Goal: Task Accomplishment & Management: Manage account settings

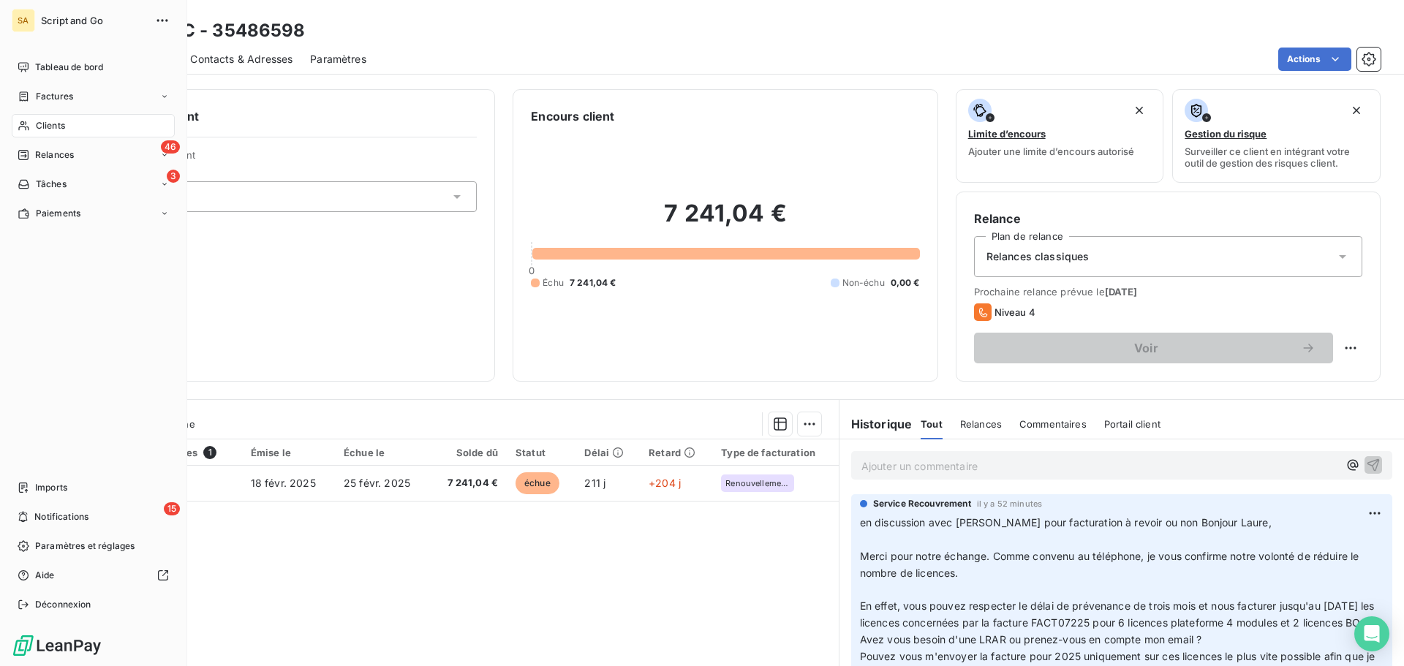
click at [42, 149] on span "Relances" at bounding box center [54, 154] width 39 height 13
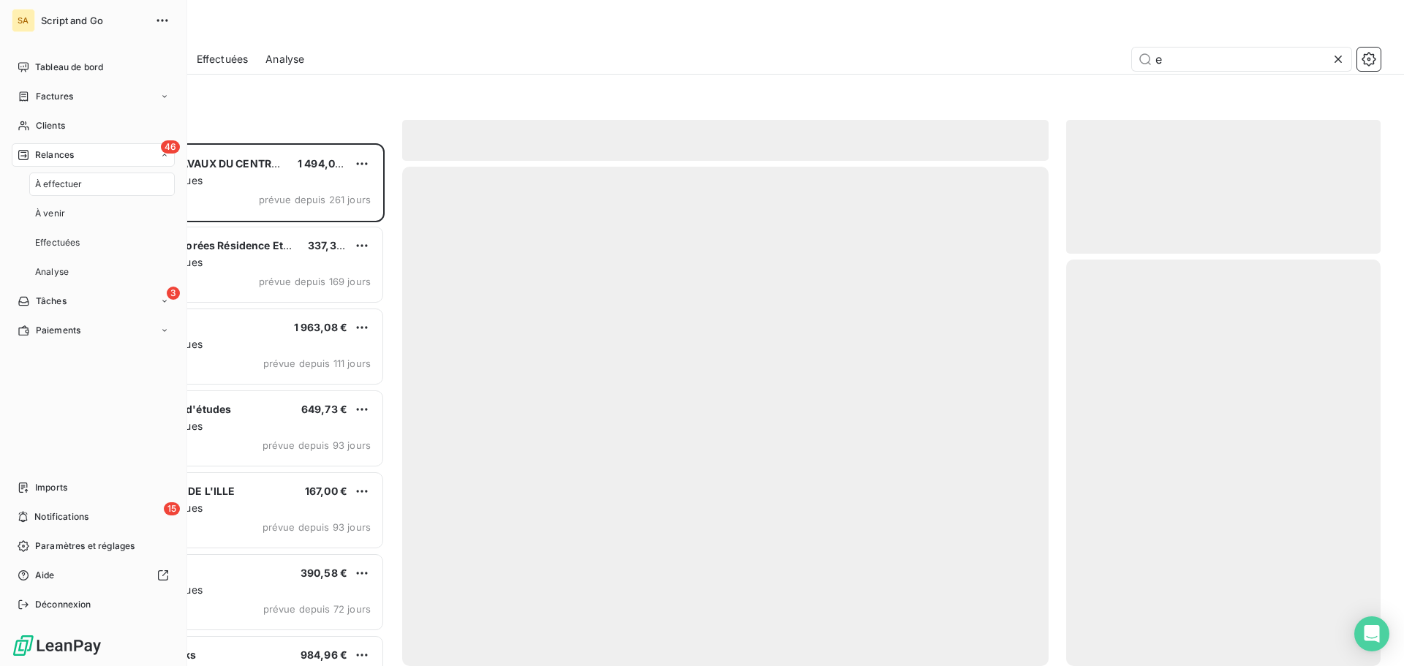
scroll to position [512, 303]
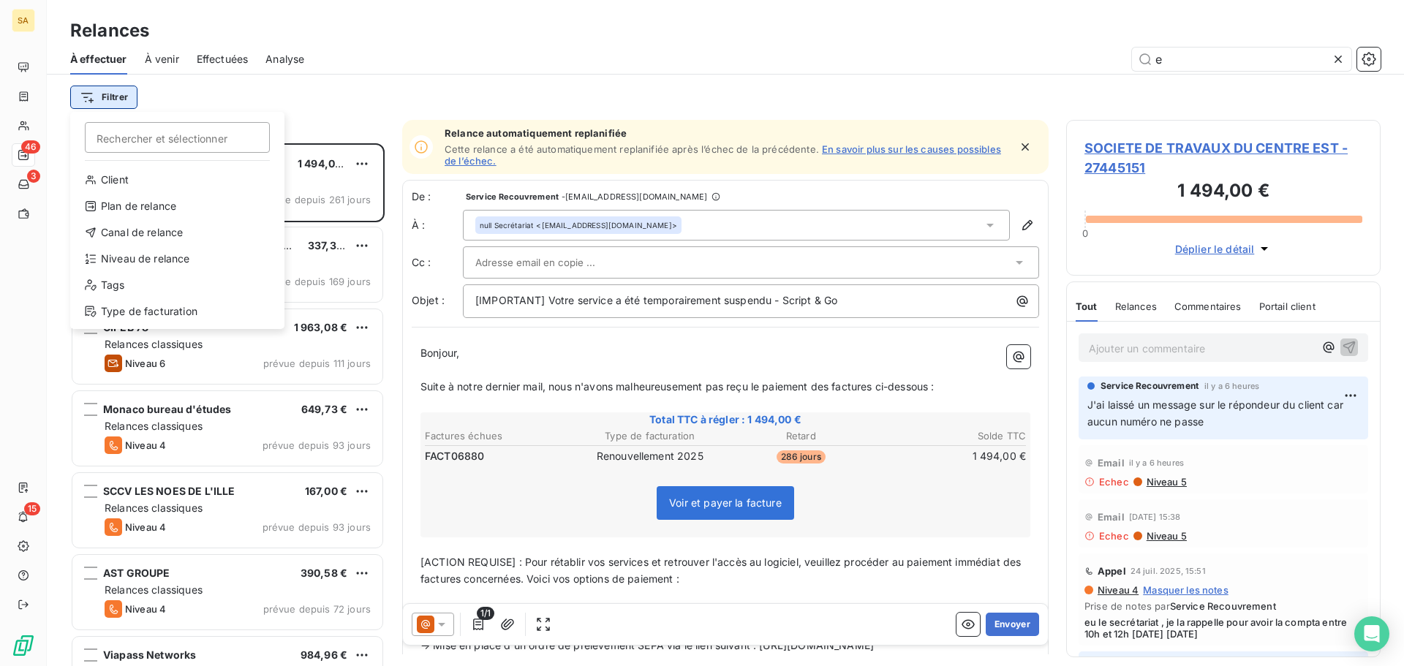
click at [133, 98] on html "SA 46 3 15 Relances À effectuer À venir Effectuées Analyse e Filtrer Rechercher…" at bounding box center [702, 333] width 1404 height 666
click at [165, 308] on div "Type de facturation" at bounding box center [177, 311] width 203 height 23
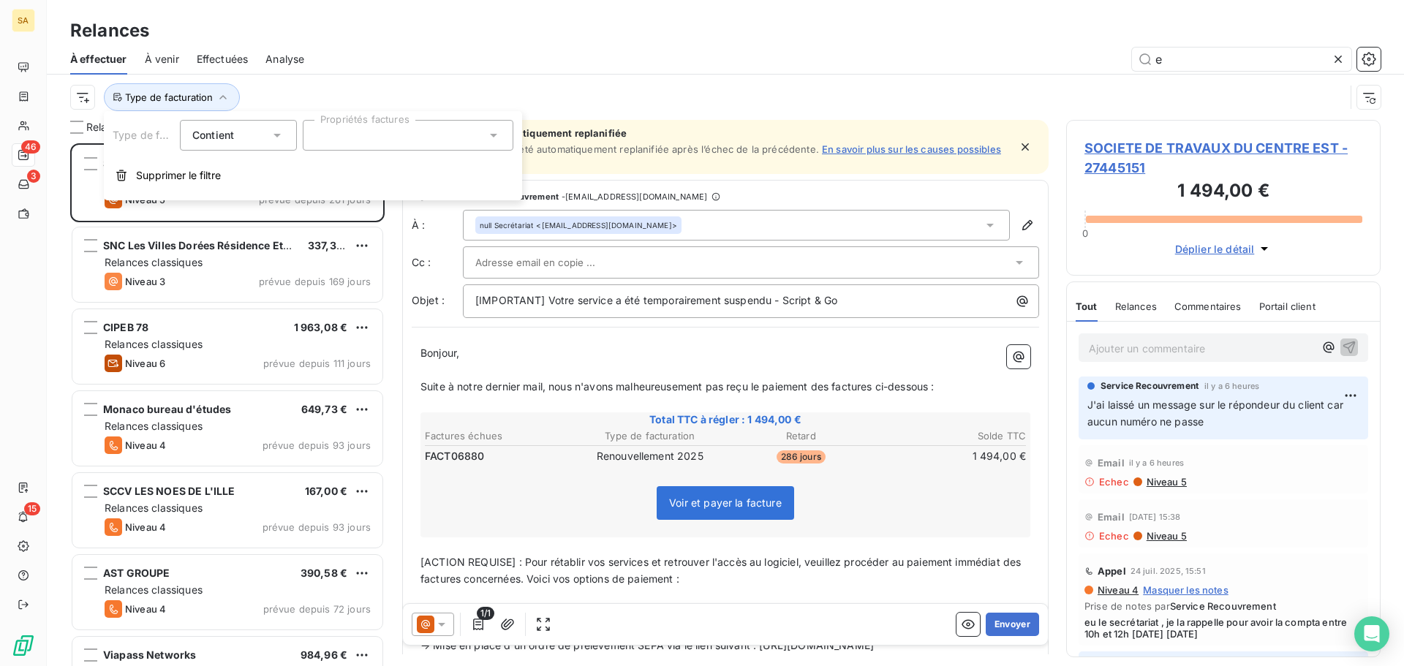
click at [351, 143] on div at bounding box center [408, 135] width 211 height 31
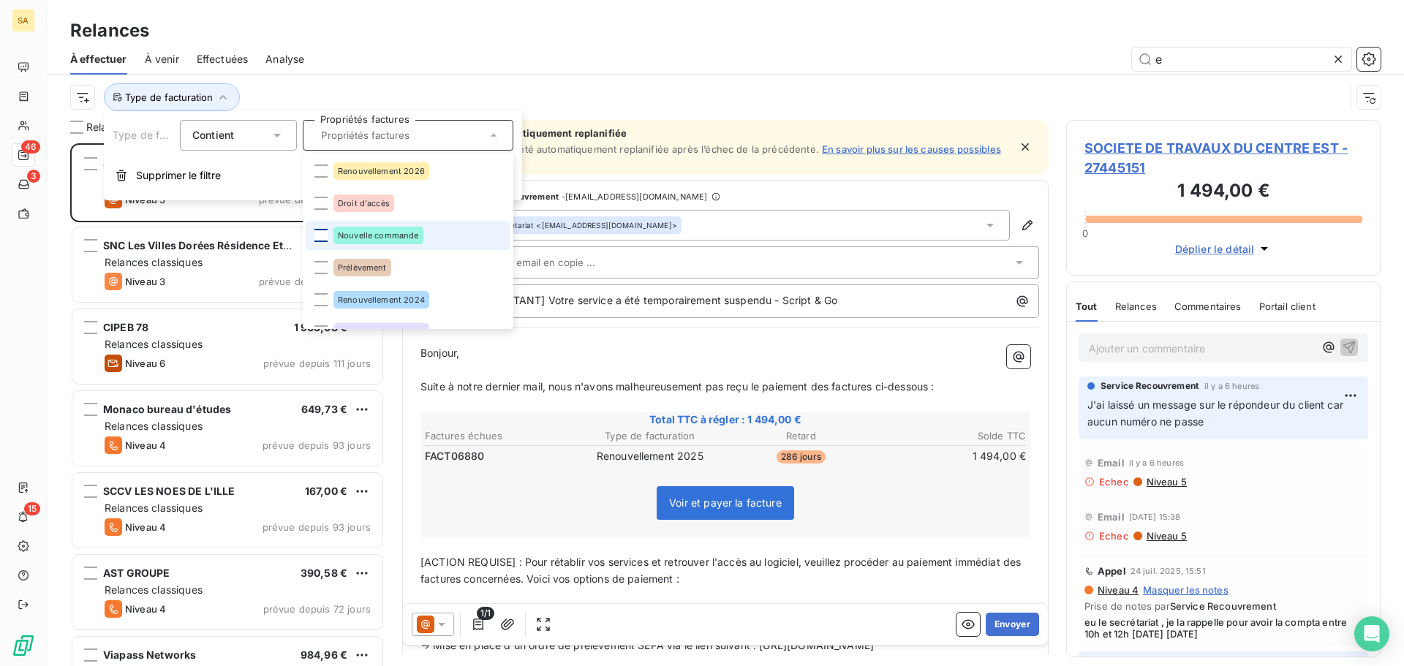
click at [322, 233] on div at bounding box center [320, 235] width 13 height 13
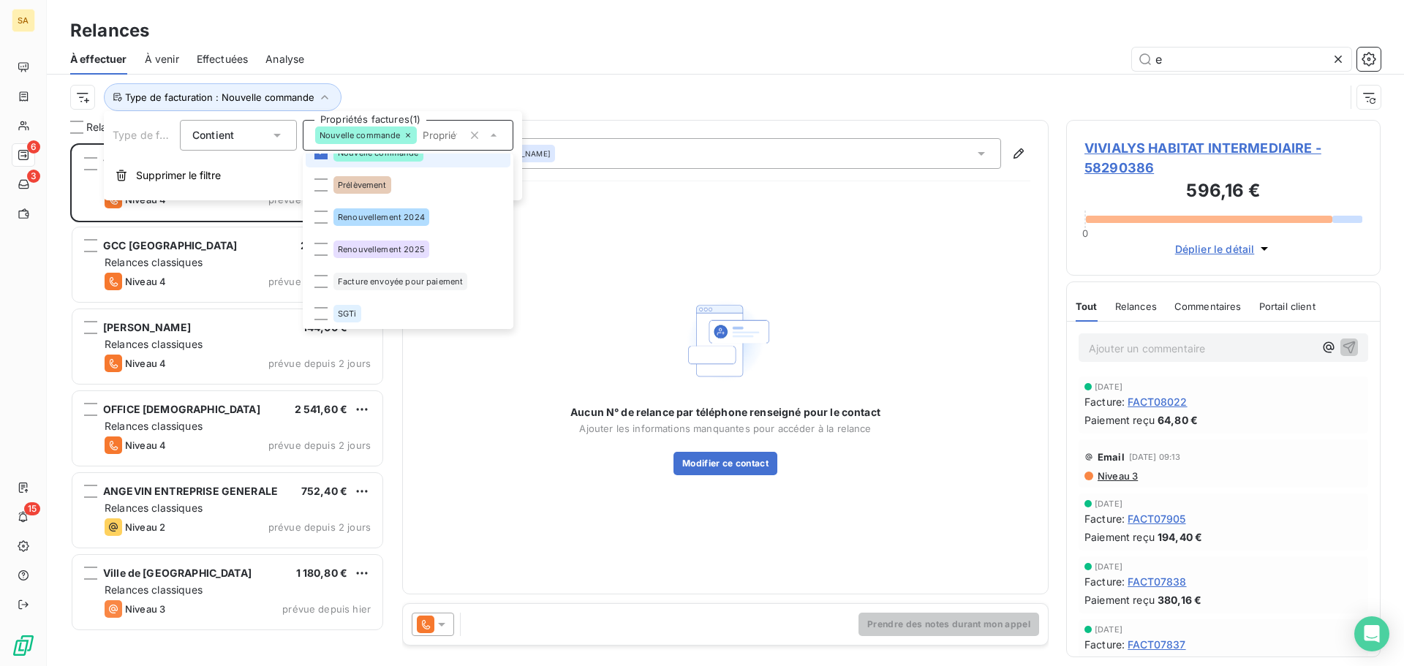
scroll to position [85, 0]
click at [321, 281] on div at bounding box center [320, 279] width 13 height 13
click at [559, 83] on div "Type de facturation : Nouvelle commande , ..." at bounding box center [707, 97] width 1274 height 28
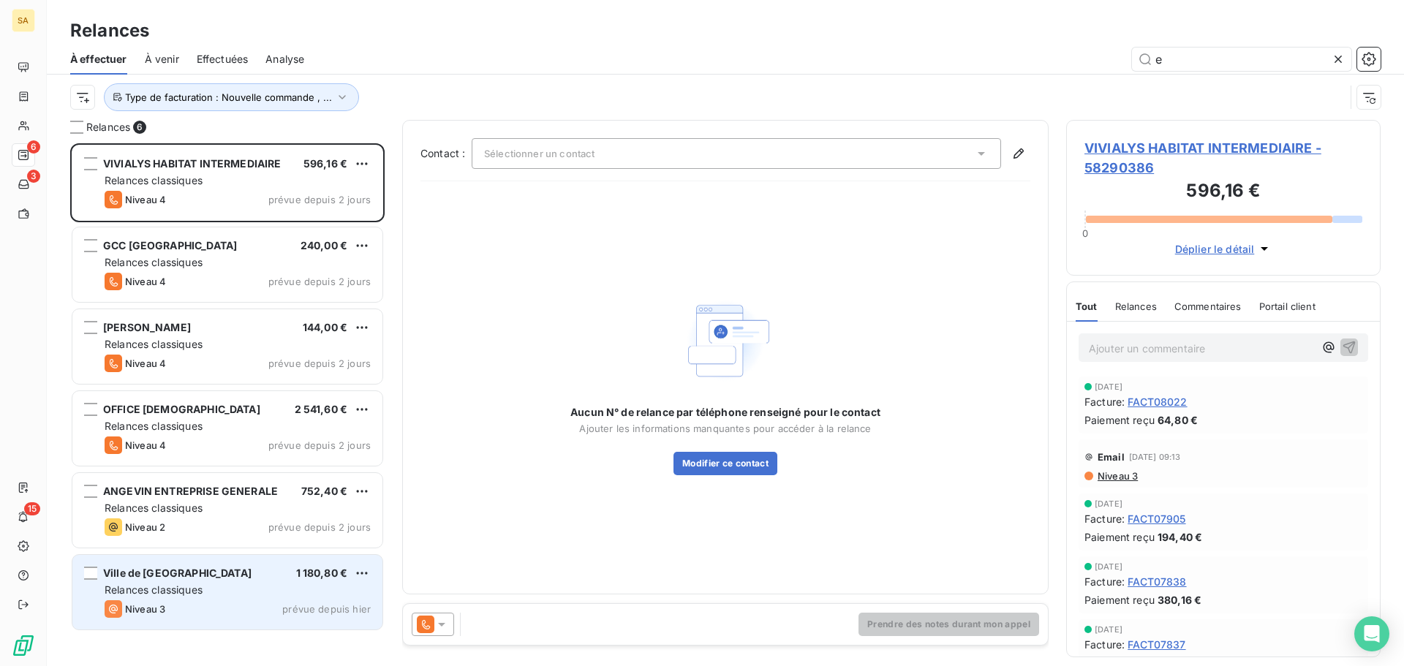
click at [211, 570] on div "Ville de Compiègne 1 180,80 €" at bounding box center [238, 573] width 266 height 13
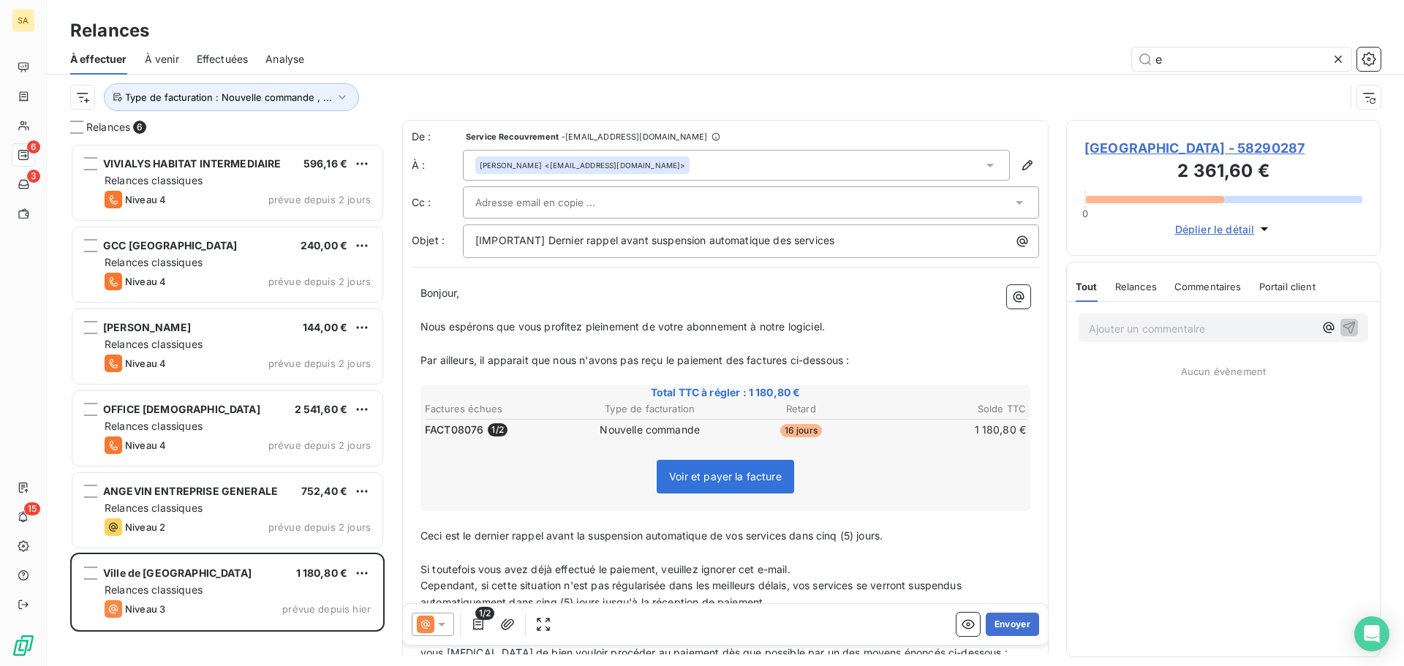
click at [1187, 149] on span "[GEOGRAPHIC_DATA] - 58290287" at bounding box center [1223, 148] width 278 height 20
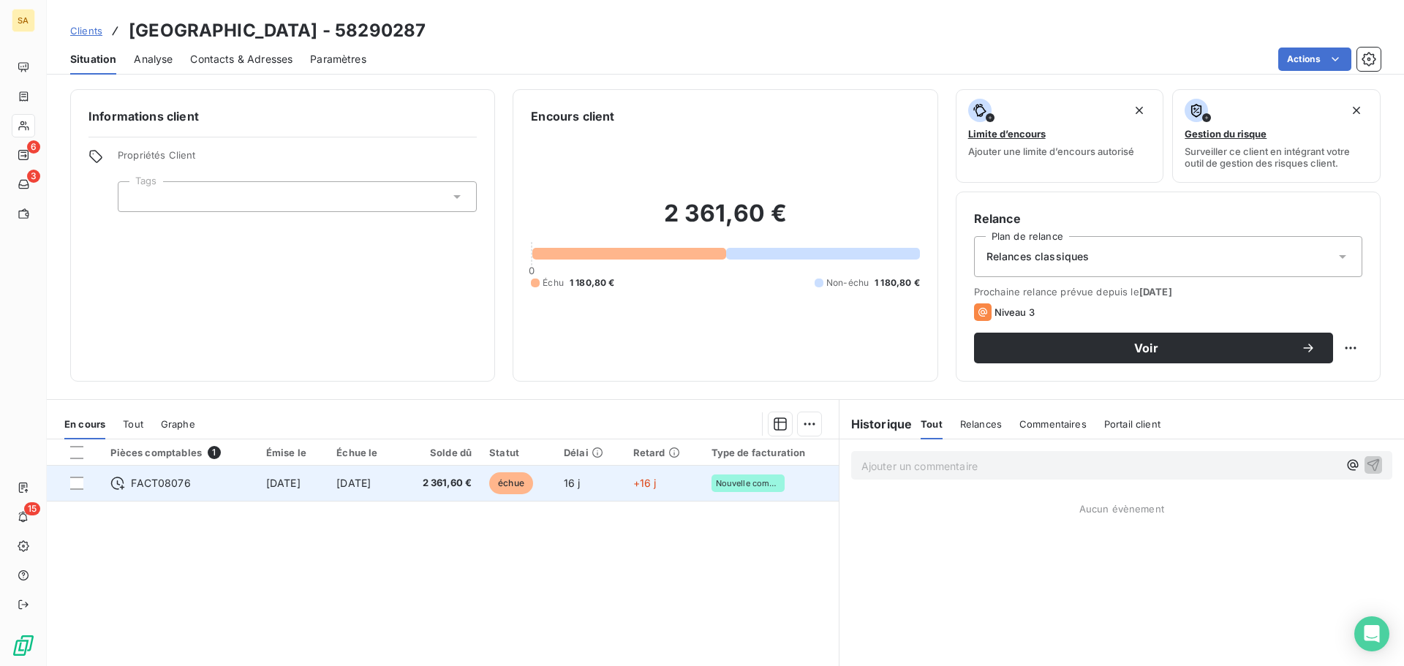
click at [328, 475] on td "[DATE]" at bounding box center [292, 483] width 70 height 35
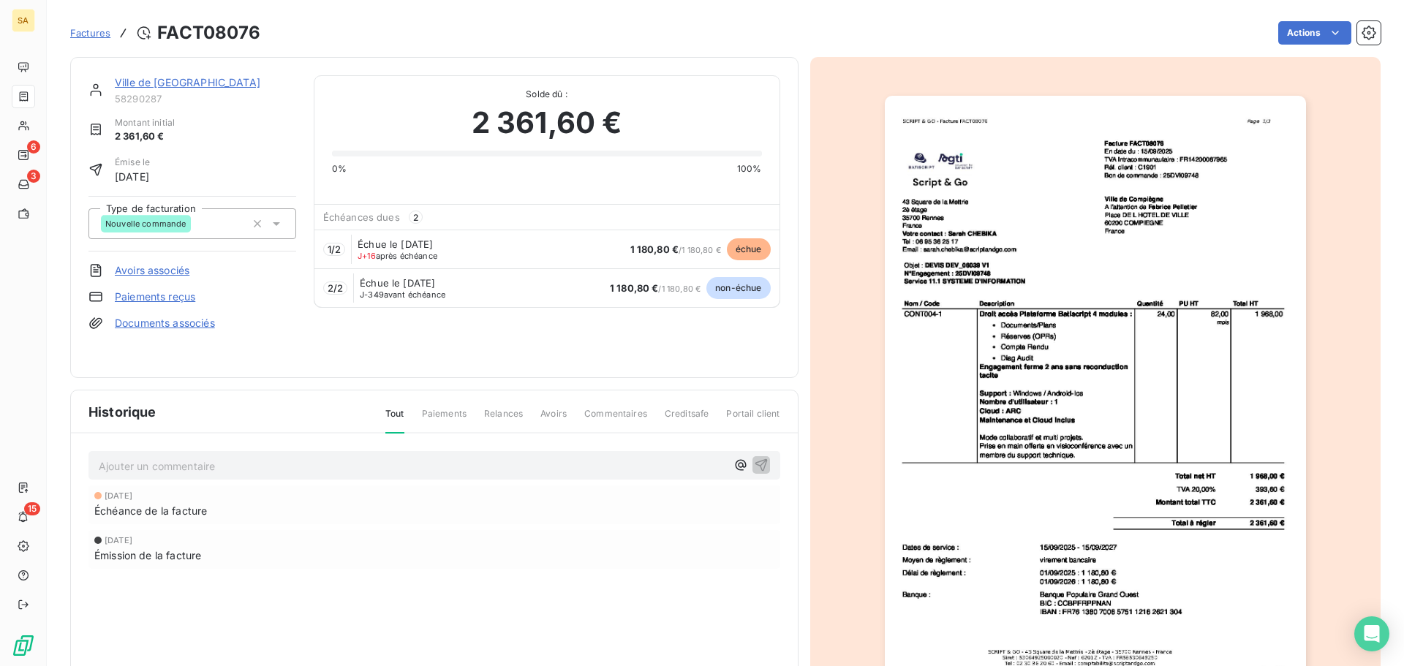
click at [1076, 263] on img "button" at bounding box center [1095, 393] width 421 height 595
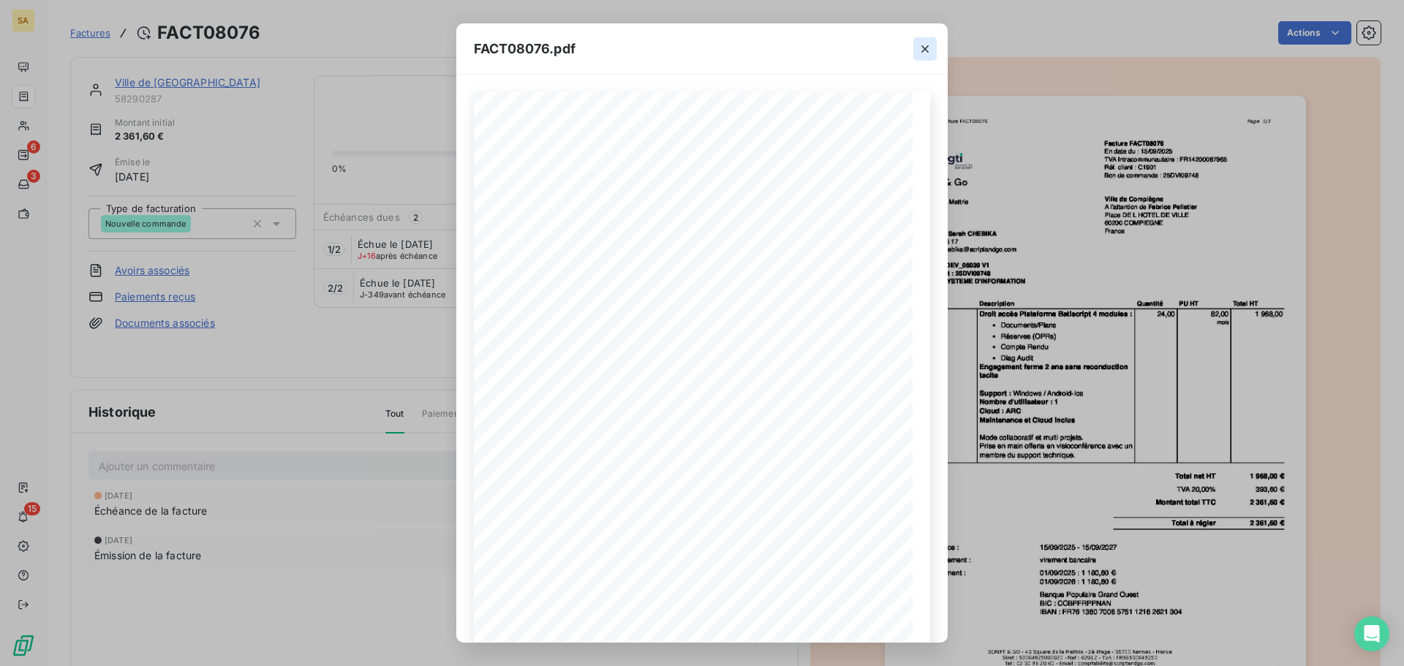
click at [922, 45] on icon "button" at bounding box center [924, 48] width 7 height 7
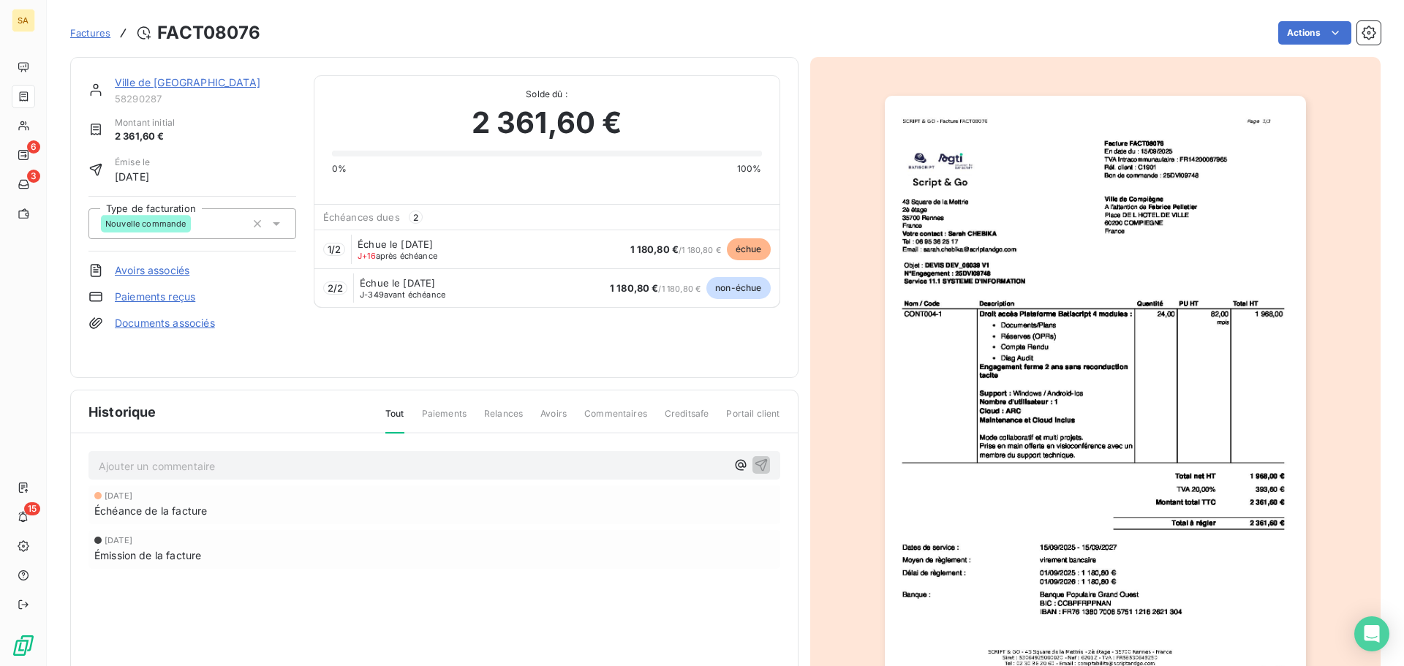
click at [162, 469] on p "Ajouter un commentaire ﻿" at bounding box center [412, 466] width 627 height 18
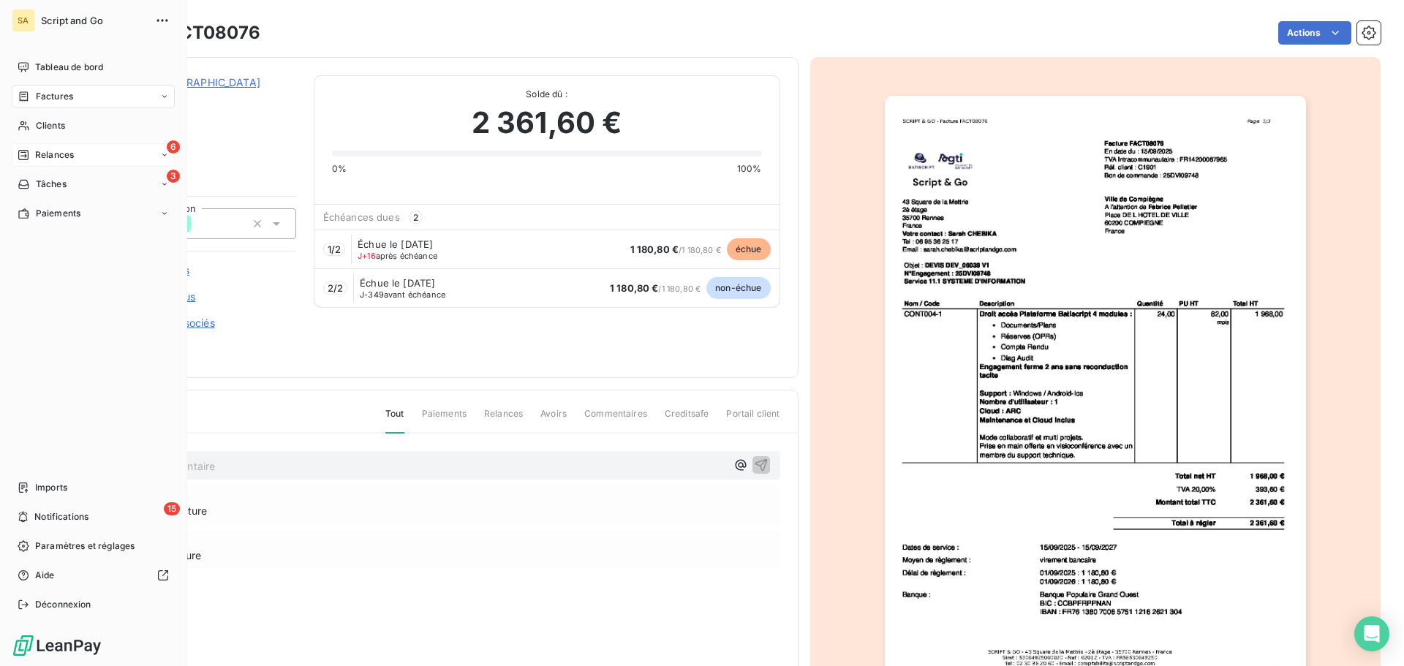
click at [34, 151] on div "Relances" at bounding box center [46, 154] width 56 height 13
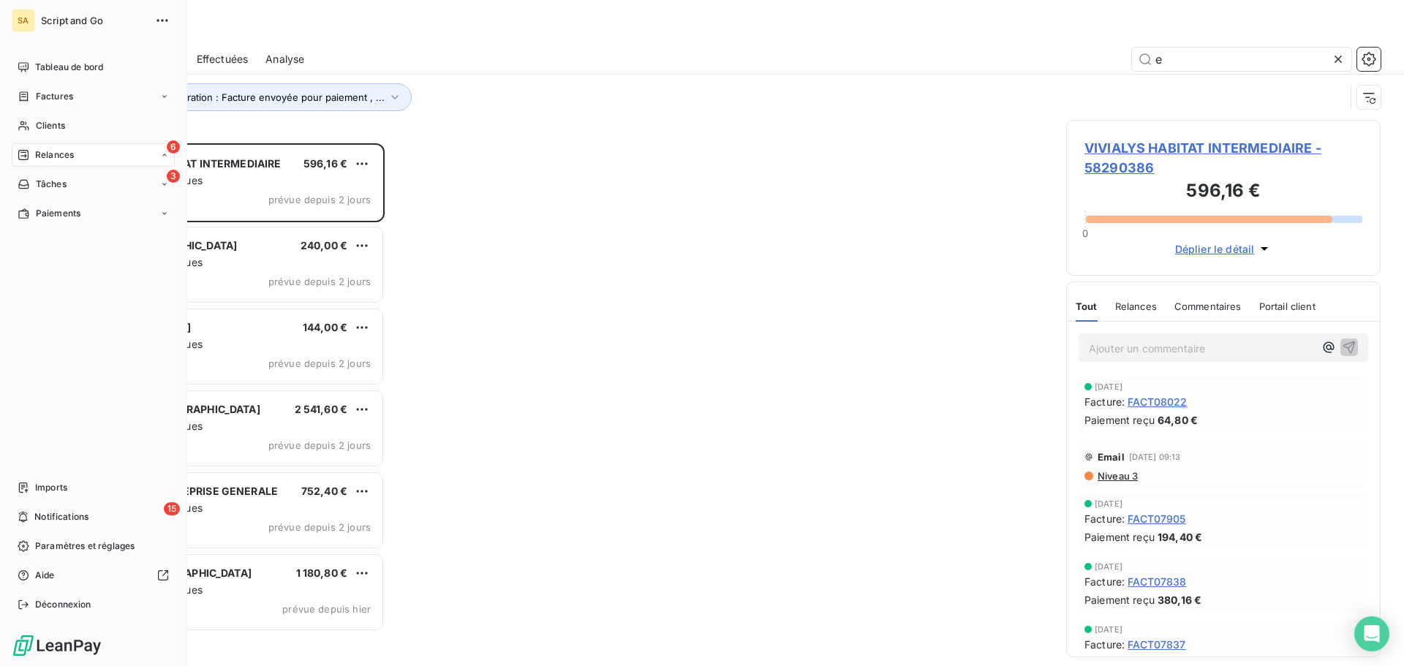
scroll to position [512, 303]
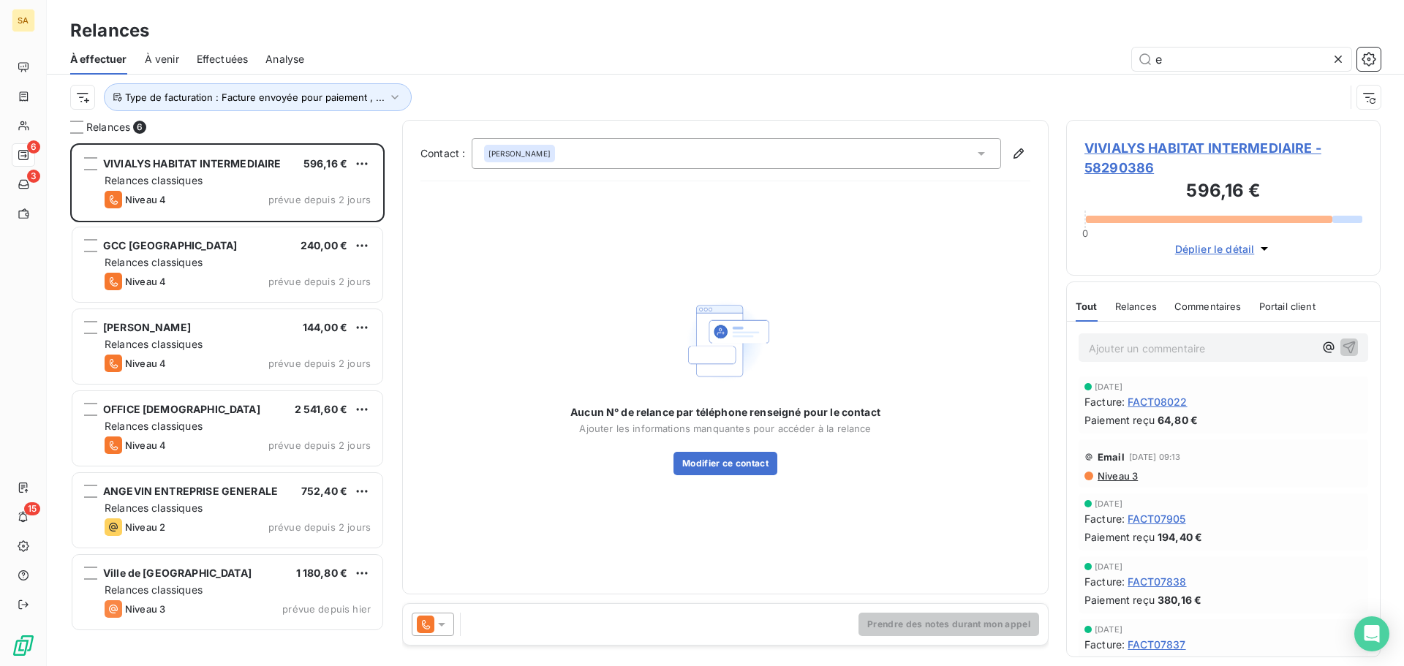
click at [1124, 147] on span "VIVIALYS HABITAT INTERMEDIAIRE - 58290386" at bounding box center [1223, 157] width 278 height 39
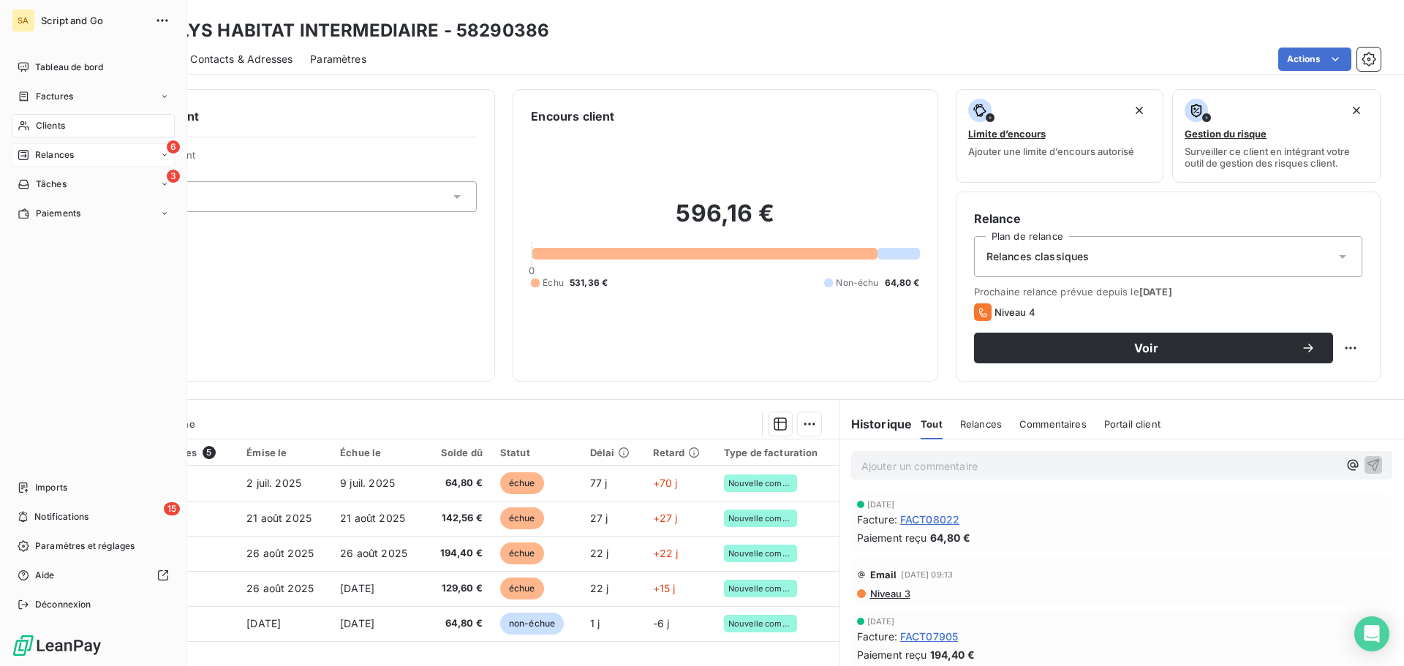
click at [36, 155] on span "Relances" at bounding box center [54, 154] width 39 height 13
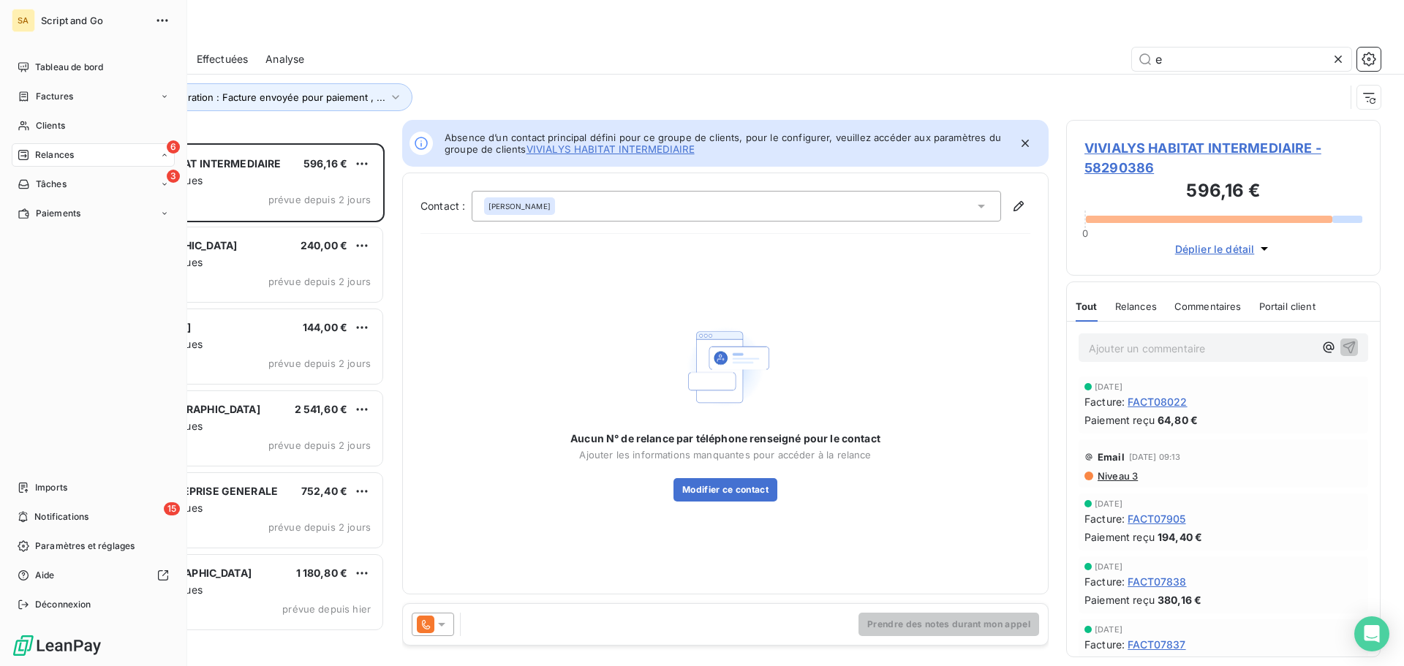
scroll to position [12, 12]
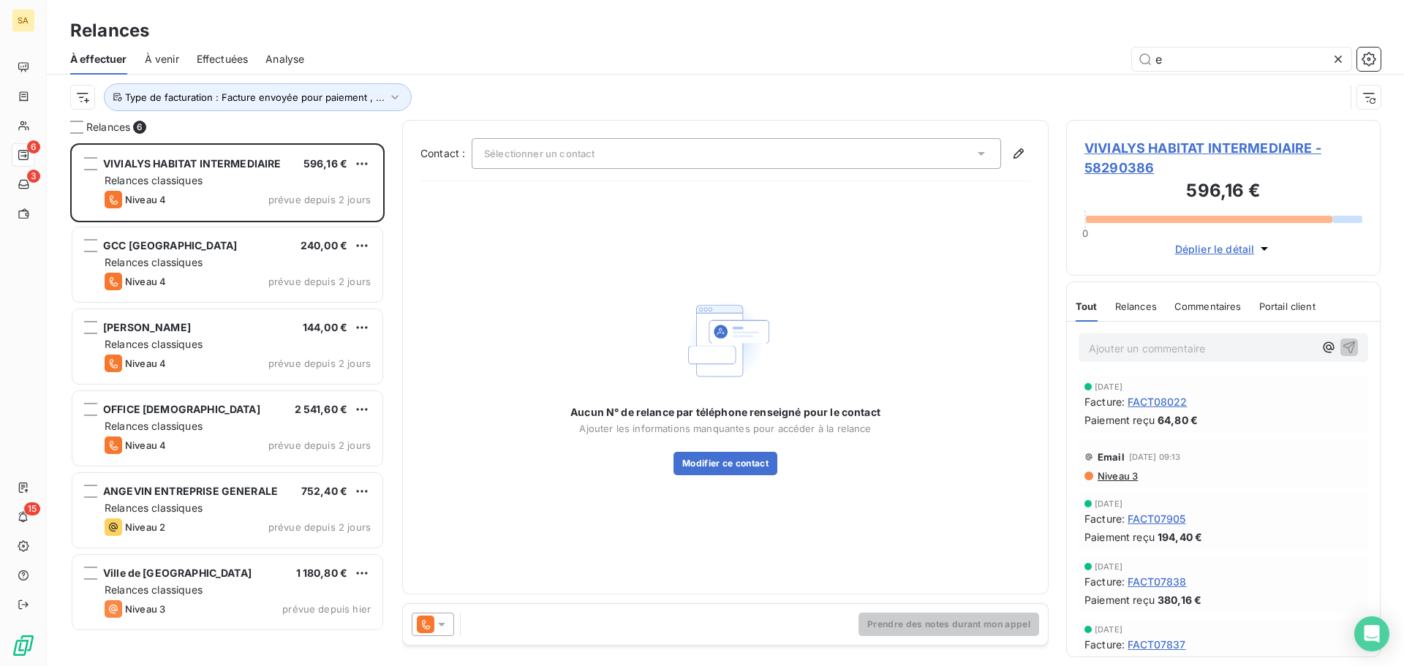
click at [436, 621] on icon at bounding box center [441, 624] width 15 height 15
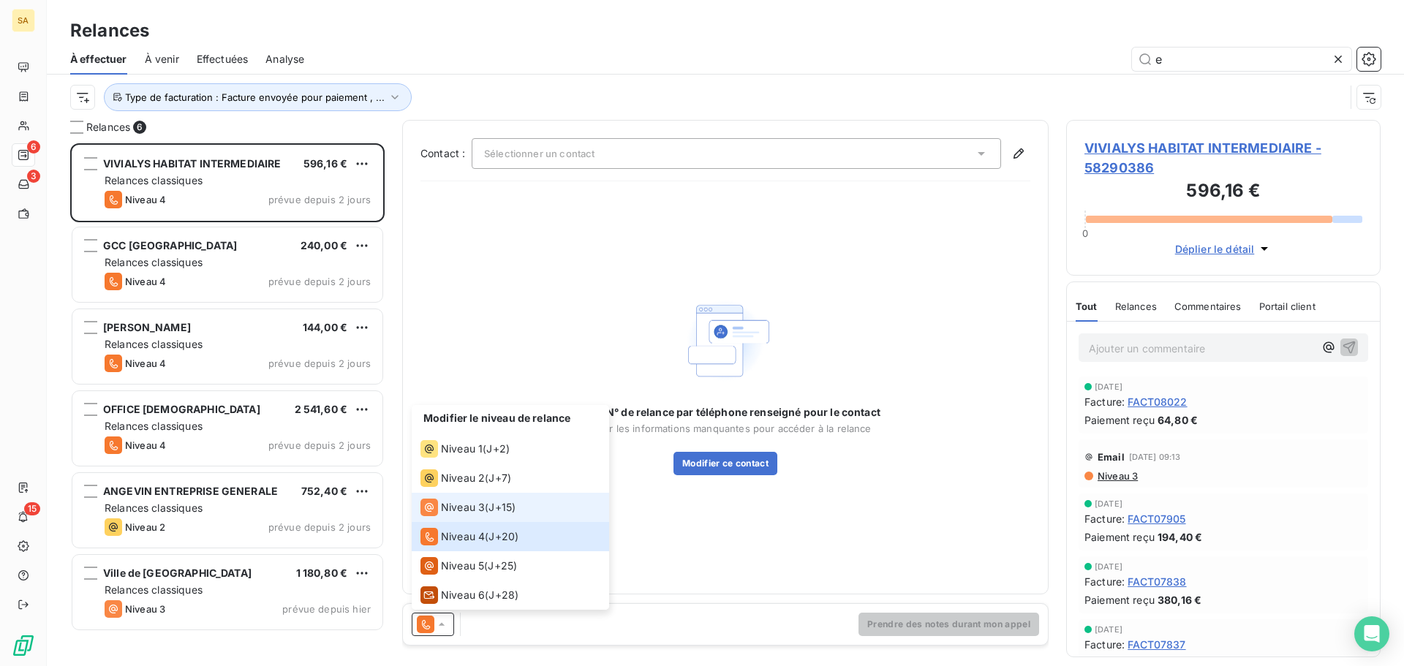
click at [474, 505] on span "Niveau 3" at bounding box center [463, 507] width 44 height 15
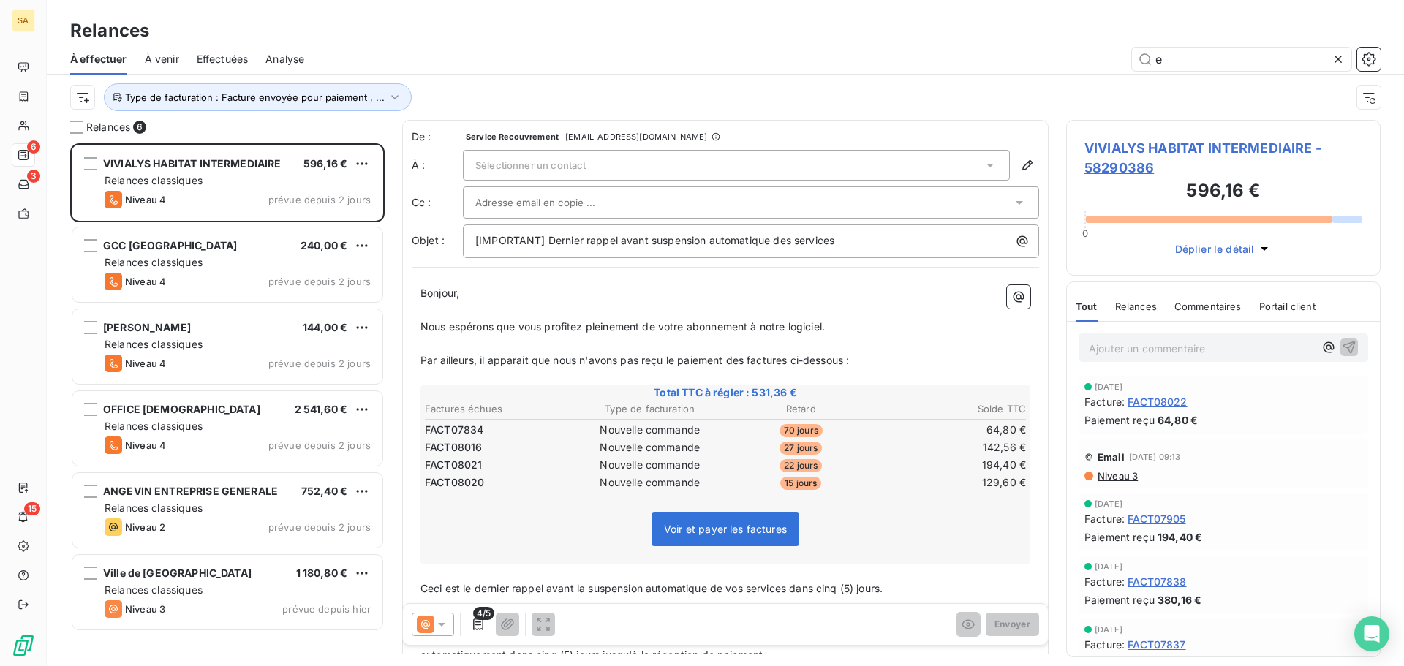
click at [643, 170] on div "Sélectionner un contact" at bounding box center [736, 165] width 547 height 31
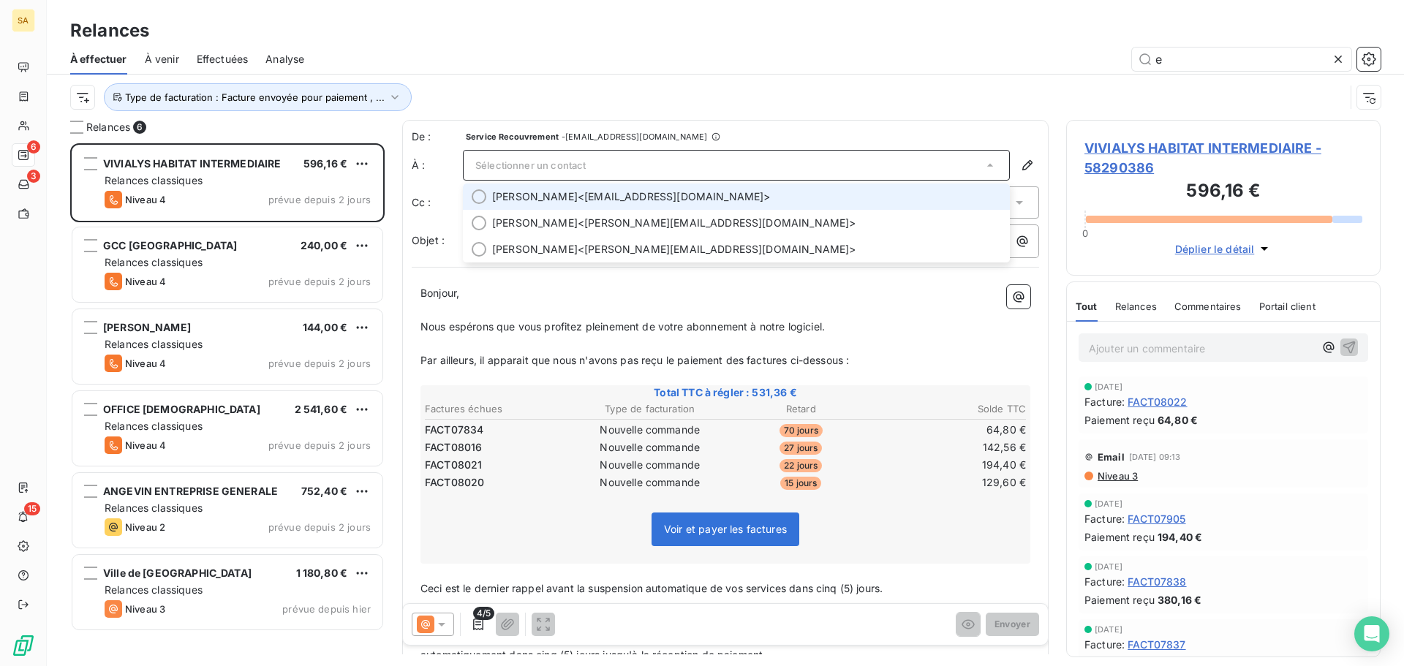
click at [625, 199] on span "[PERSON_NAME] <[EMAIL_ADDRESS][DOMAIN_NAME]>" at bounding box center [746, 196] width 509 height 15
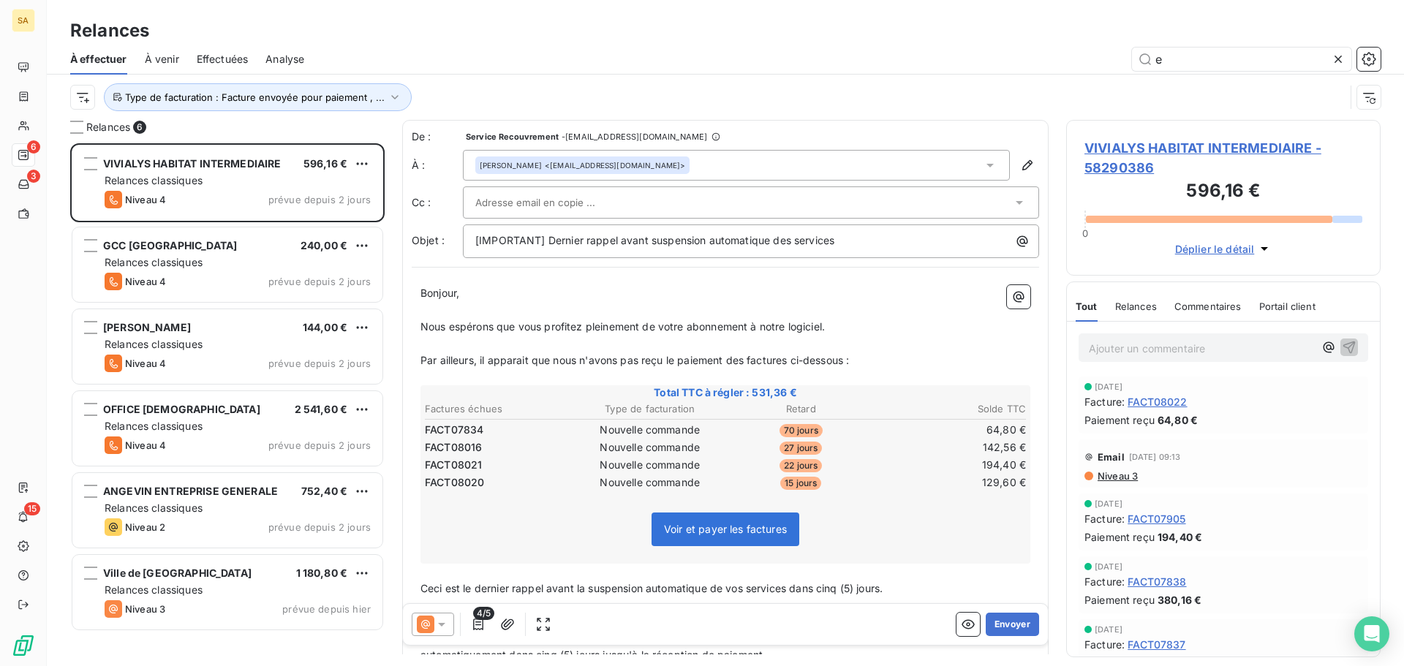
click at [653, 200] on div at bounding box center [743, 203] width 537 height 22
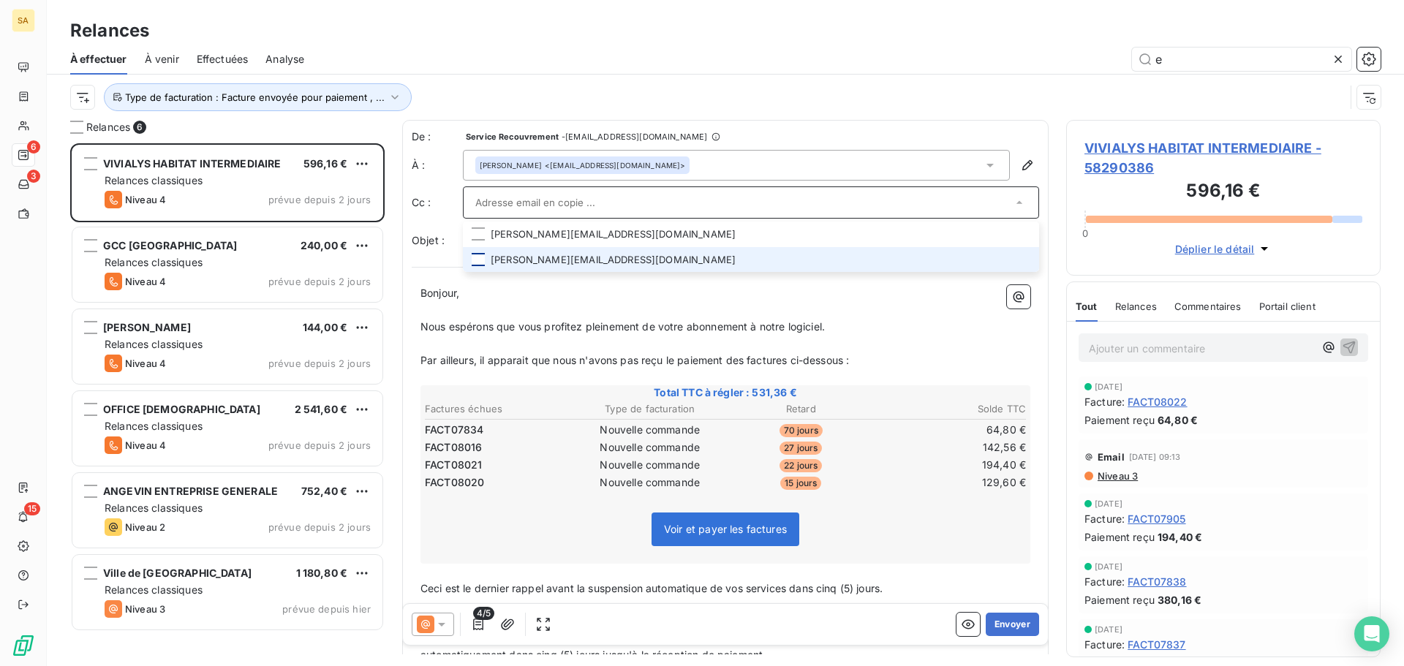
click at [478, 258] on div at bounding box center [478, 259] width 13 height 13
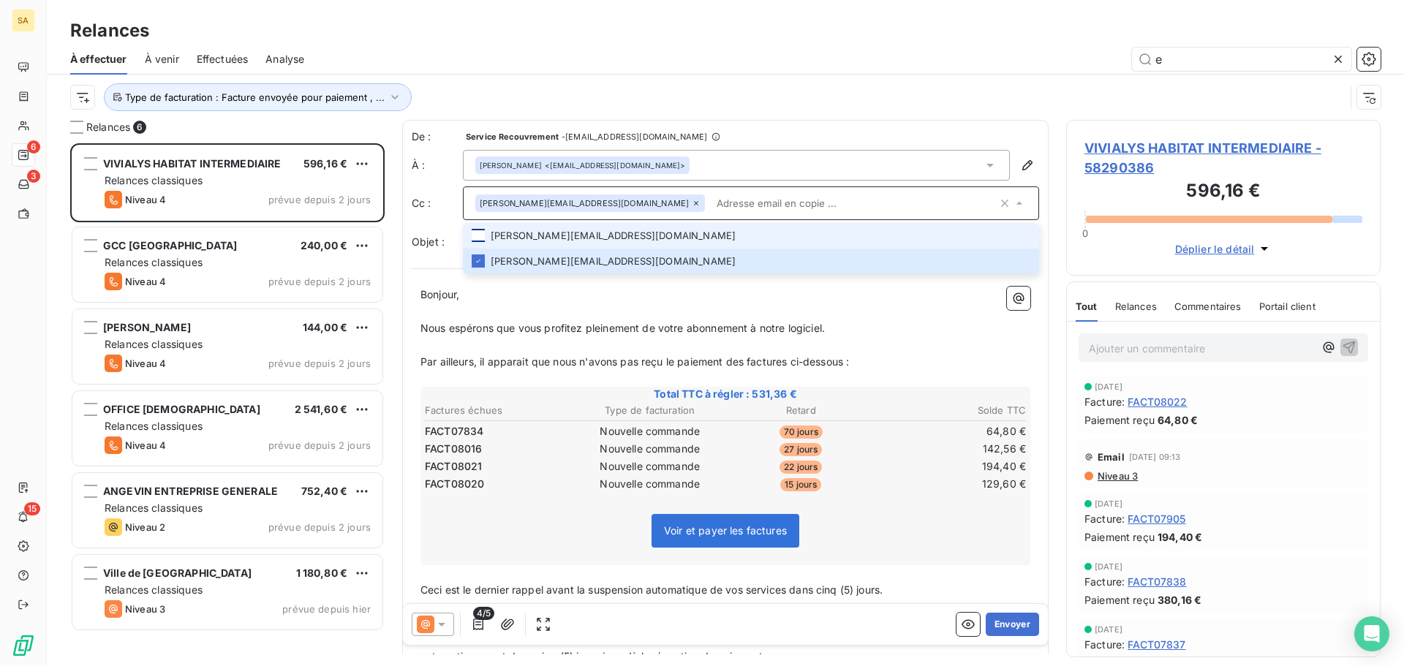
click at [483, 233] on div at bounding box center [478, 235] width 13 height 13
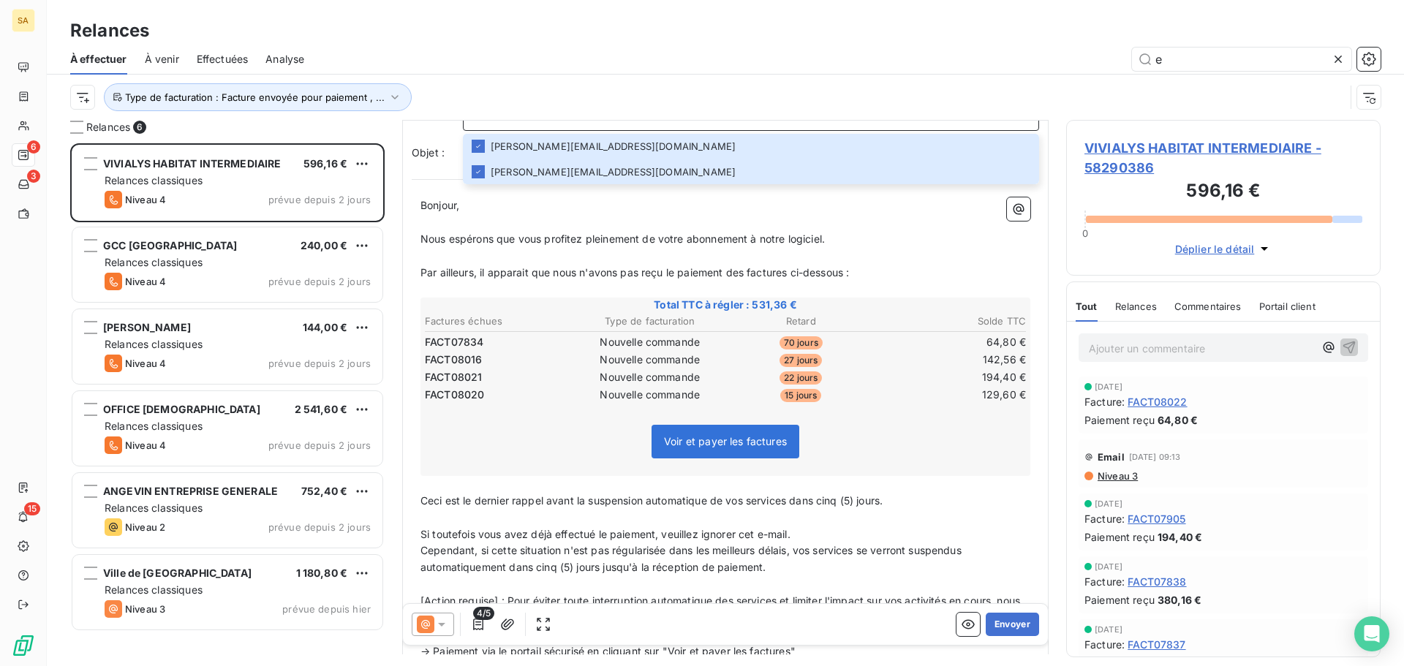
scroll to position [148, 0]
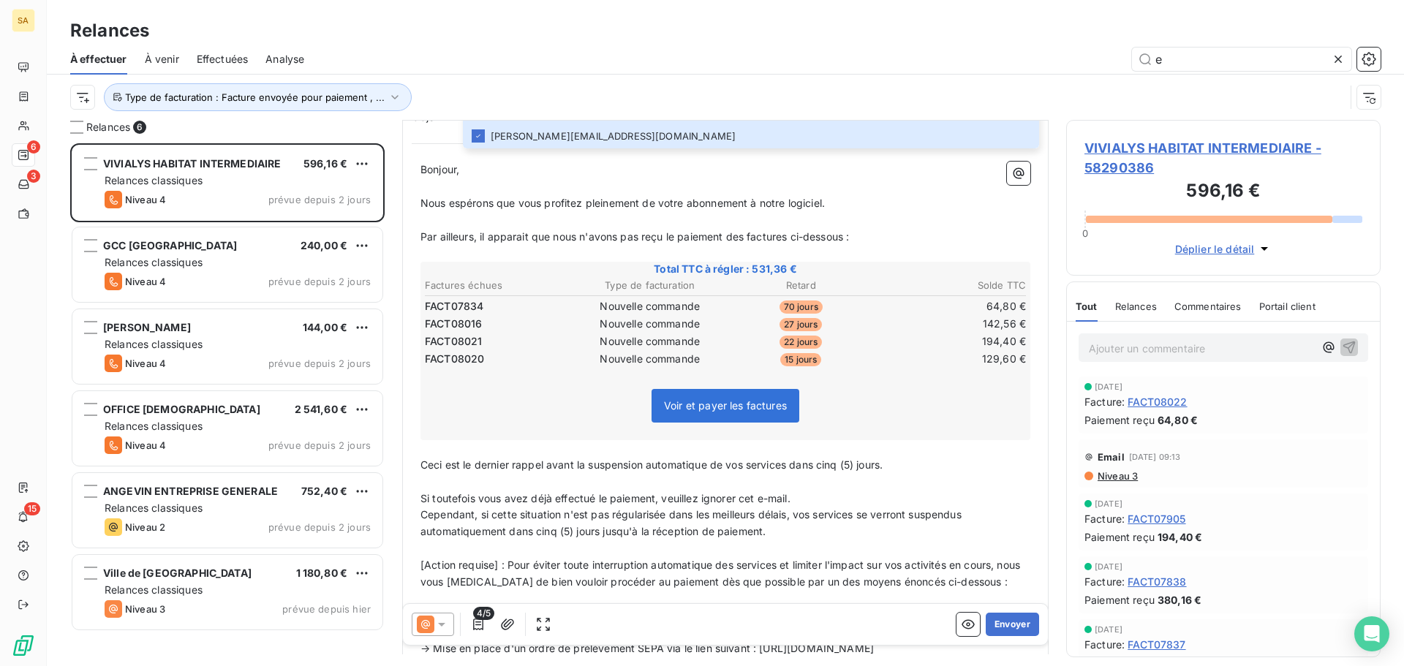
click at [877, 178] on p "﻿" at bounding box center [725, 186] width 610 height 17
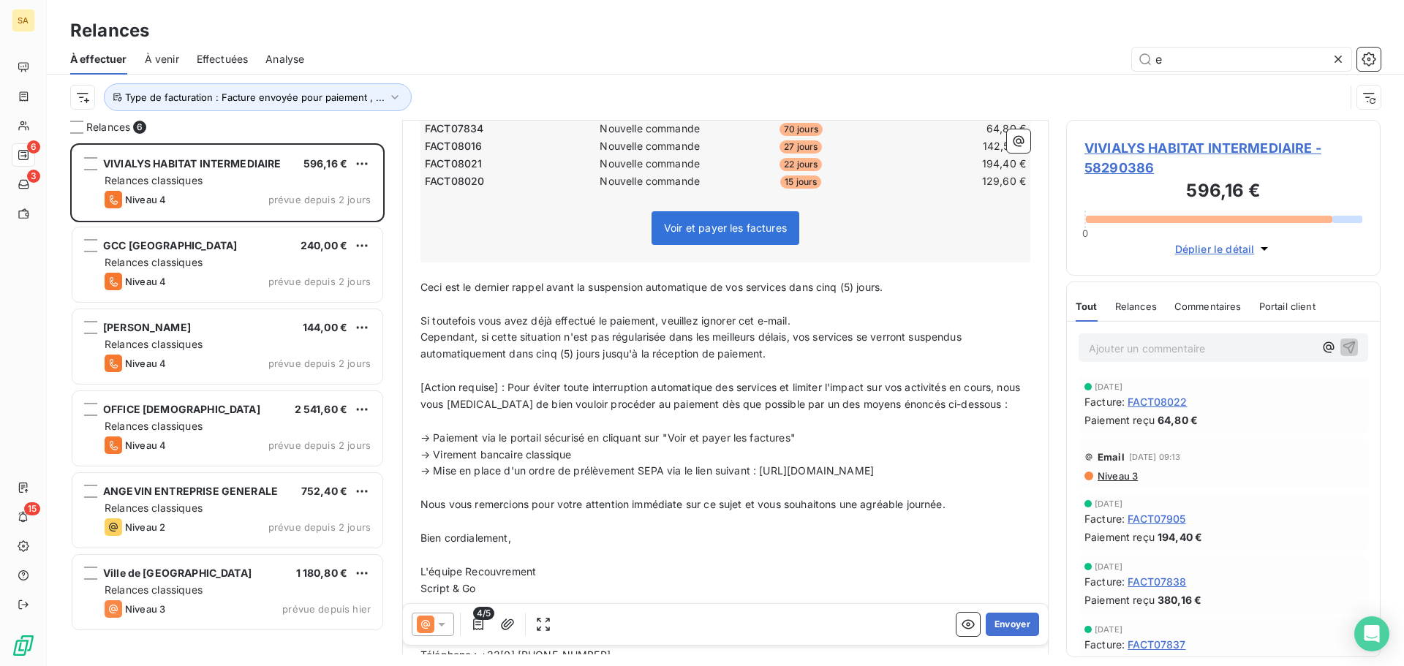
scroll to position [391, 0]
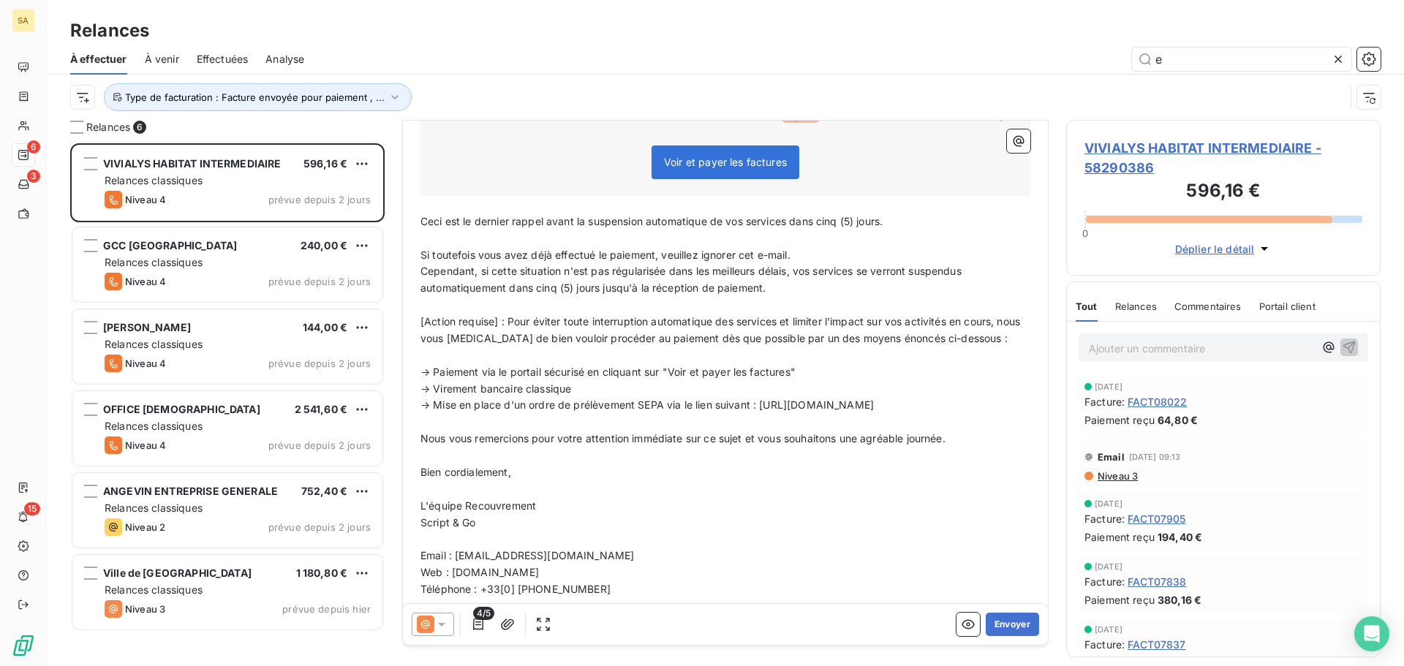
drag, startPoint x: 899, startPoint y: 203, endPoint x: 788, endPoint y: 205, distance: 111.1
click at [790, 214] on p "Ceci est le dernier rappel avant la suspension automatique de vos services dans…" at bounding box center [725, 222] width 610 height 17
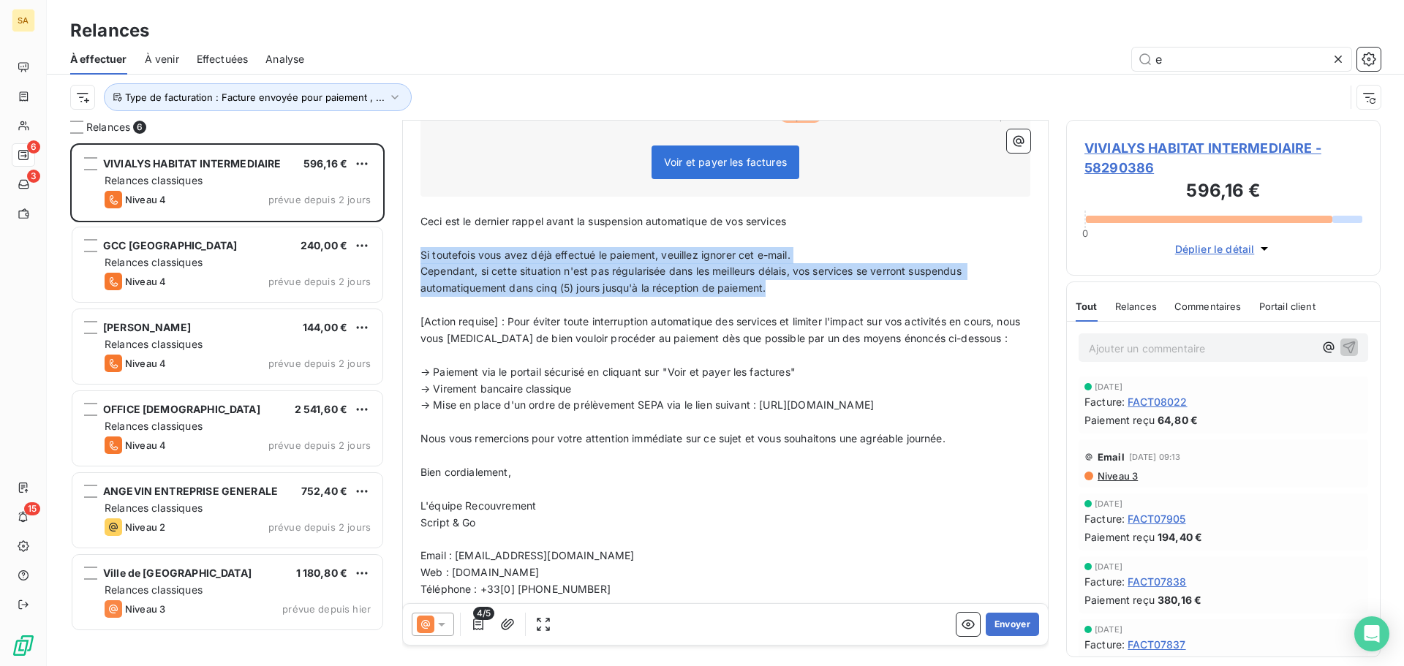
drag, startPoint x: 788, startPoint y: 264, endPoint x: 417, endPoint y: 233, distance: 372.8
click at [417, 233] on div "Bonjour, ﻿ Nous espérons que vous profitez pleinement de votre abonnement à not…" at bounding box center [725, 258] width 627 height 698
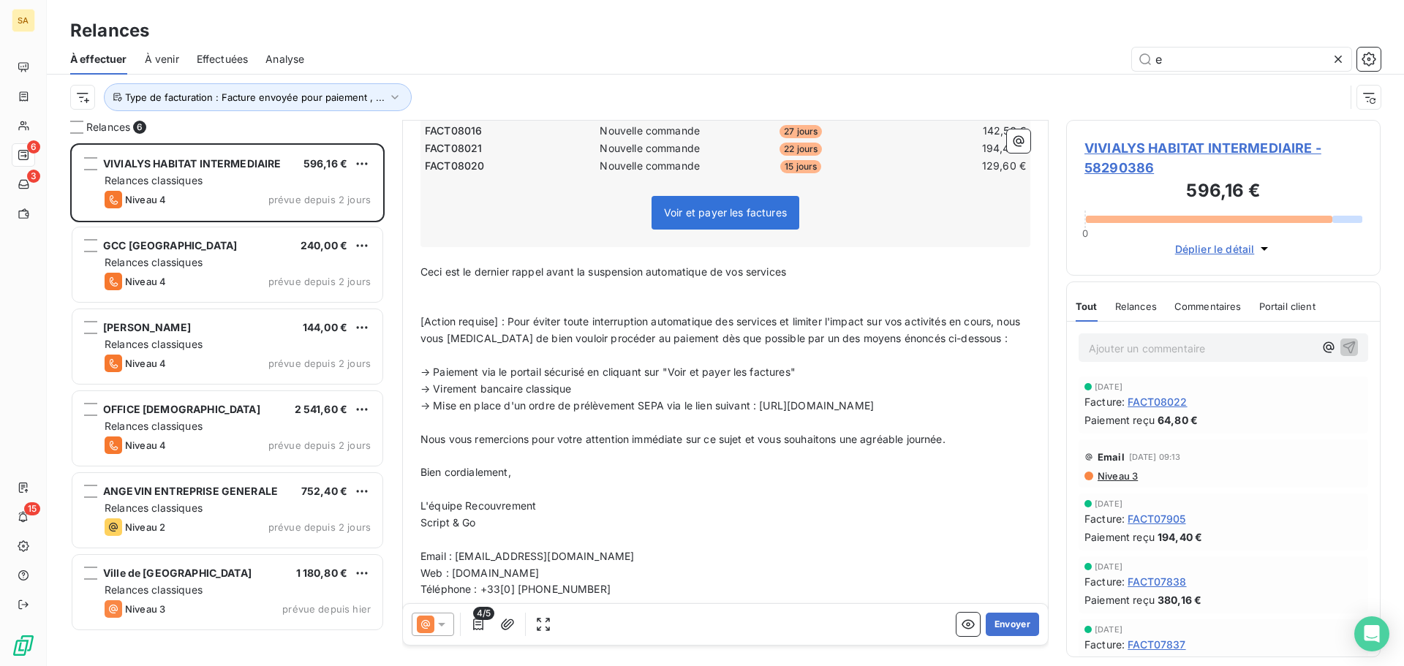
scroll to position [324, 0]
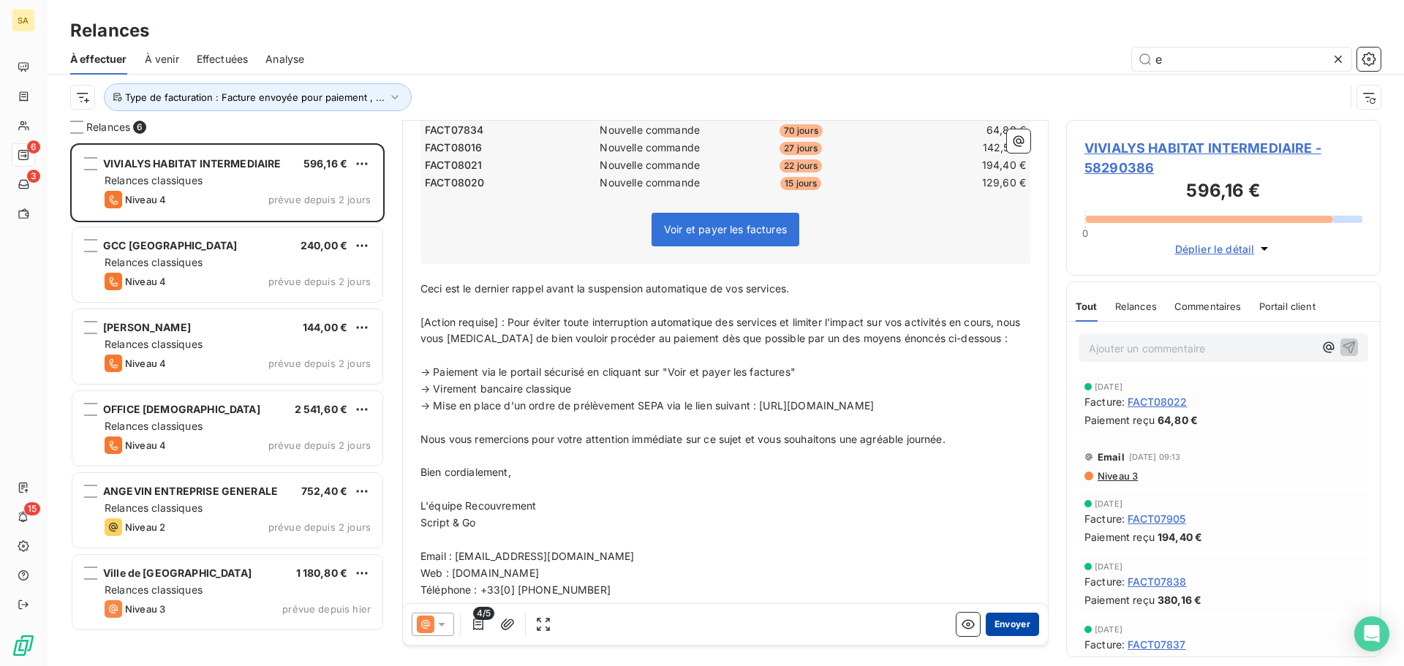
click at [1007, 621] on button "Envoyer" at bounding box center [1012, 624] width 53 height 23
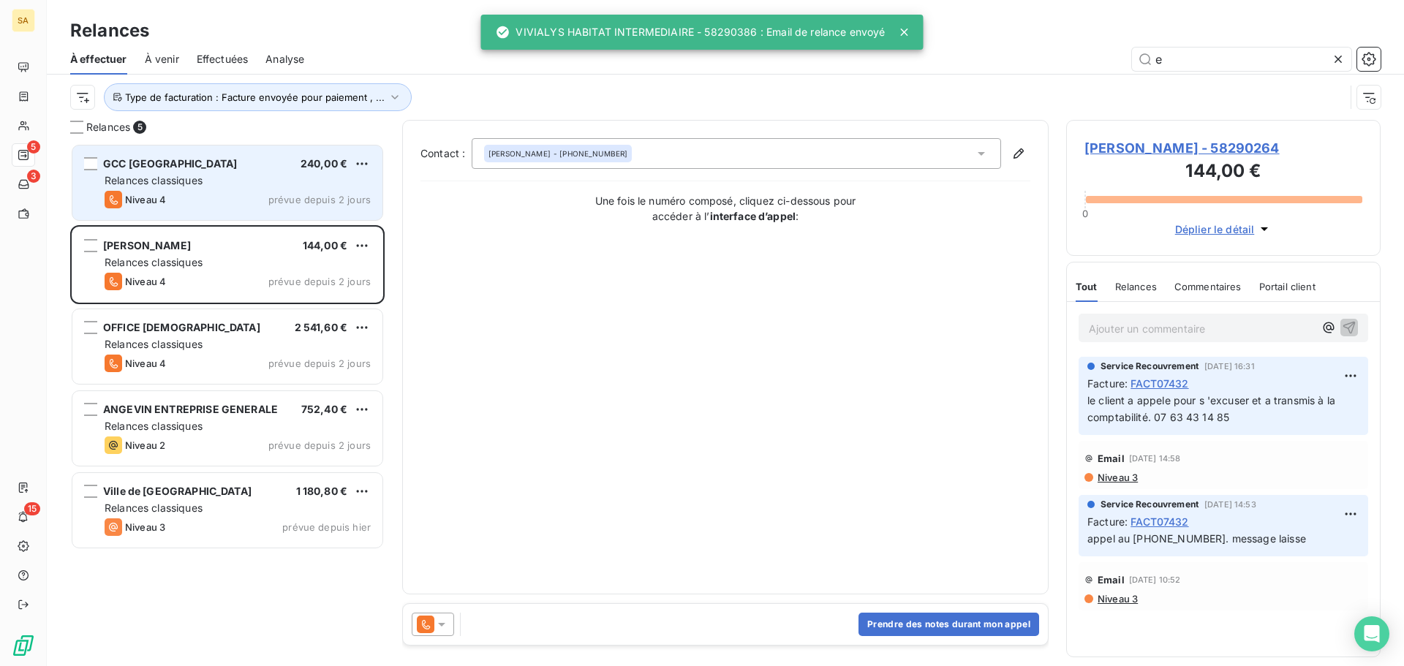
click at [248, 186] on div "Relances classiques" at bounding box center [238, 180] width 266 height 15
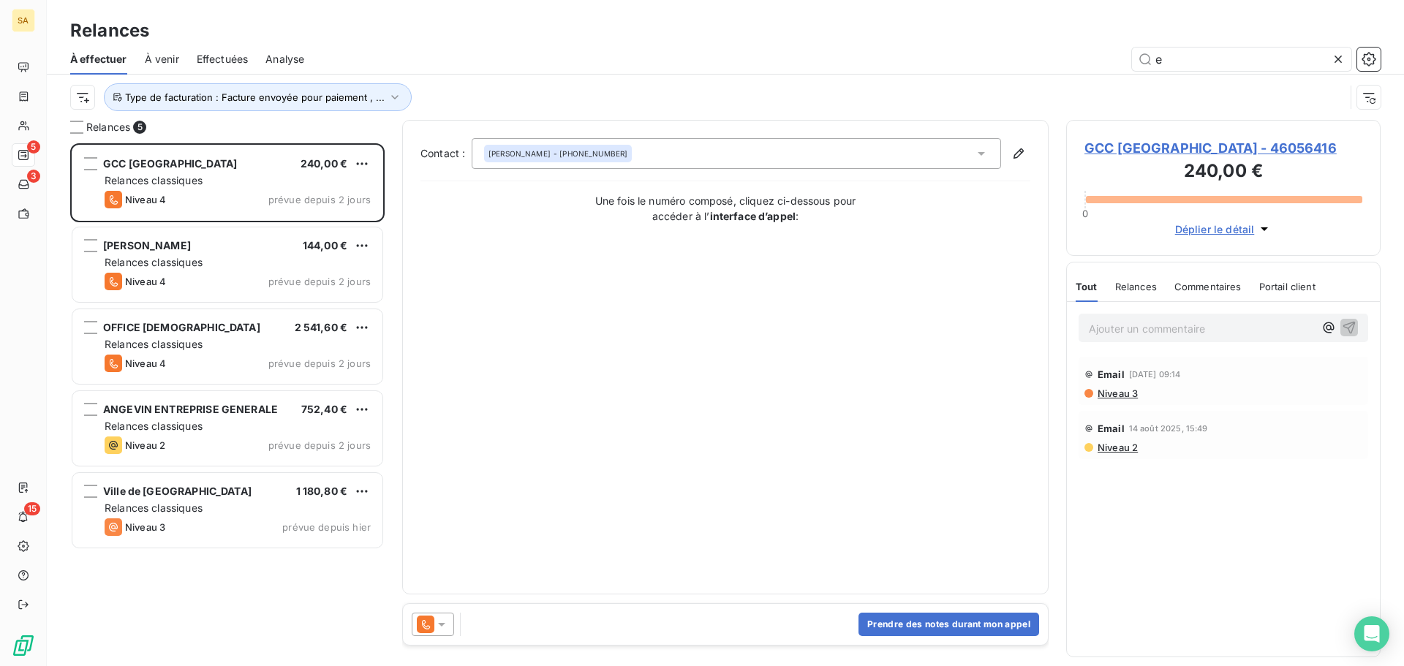
click at [445, 621] on icon at bounding box center [441, 624] width 15 height 15
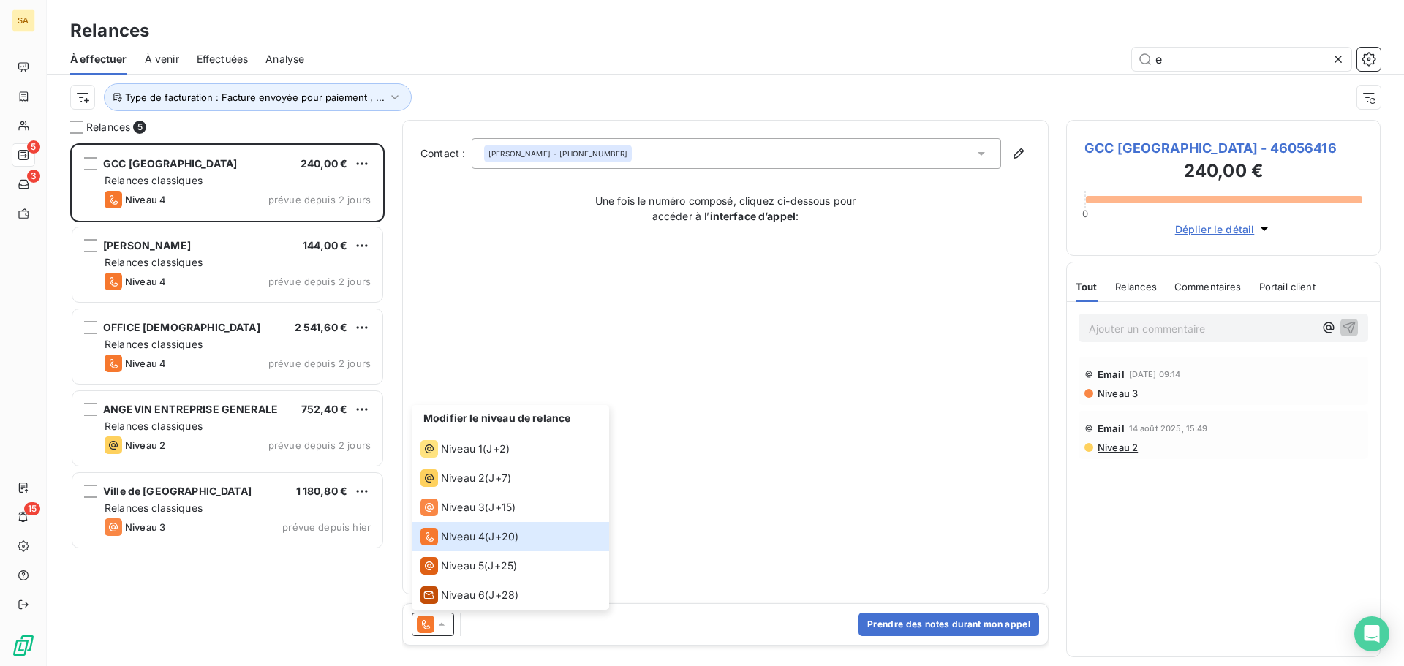
click at [927, 367] on div "Contact : [PERSON_NAME] - [PHONE_NUMBER] Une fois le numéro composé, cliquez ci…" at bounding box center [725, 357] width 610 height 438
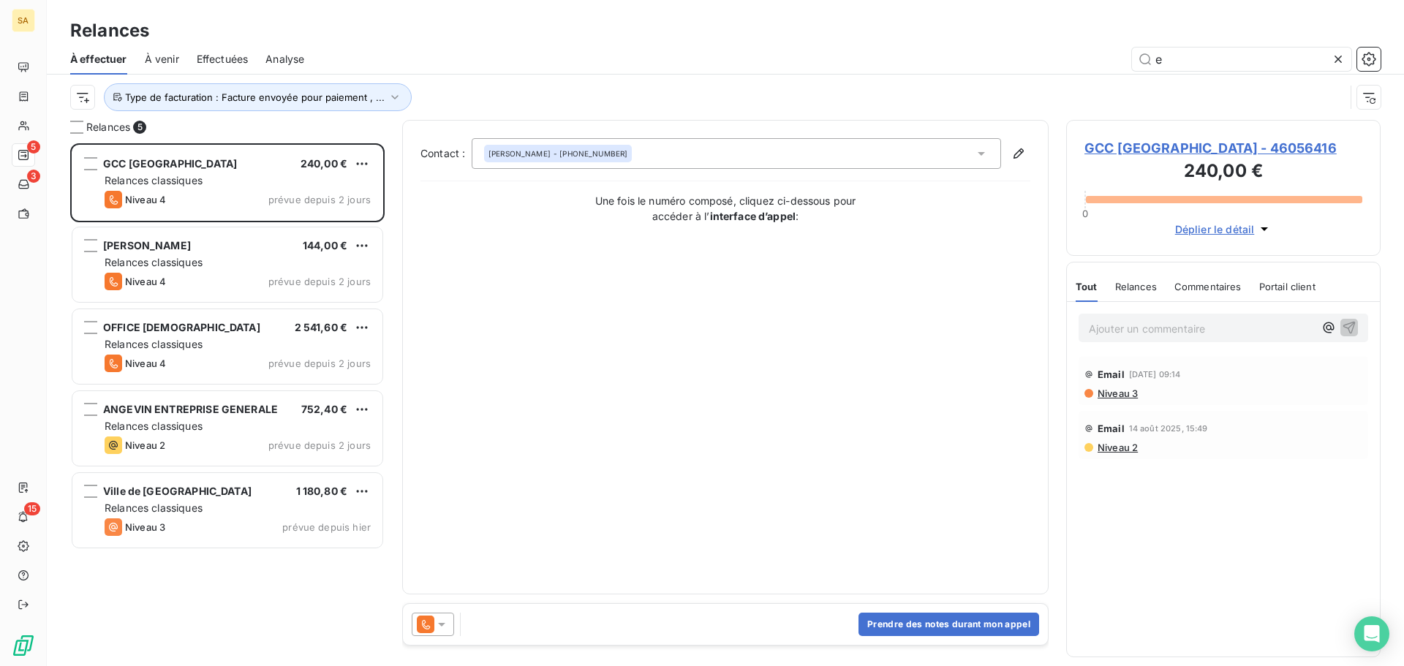
click at [1095, 147] on span "GCC [GEOGRAPHIC_DATA] - 46056416" at bounding box center [1223, 148] width 278 height 20
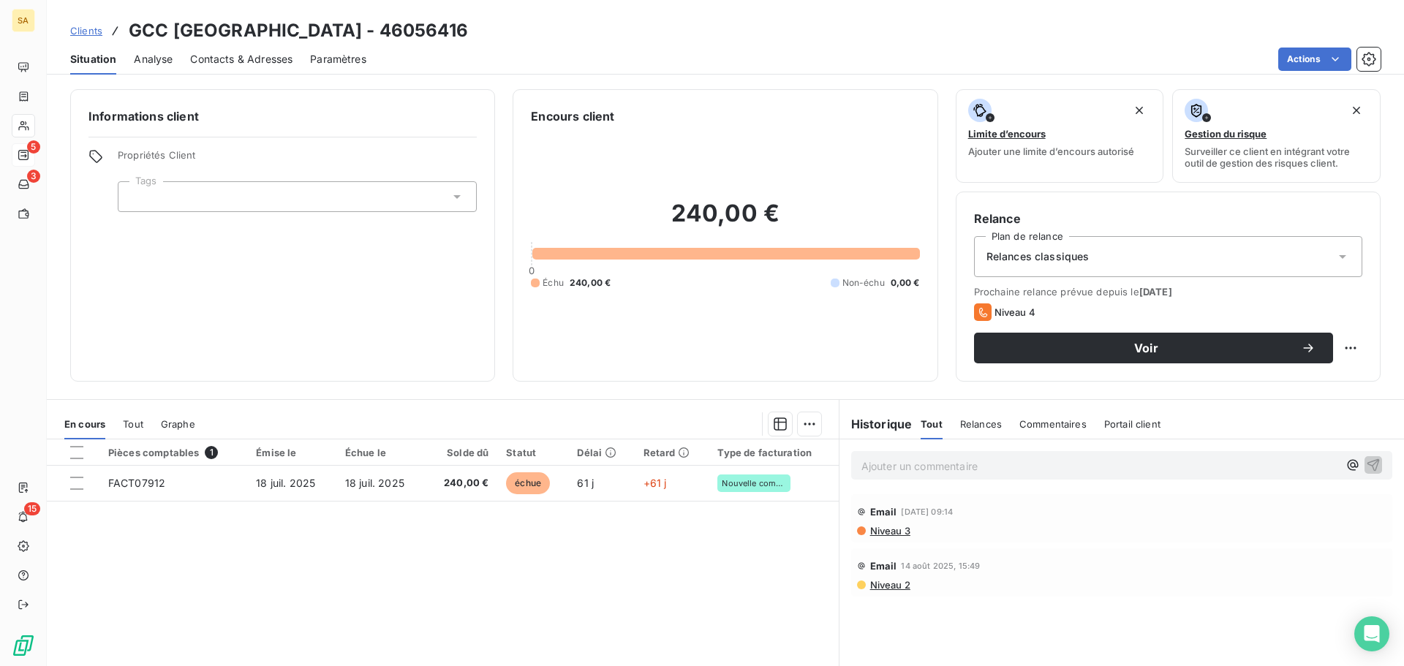
click at [245, 54] on span "Contacts & Adresses" at bounding box center [241, 59] width 102 height 15
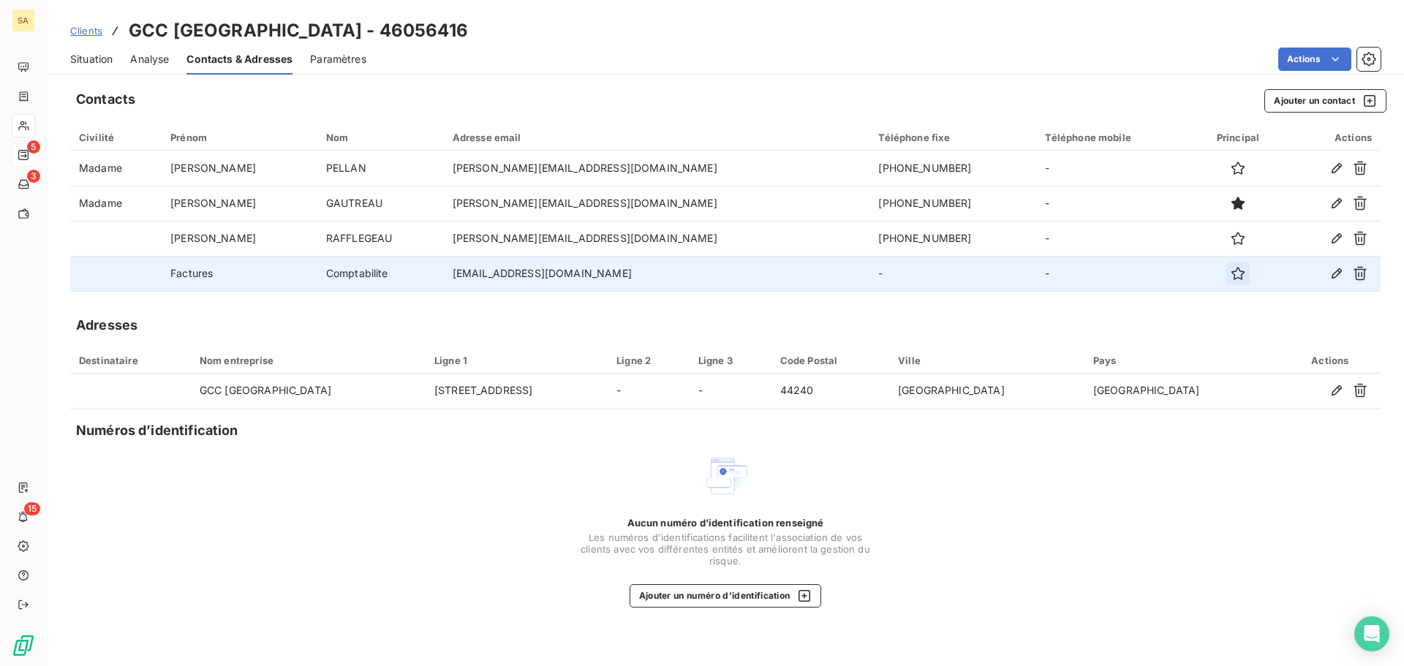
click at [1231, 275] on icon "button" at bounding box center [1238, 273] width 15 height 15
click at [80, 54] on span "Situation" at bounding box center [91, 59] width 42 height 15
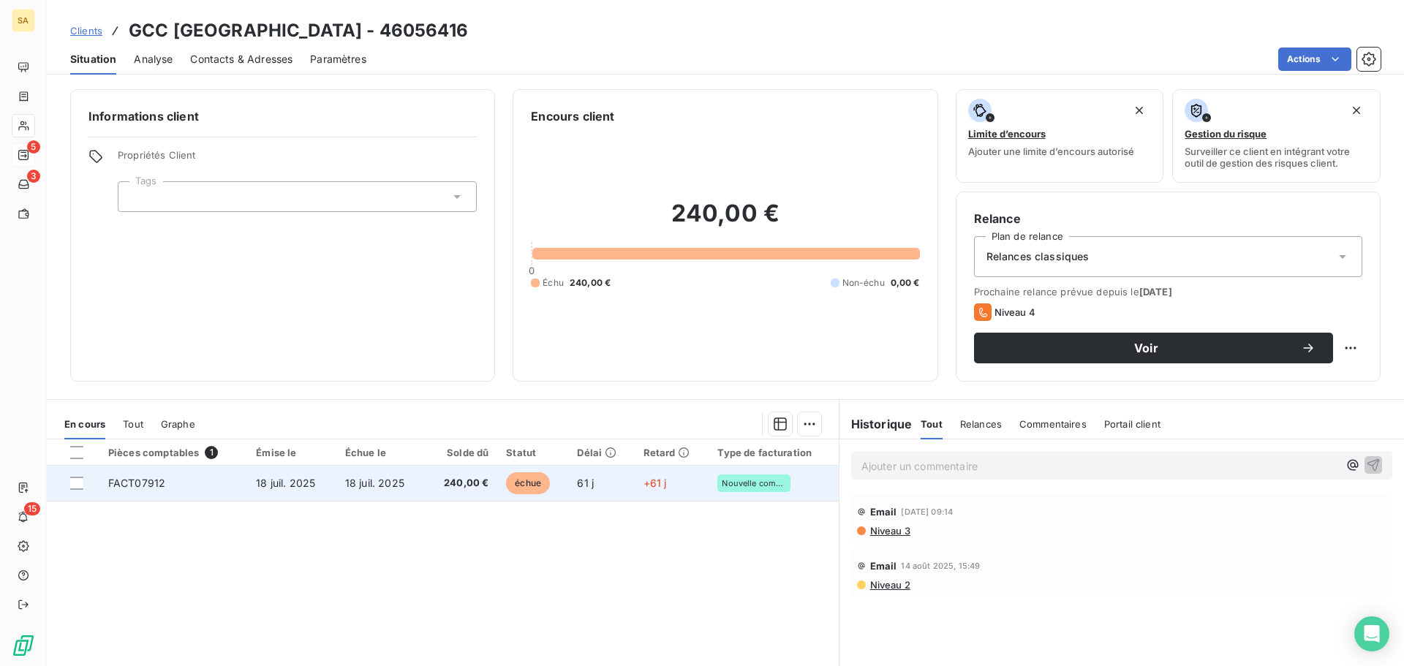
click at [243, 481] on td "FACT07912" at bounding box center [173, 483] width 148 height 35
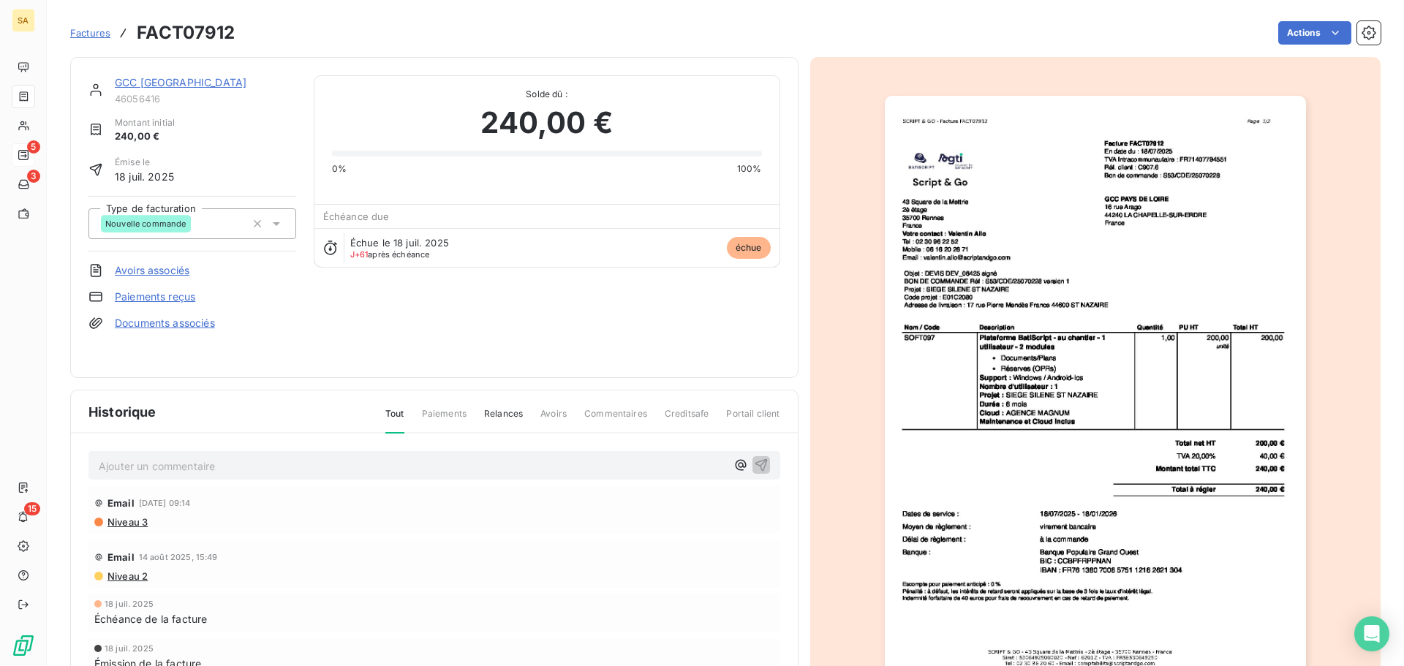
click at [1125, 271] on img "button" at bounding box center [1095, 393] width 421 height 595
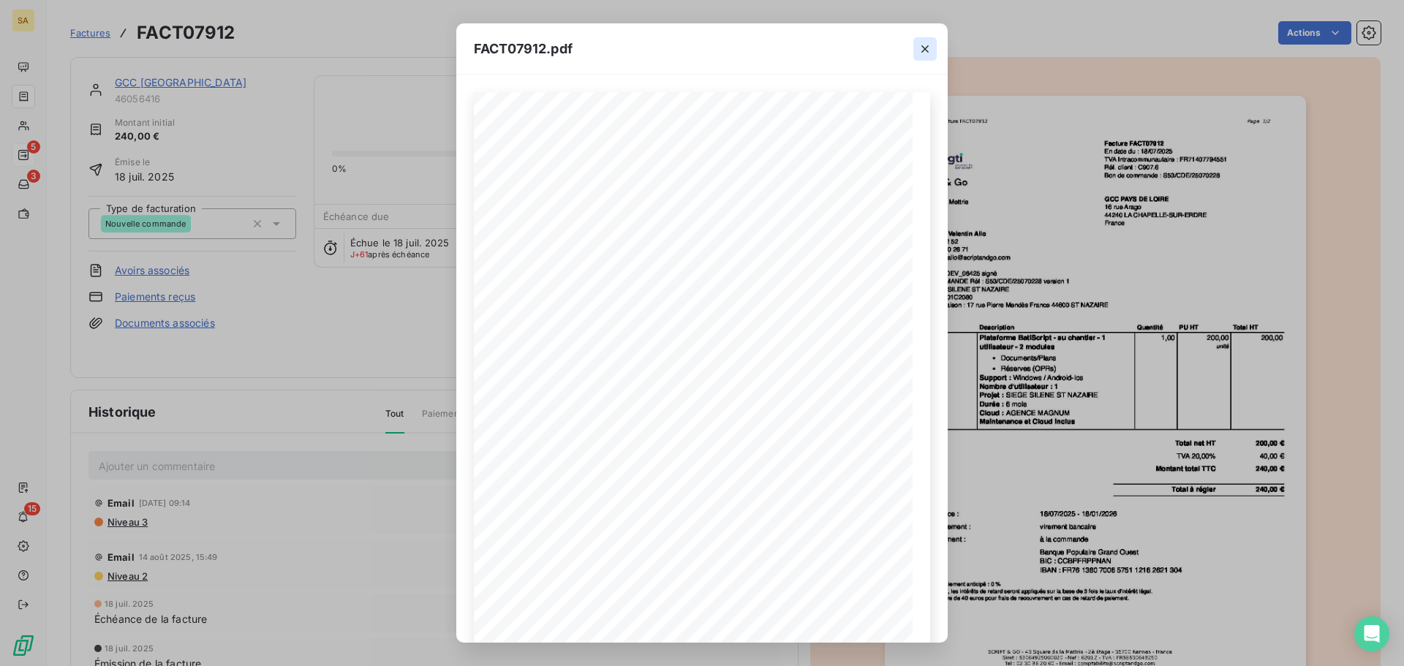
click at [928, 49] on icon "button" at bounding box center [925, 49] width 15 height 15
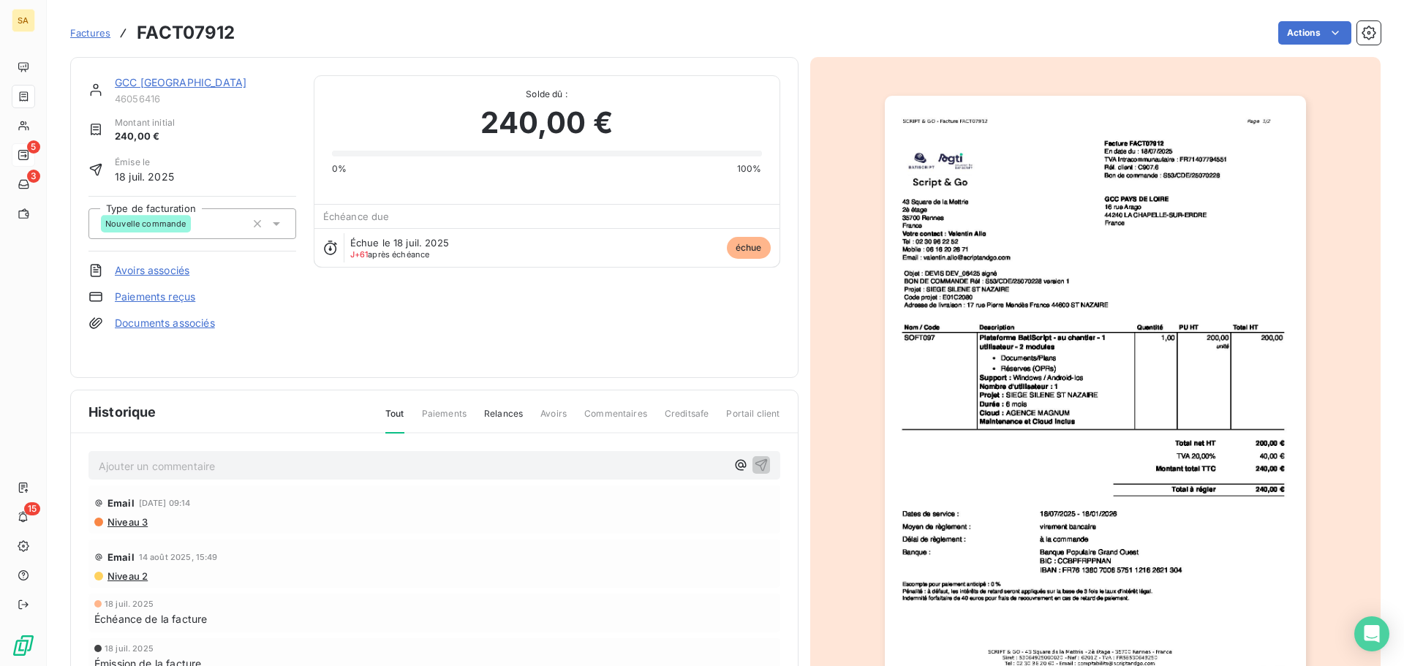
click at [262, 466] on p "Ajouter un commentaire ﻿" at bounding box center [412, 466] width 627 height 18
click at [478, 464] on p "NE PAS RELANCER. mail envoyé à [GEOGRAPHIC_DATA]" at bounding box center [412, 465] width 627 height 17
click at [756, 463] on icon "button" at bounding box center [761, 464] width 15 height 15
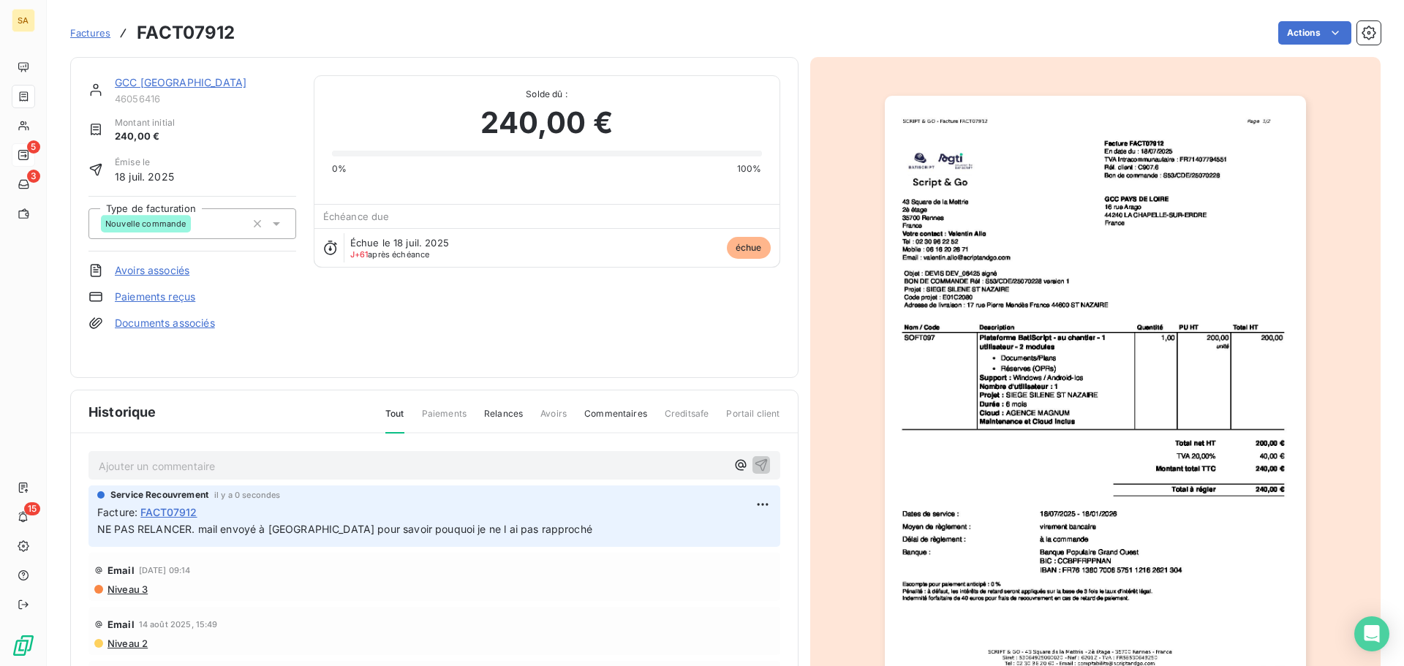
click at [200, 461] on p "Ajouter un commentaire ﻿" at bounding box center [412, 466] width 627 height 18
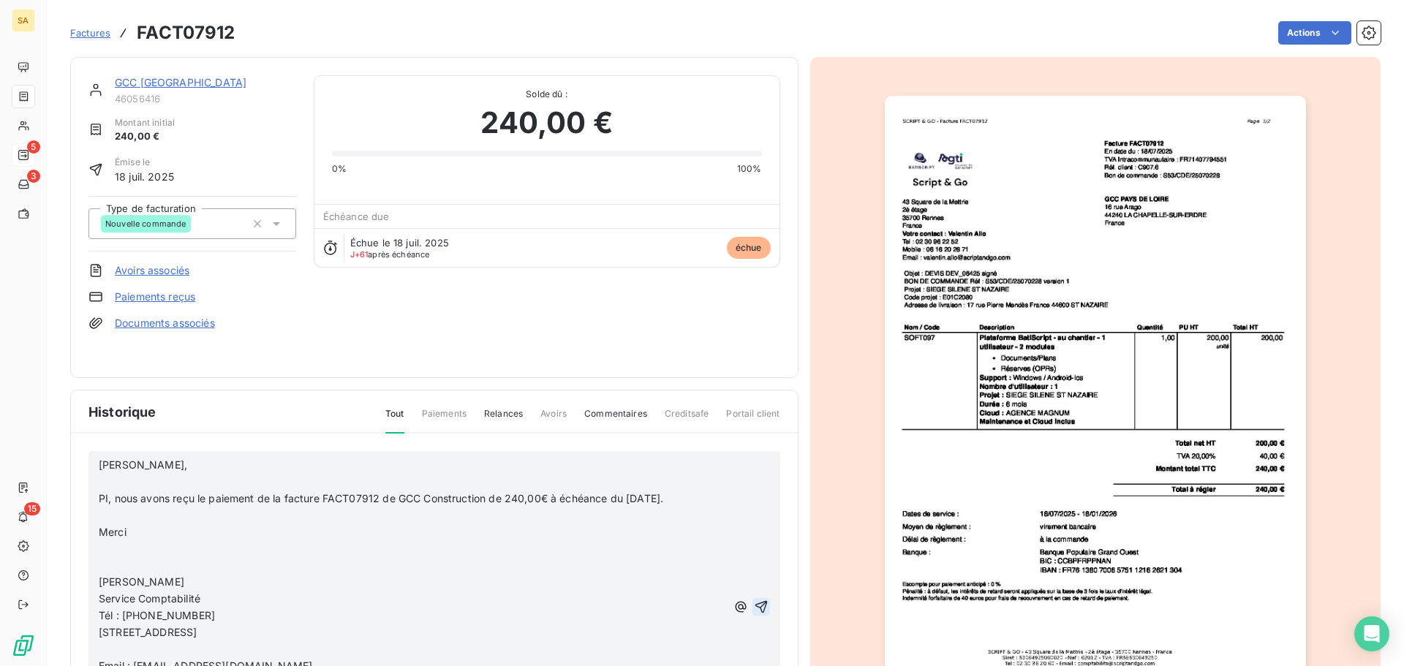
scroll to position [146, 0]
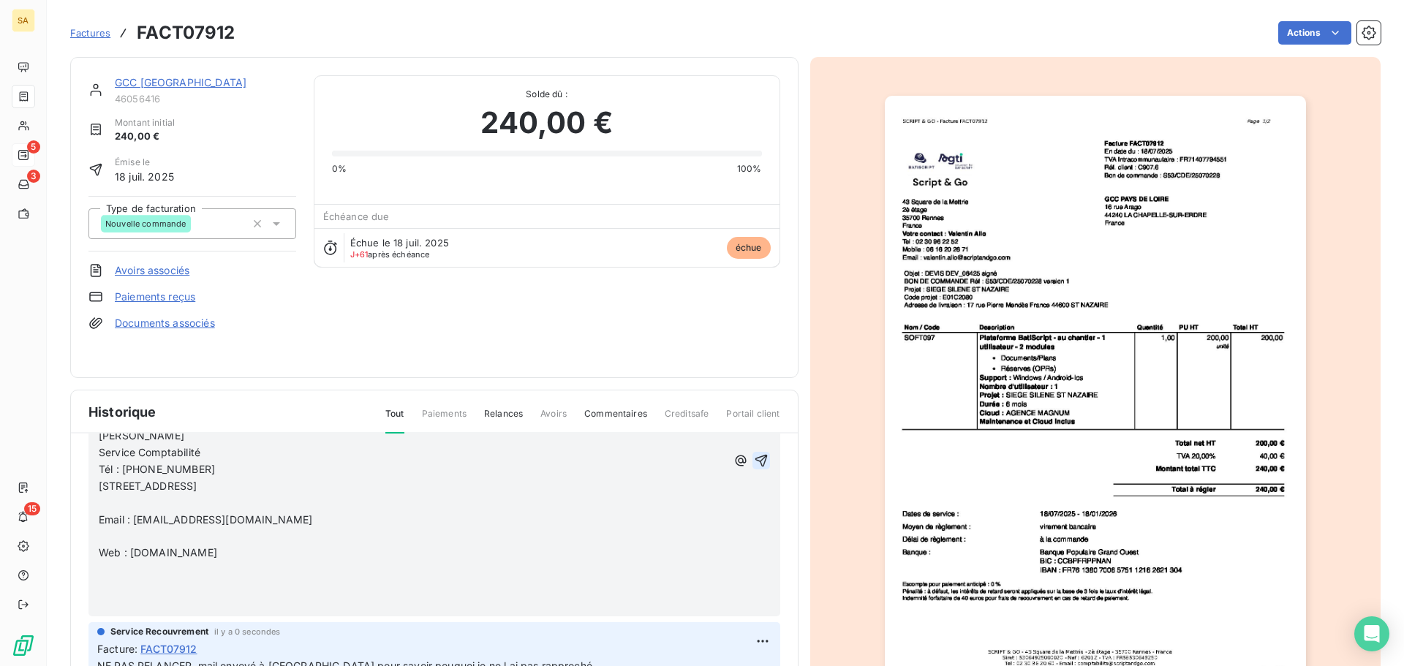
click at [754, 460] on icon "button" at bounding box center [761, 460] width 15 height 15
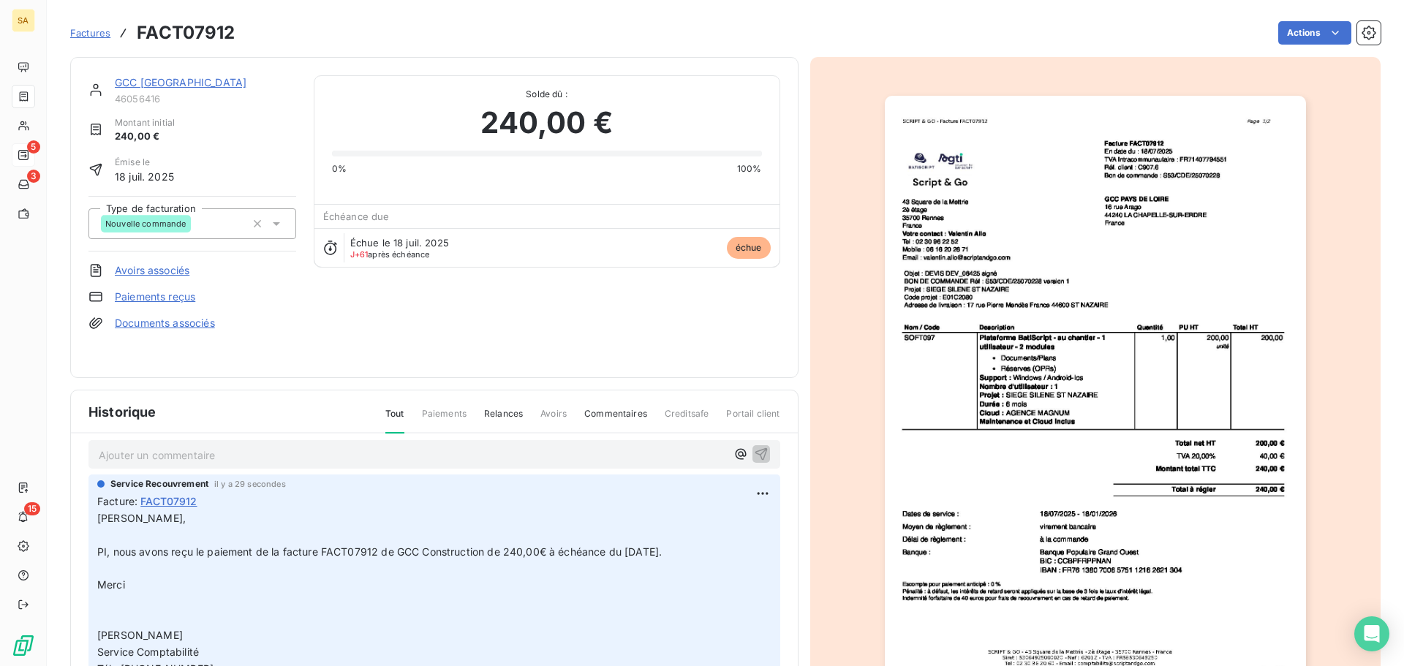
scroll to position [0, 0]
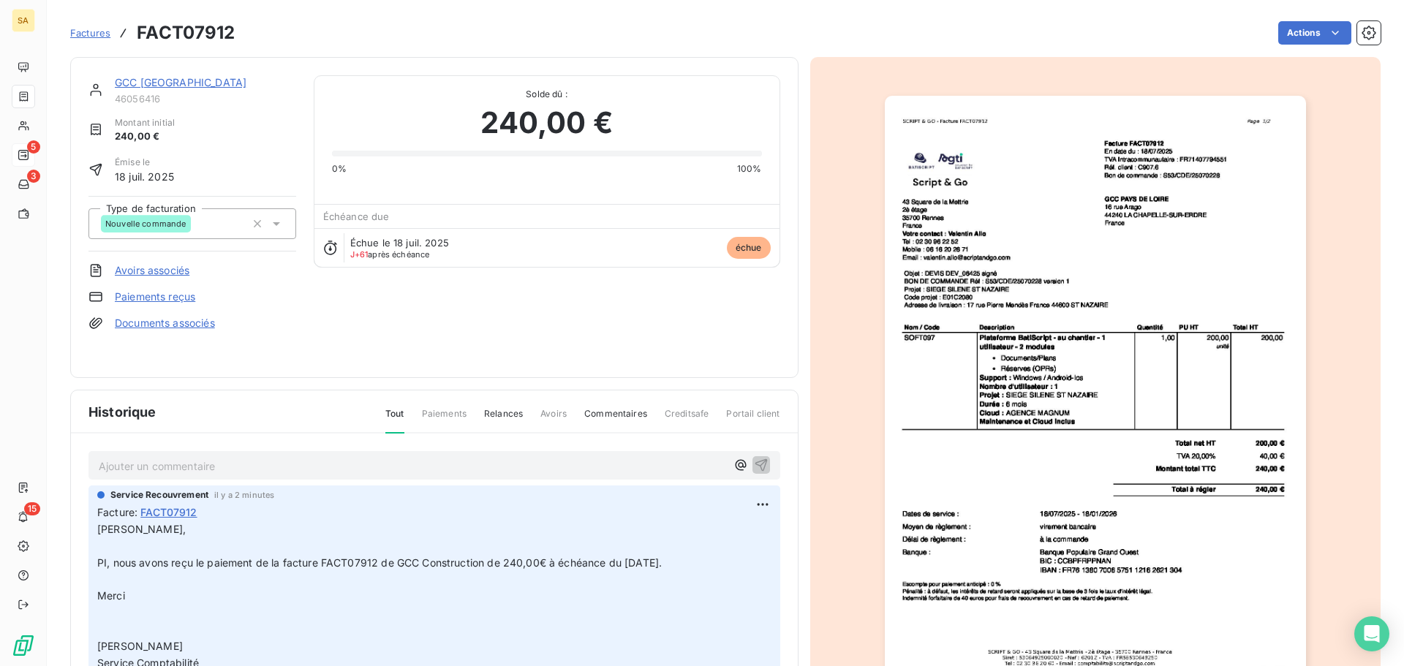
click at [132, 70] on div "GCC [GEOGRAPHIC_DATA] 46056416 Montant initial 240,00 € Émise le [DATE] Type de…" at bounding box center [434, 217] width 728 height 321
click at [204, 78] on link "GCC [GEOGRAPHIC_DATA]" at bounding box center [181, 82] width 132 height 12
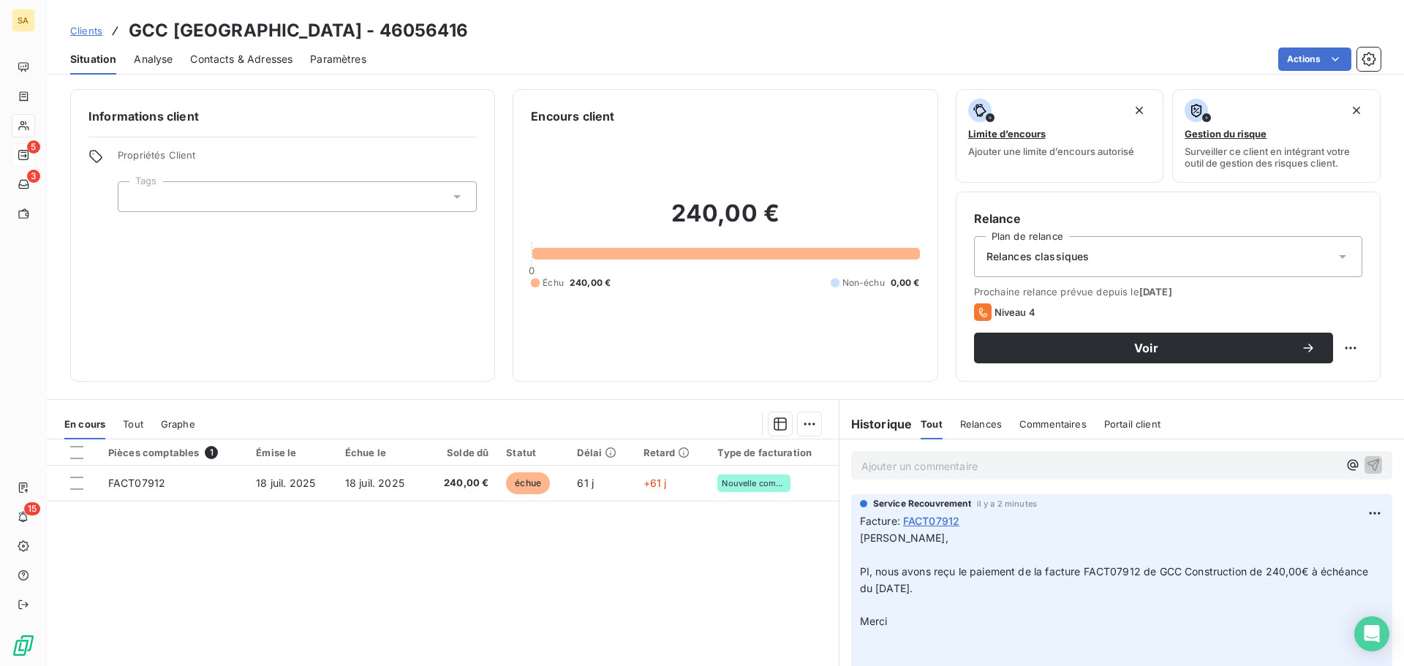
click at [251, 55] on span "Contacts & Adresses" at bounding box center [241, 59] width 102 height 15
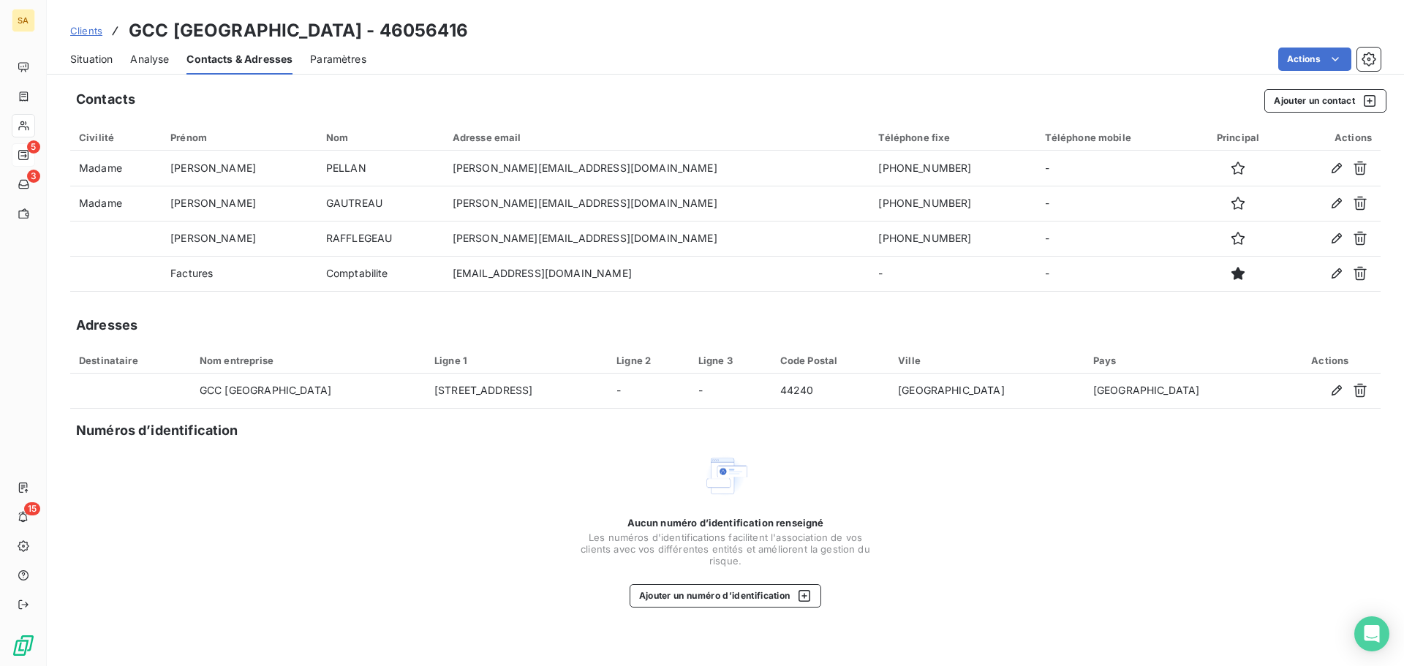
click at [154, 47] on div "Analyse" at bounding box center [149, 59] width 39 height 31
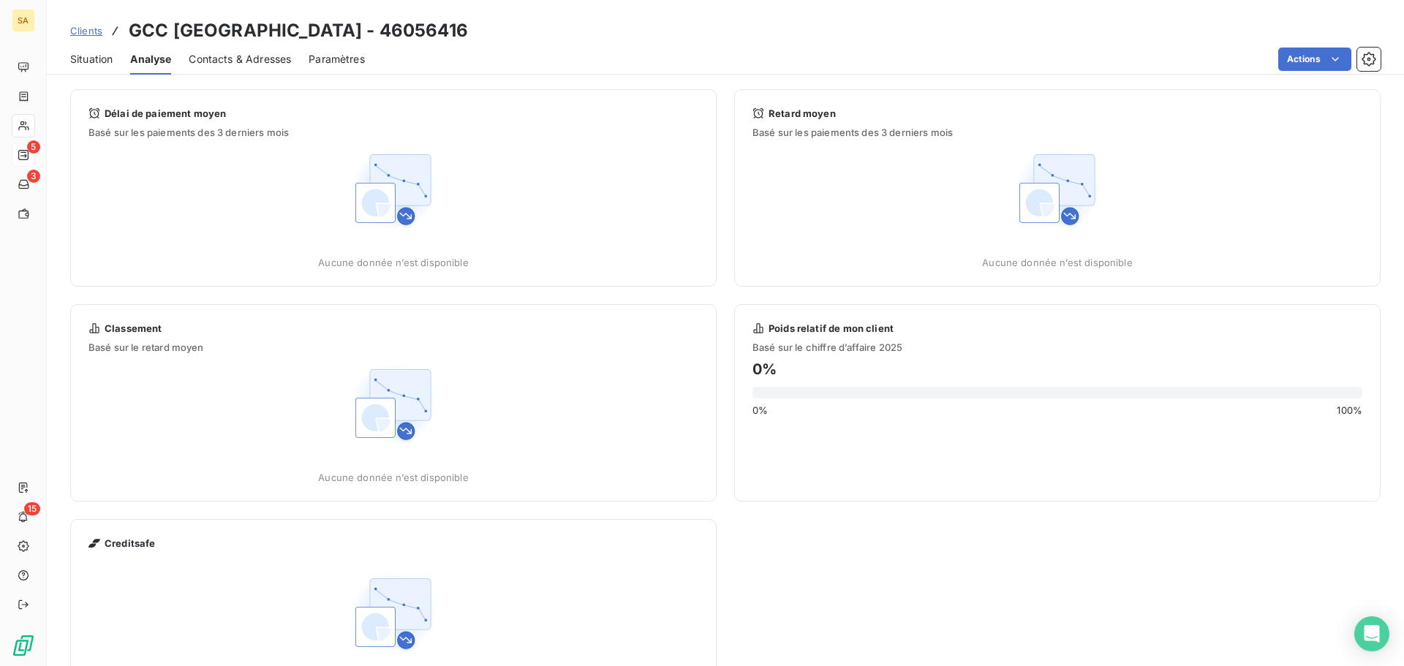
click at [91, 63] on span "Situation" at bounding box center [91, 59] width 42 height 15
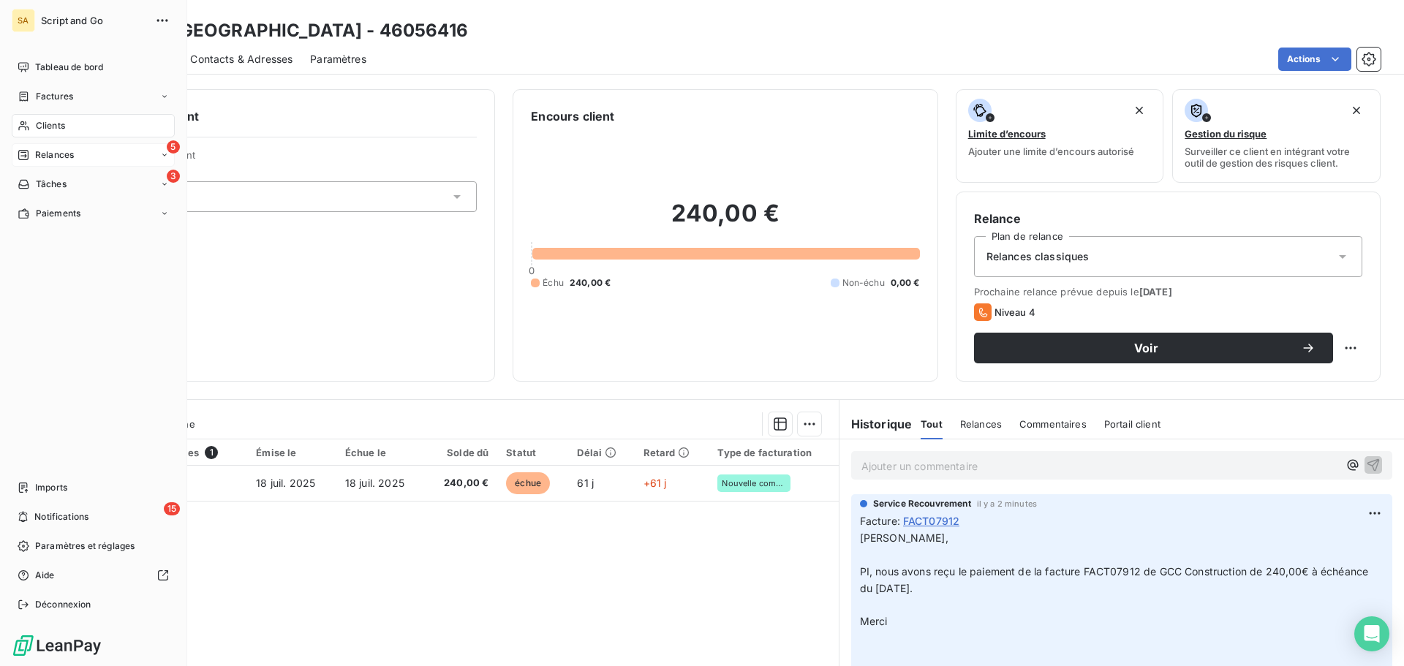
click at [26, 153] on icon at bounding box center [23, 155] width 10 height 10
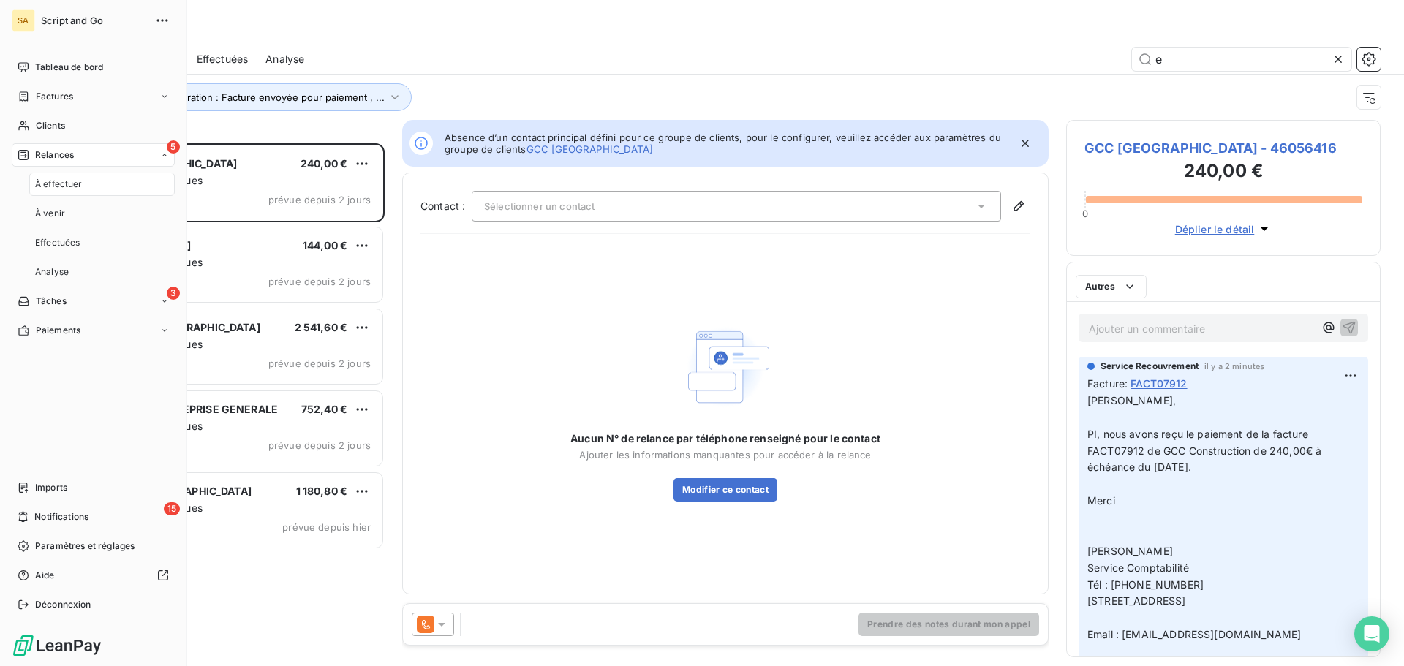
scroll to position [512, 303]
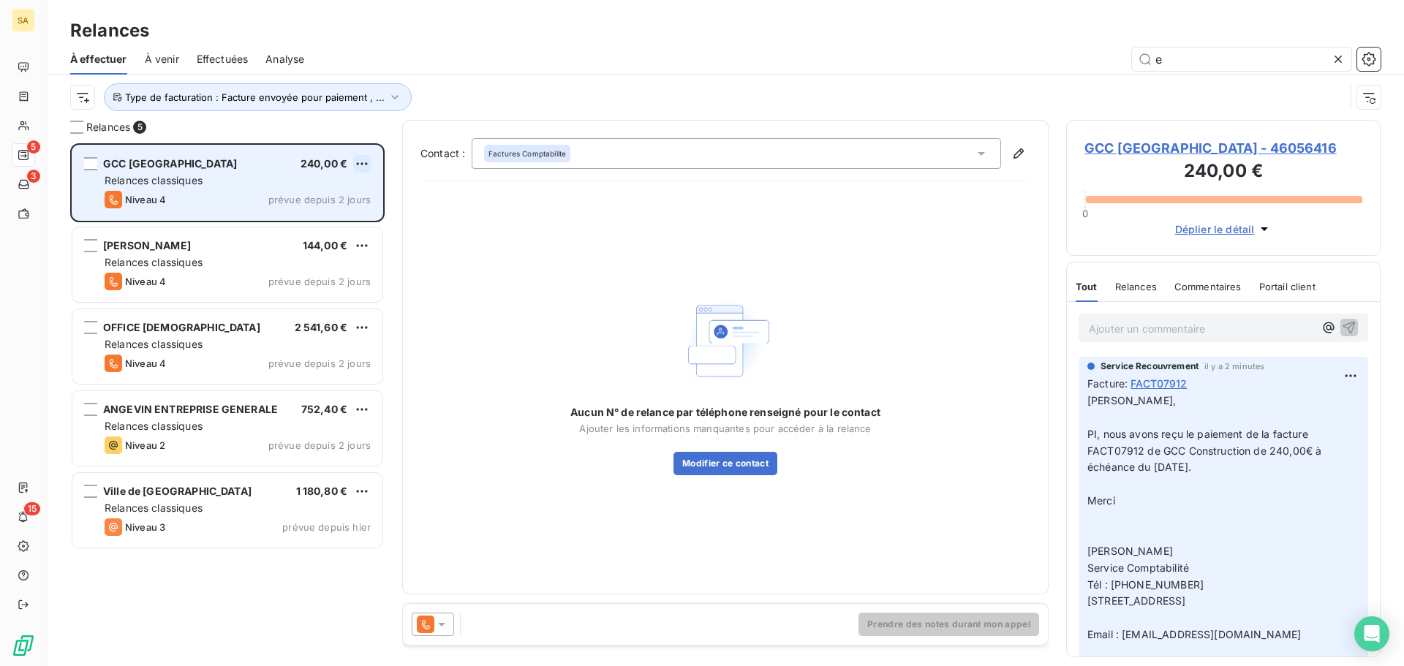
click at [362, 162] on html "SA 5 3 15 Relances À effectuer À venir Effectuées Analyse e Type de facturation…" at bounding box center [702, 333] width 1404 height 666
click at [319, 189] on div "Replanifier cette action" at bounding box center [298, 192] width 131 height 23
select select "8"
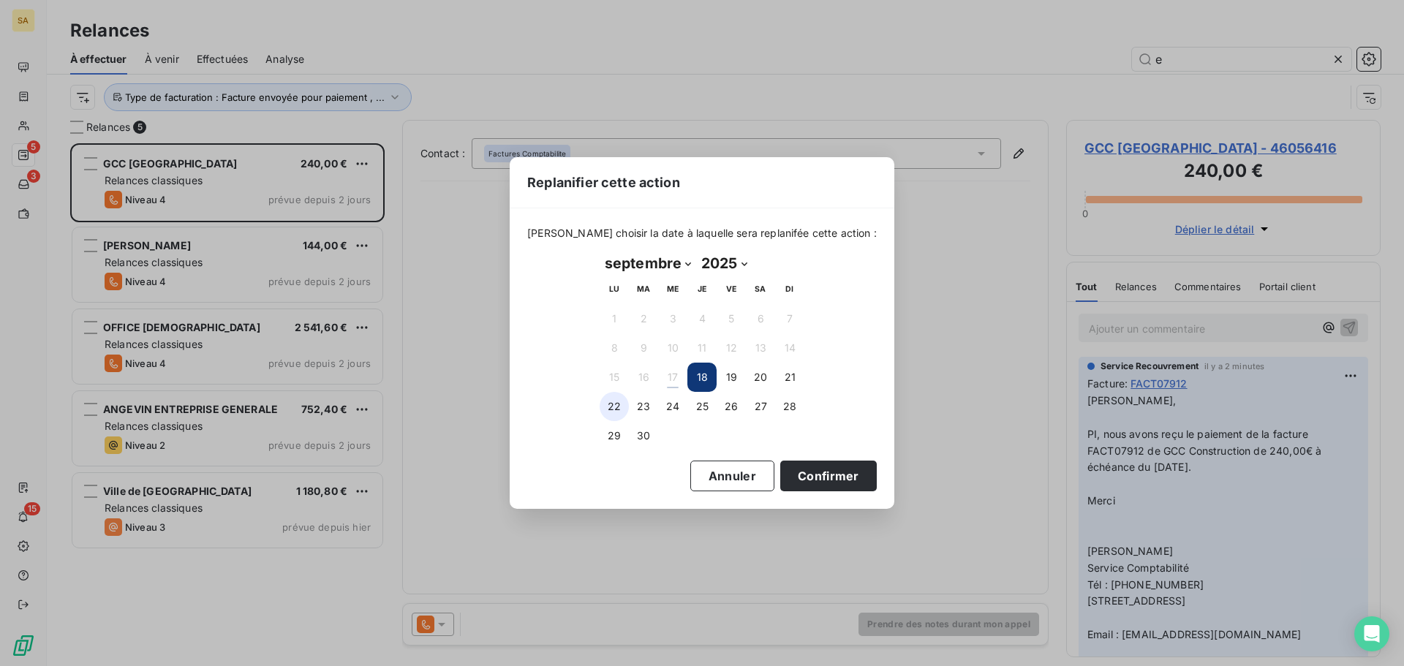
click at [605, 409] on button "22" at bounding box center [614, 406] width 29 height 29
click at [811, 466] on button "Confirmer" at bounding box center [828, 476] width 97 height 31
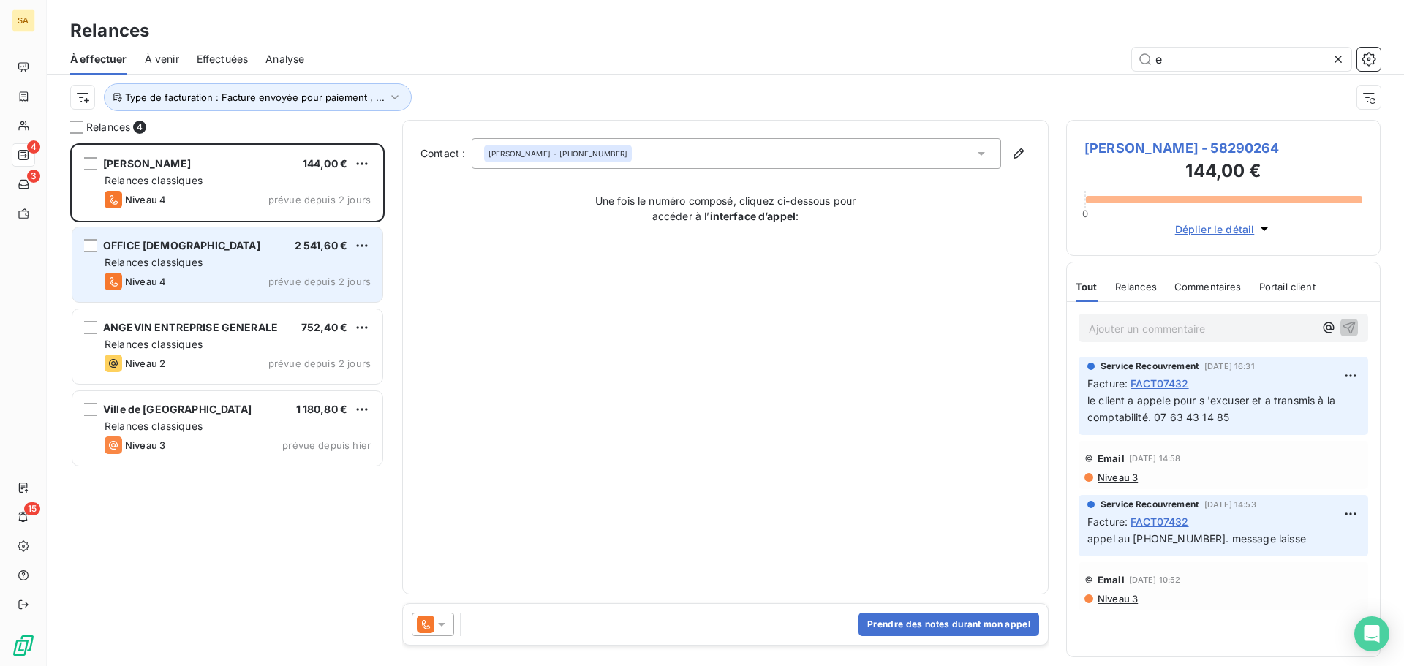
click at [253, 257] on div "Relances classiques" at bounding box center [238, 262] width 266 height 15
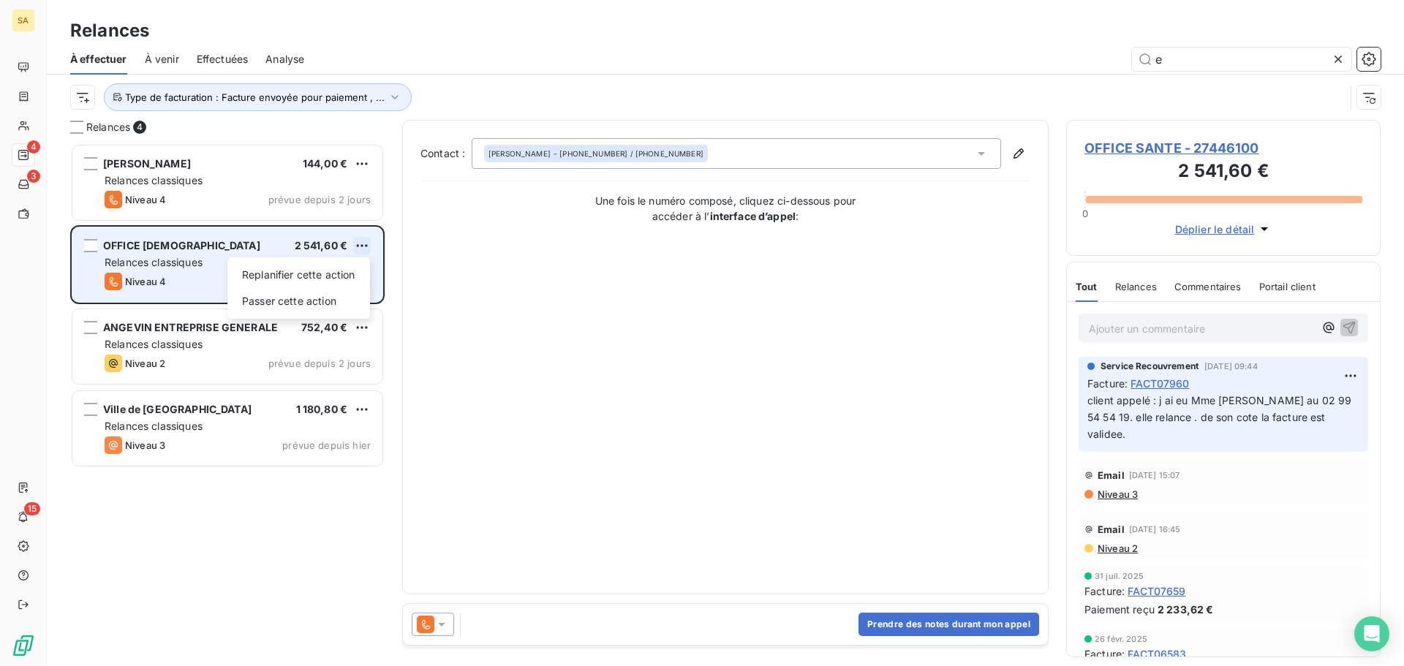
click at [366, 246] on html "SA 4 3 15 Relances À effectuer À venir Effectuées Analyse e Type de facturation…" at bounding box center [702, 333] width 1404 height 666
click at [331, 276] on div "Replanifier cette action" at bounding box center [298, 274] width 131 height 23
select select "8"
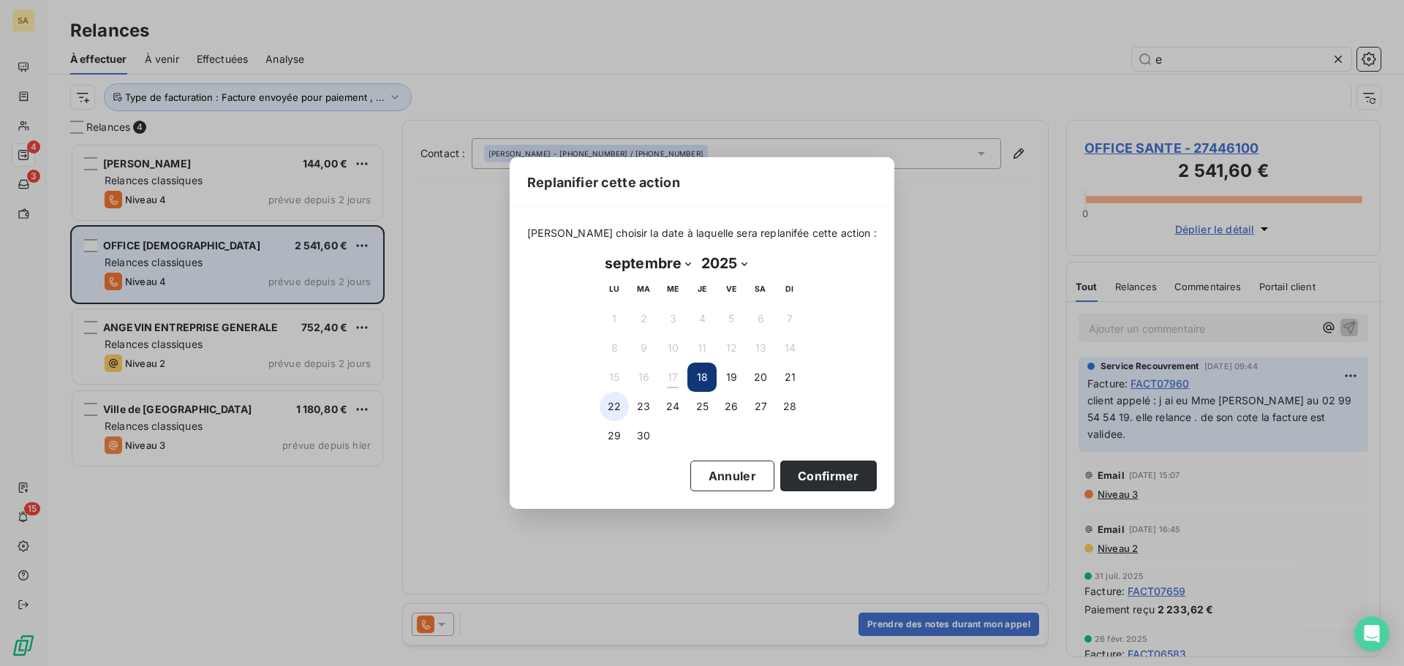
click at [613, 404] on button "22" at bounding box center [614, 406] width 29 height 29
click at [791, 469] on button "Confirmer" at bounding box center [828, 476] width 97 height 31
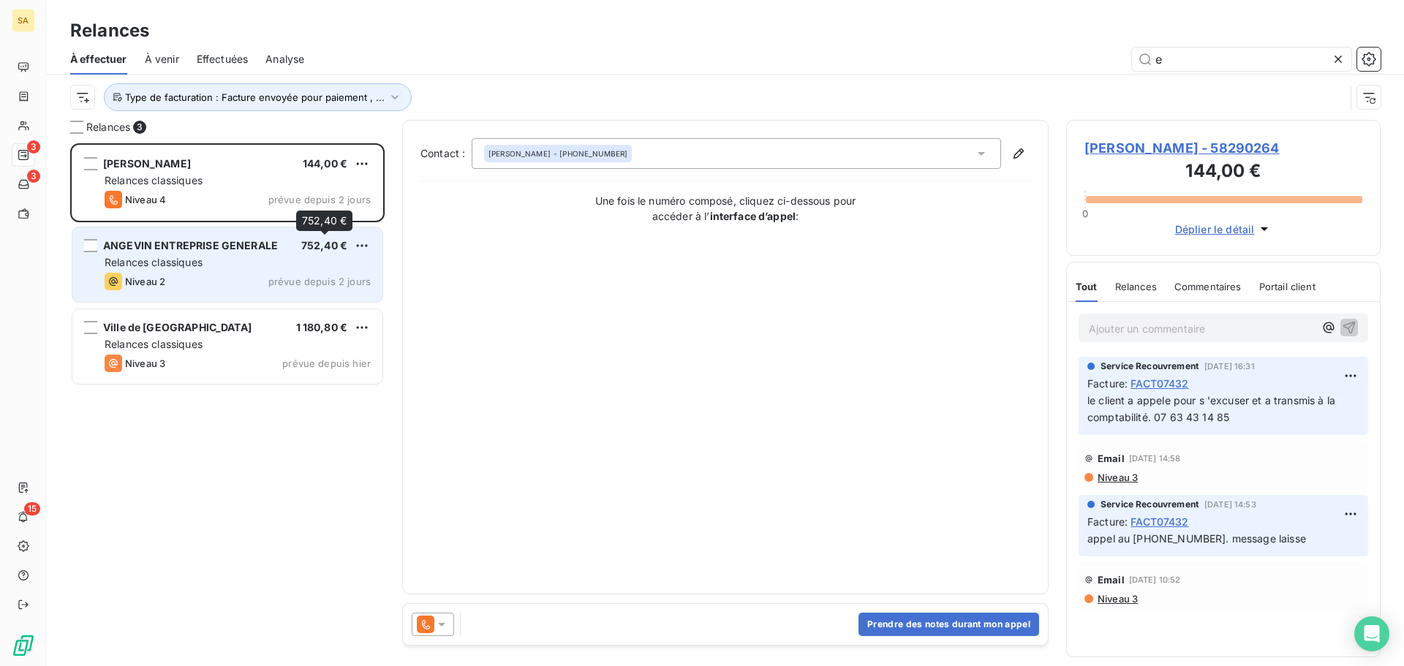
click at [313, 253] on div "752,40 €" at bounding box center [324, 245] width 46 height 15
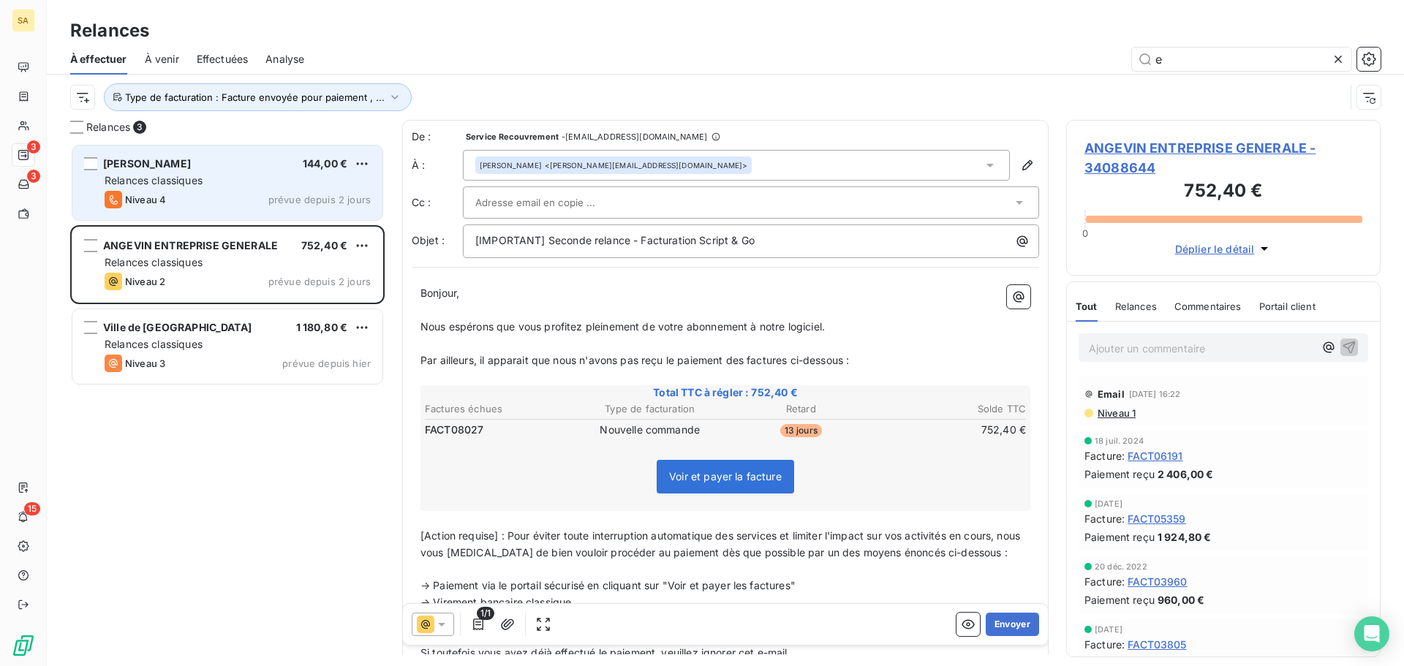
click at [165, 181] on span "Relances classiques" at bounding box center [154, 180] width 98 height 12
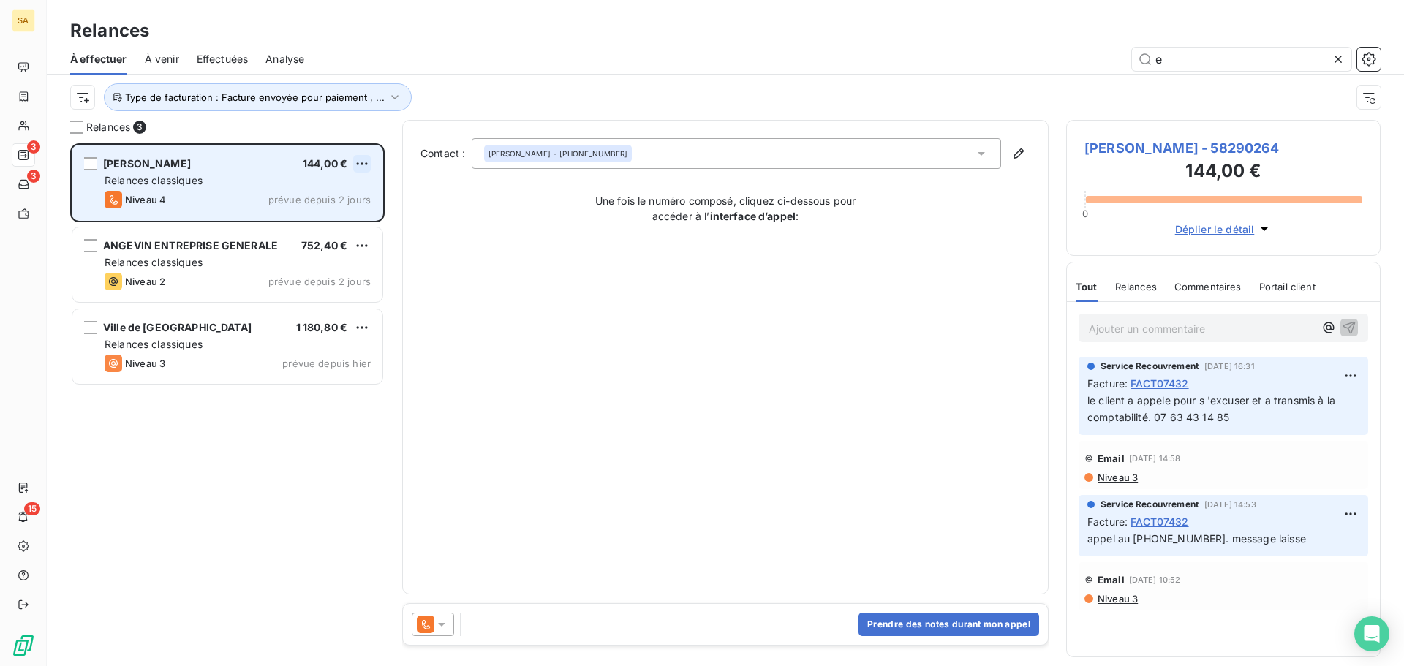
click at [360, 163] on html "SA 3 3 15 Relances À effectuer À venir Effectuées Analyse e Type de facturation…" at bounding box center [702, 333] width 1404 height 666
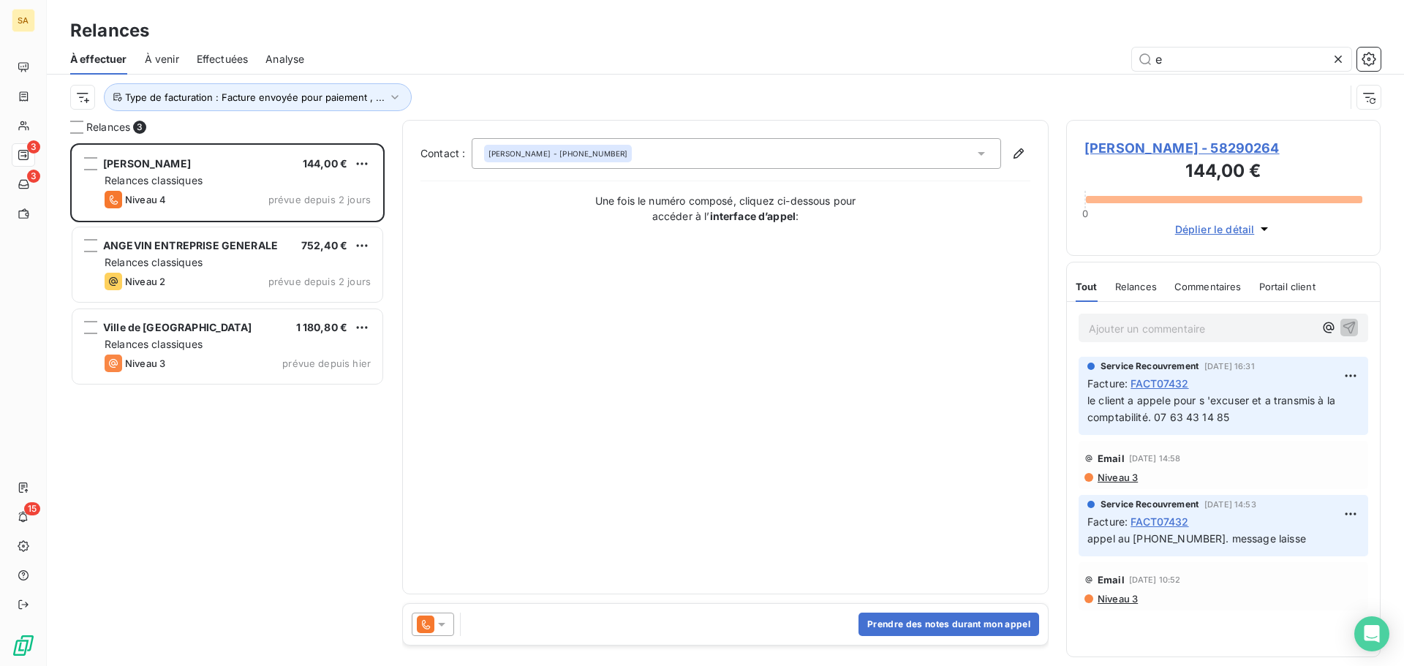
click at [287, 157] on html "SA 3 3 15 Relances À effectuer À venir Effectuées Analyse e Type de facturation…" at bounding box center [702, 333] width 1404 height 666
click at [1180, 146] on span "[PERSON_NAME] - 58290264" at bounding box center [1223, 148] width 278 height 20
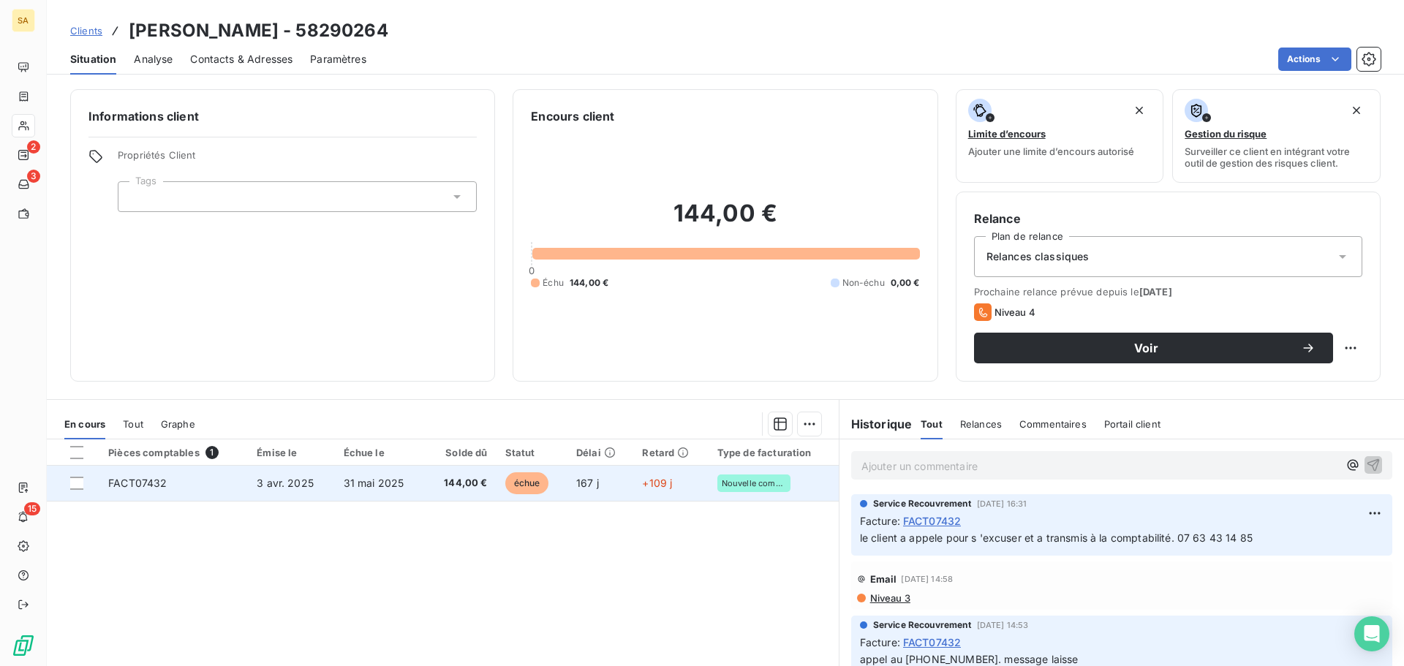
click at [308, 481] on span "3 avr. 2025" at bounding box center [285, 483] width 57 height 12
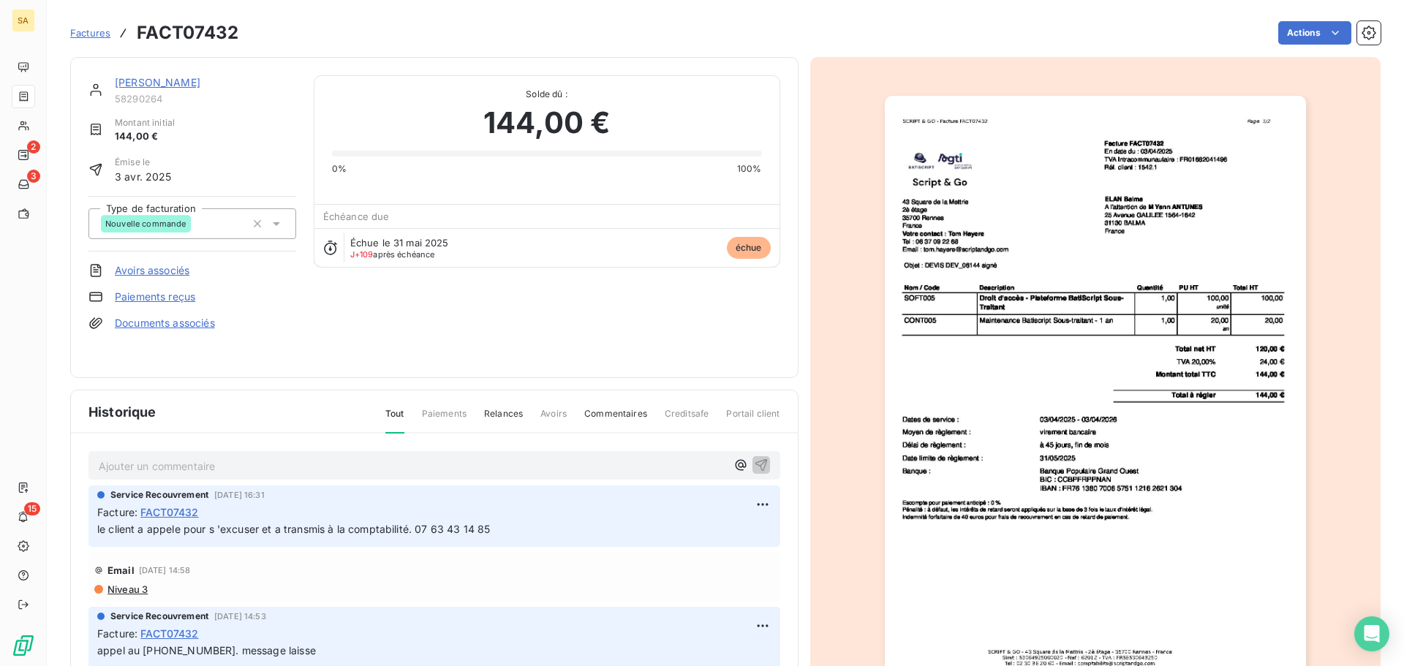
click at [130, 78] on link "[PERSON_NAME]" at bounding box center [158, 82] width 86 height 12
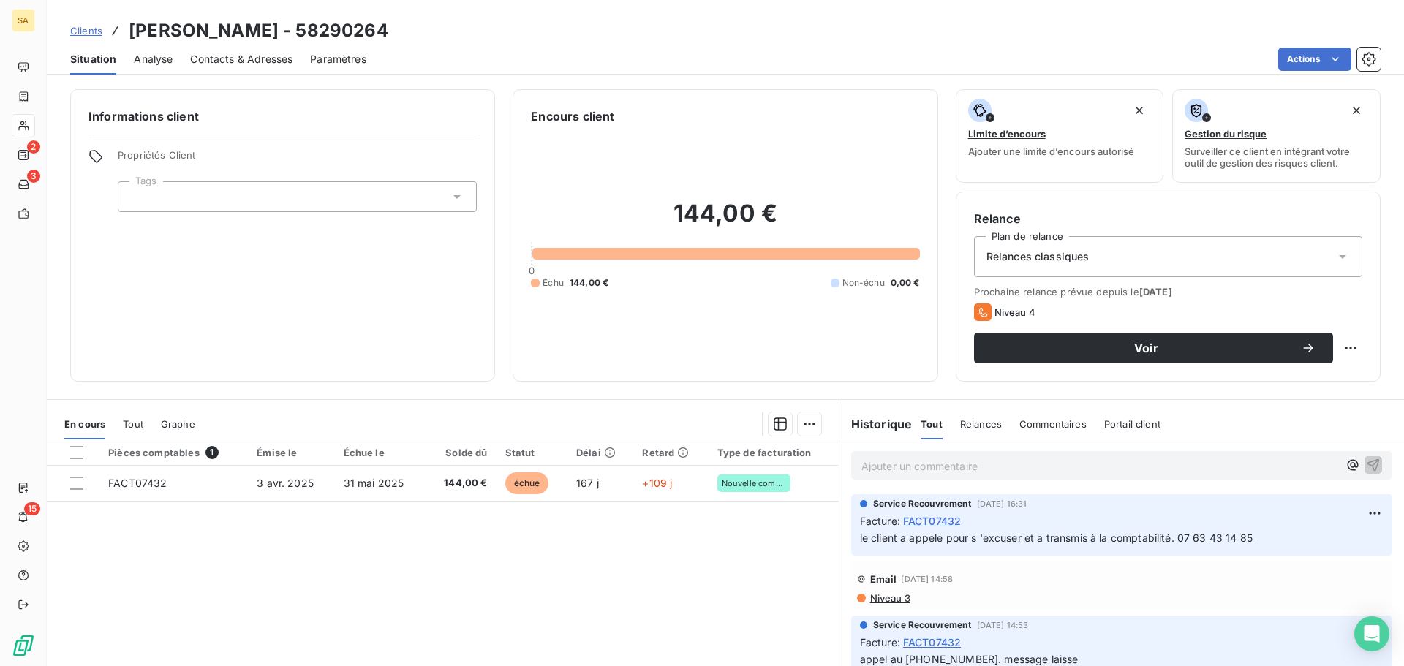
click at [271, 56] on span "Contacts & Adresses" at bounding box center [241, 59] width 102 height 15
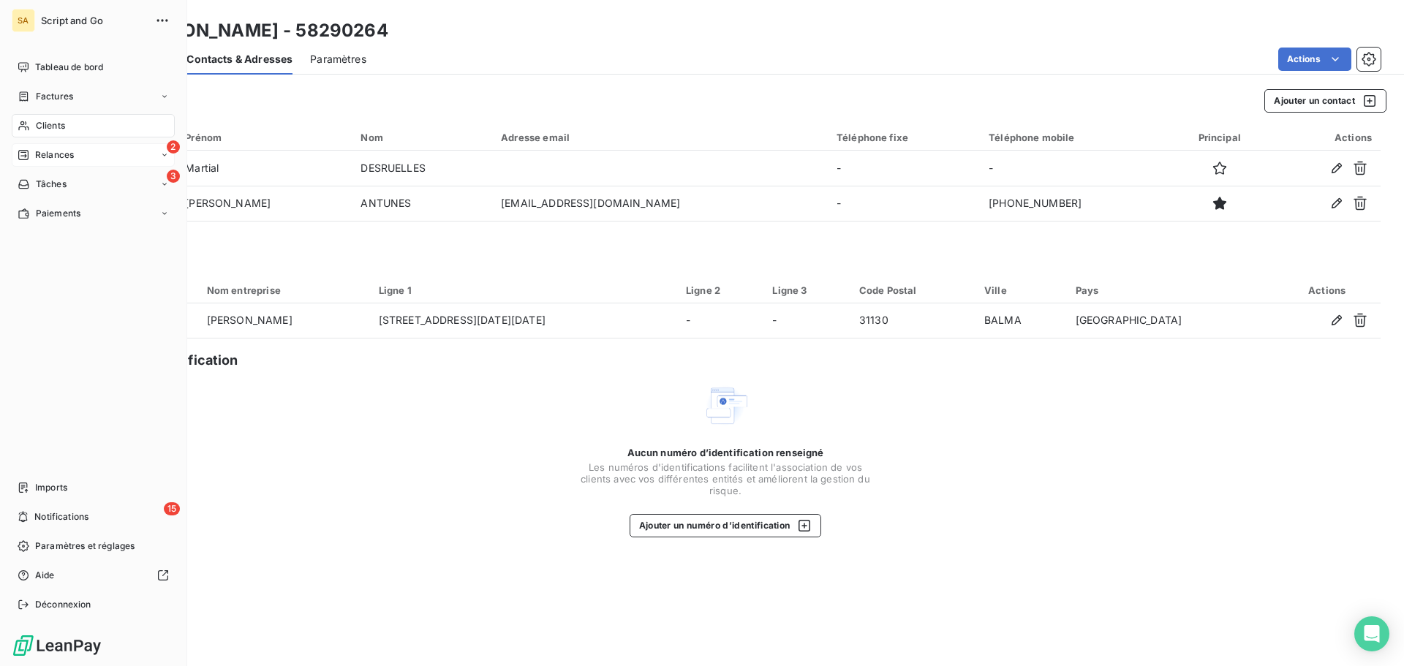
click at [27, 152] on icon at bounding box center [24, 155] width 12 height 12
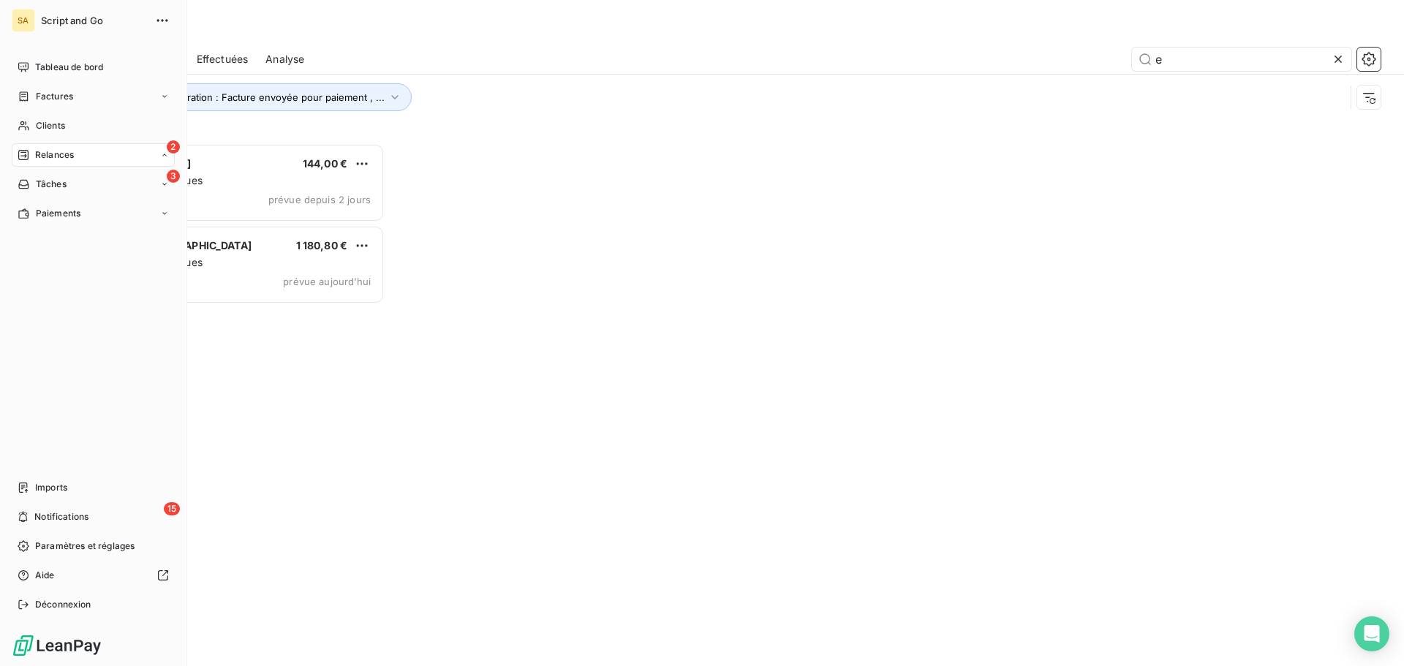
scroll to position [512, 303]
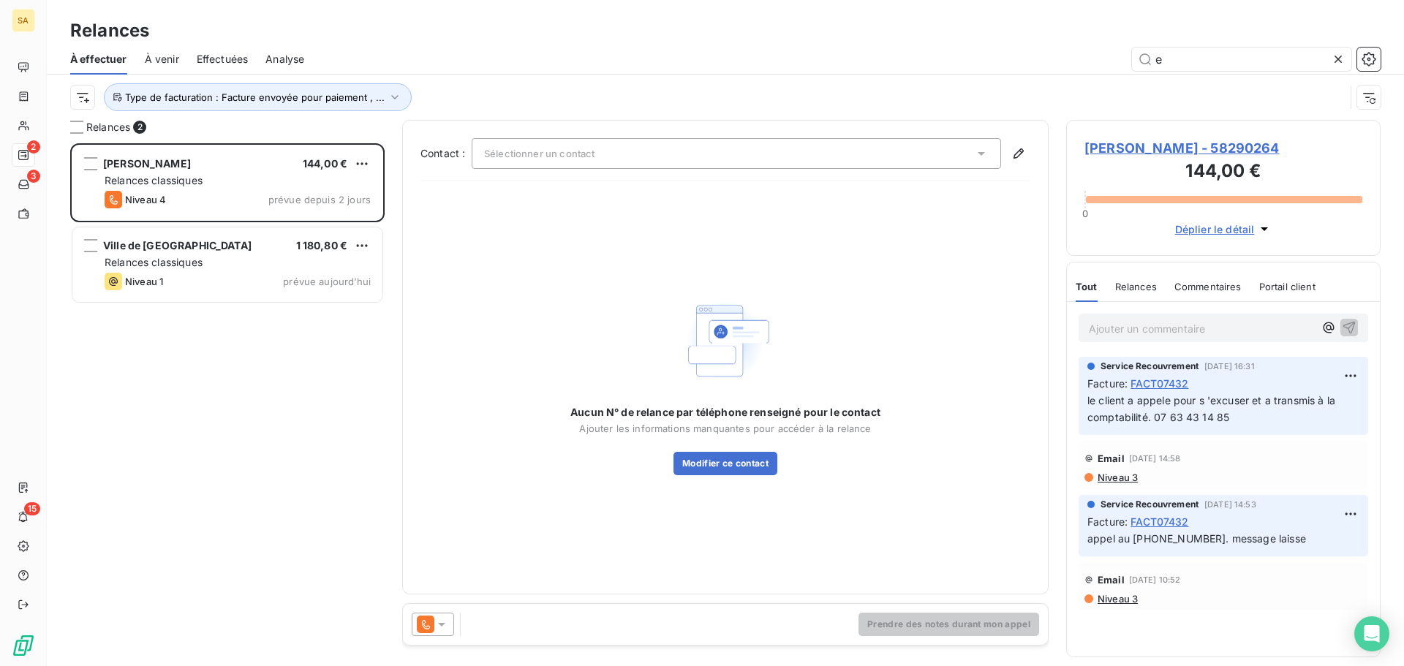
click at [1111, 331] on p "Ajouter un commentaire ﻿" at bounding box center [1201, 329] width 225 height 18
click at [1347, 325] on icon "button" at bounding box center [1349, 327] width 15 height 15
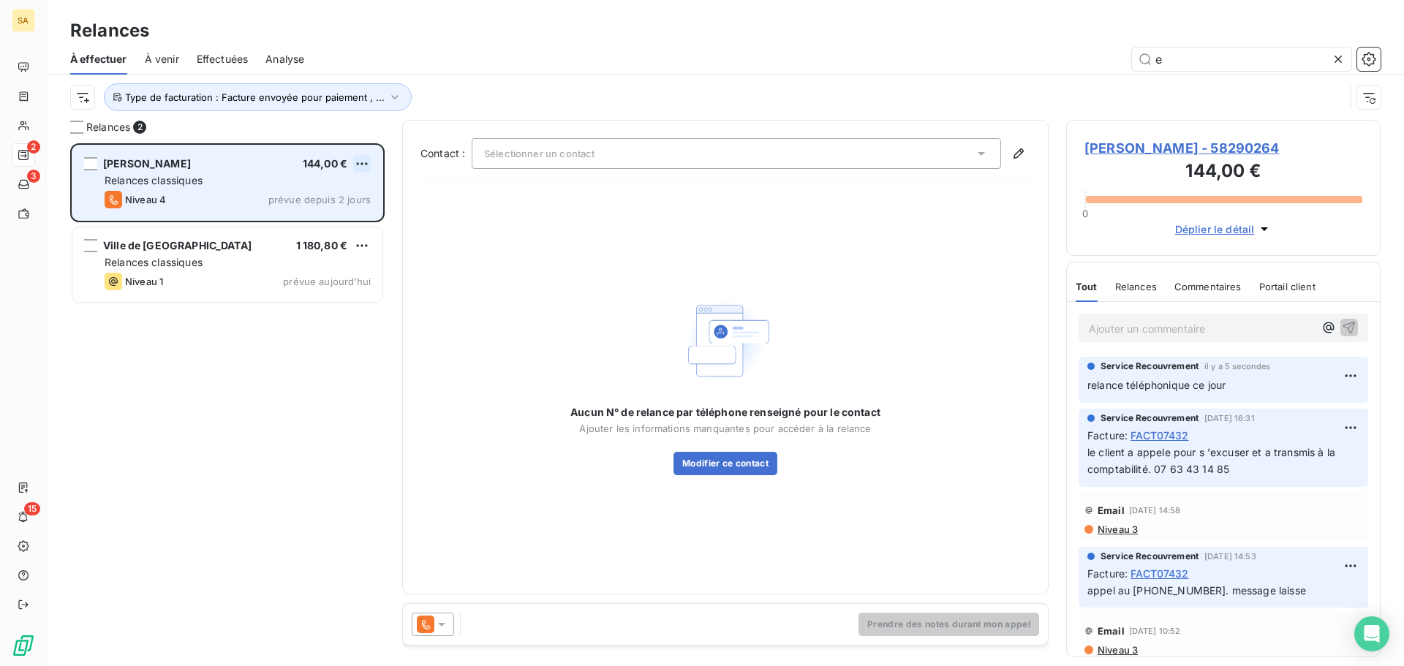
click at [362, 158] on html "SA 2 3 15 Relances À effectuer À venir Effectuées Analyse e Type de facturation…" at bounding box center [702, 333] width 1404 height 666
click at [338, 194] on div "Replanifier cette action" at bounding box center [298, 192] width 131 height 23
select select "8"
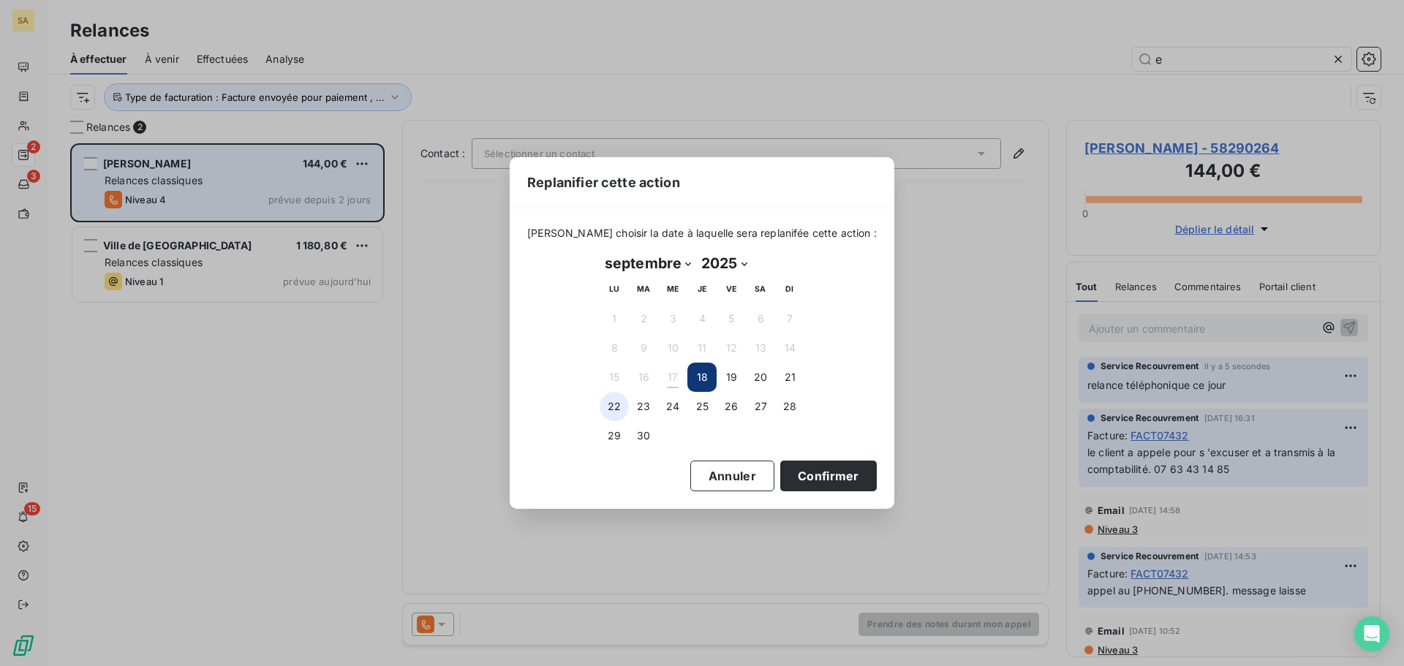
click at [617, 404] on button "22" at bounding box center [614, 406] width 29 height 29
click at [788, 469] on button "Confirmer" at bounding box center [828, 476] width 97 height 31
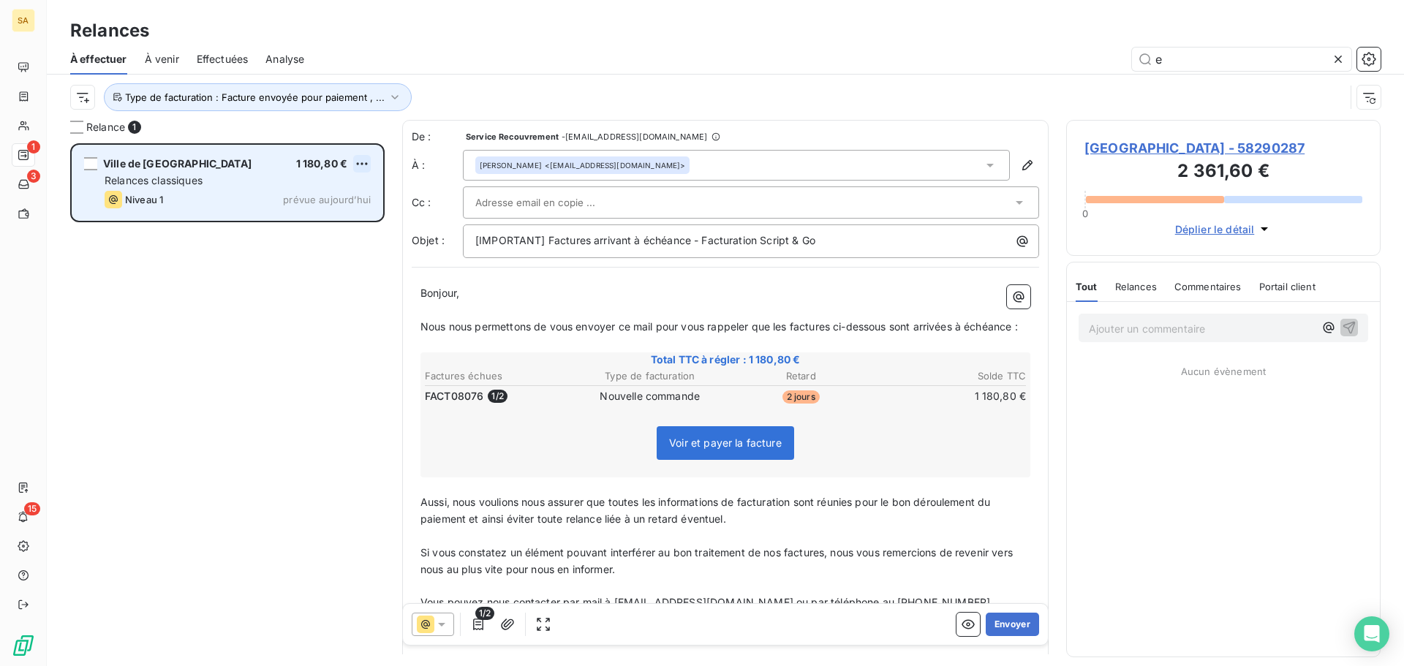
click at [365, 164] on html "SA 1 3 15 Relances À effectuer À venir Effectuées Analyse e Type de facturation…" at bounding box center [702, 333] width 1404 height 666
click at [322, 185] on div "Replanifier cette action" at bounding box center [298, 192] width 131 height 23
select select "8"
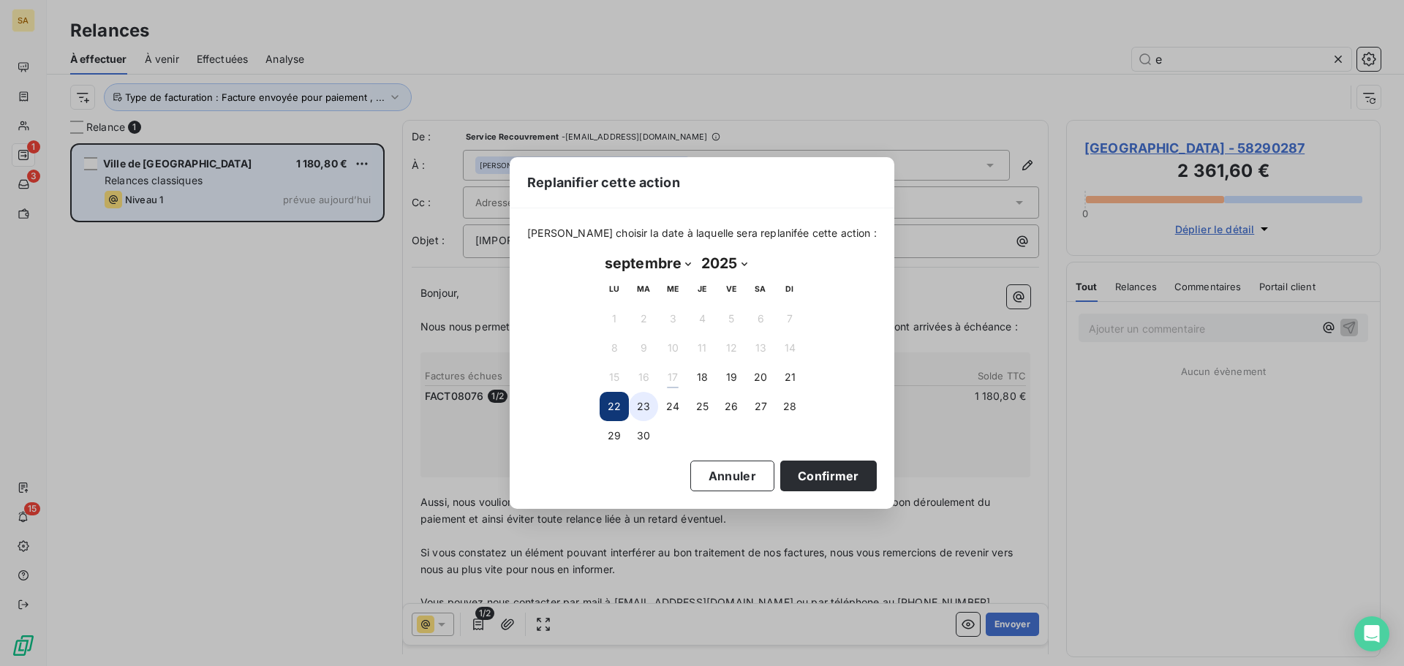
click at [642, 406] on button "23" at bounding box center [643, 406] width 29 height 29
click at [809, 472] on button "Confirmer" at bounding box center [828, 476] width 97 height 31
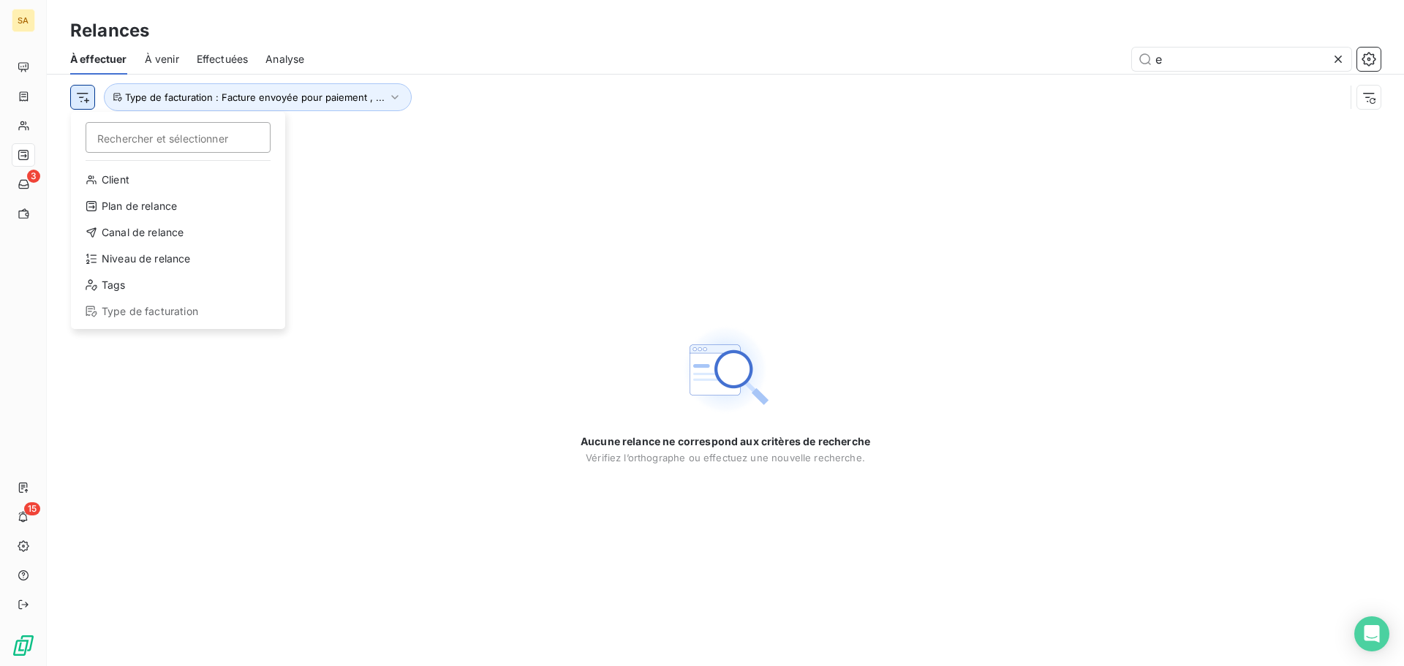
click at [80, 95] on html "SA 3 15 Relances À effectuer À venir Effectuées Analyse e Rechercher et sélecti…" at bounding box center [702, 333] width 1404 height 666
click at [366, 99] on html "SA 3 15 Relances À effectuer À venir Effectuées Analyse e Rechercher et sélecti…" at bounding box center [702, 333] width 1404 height 666
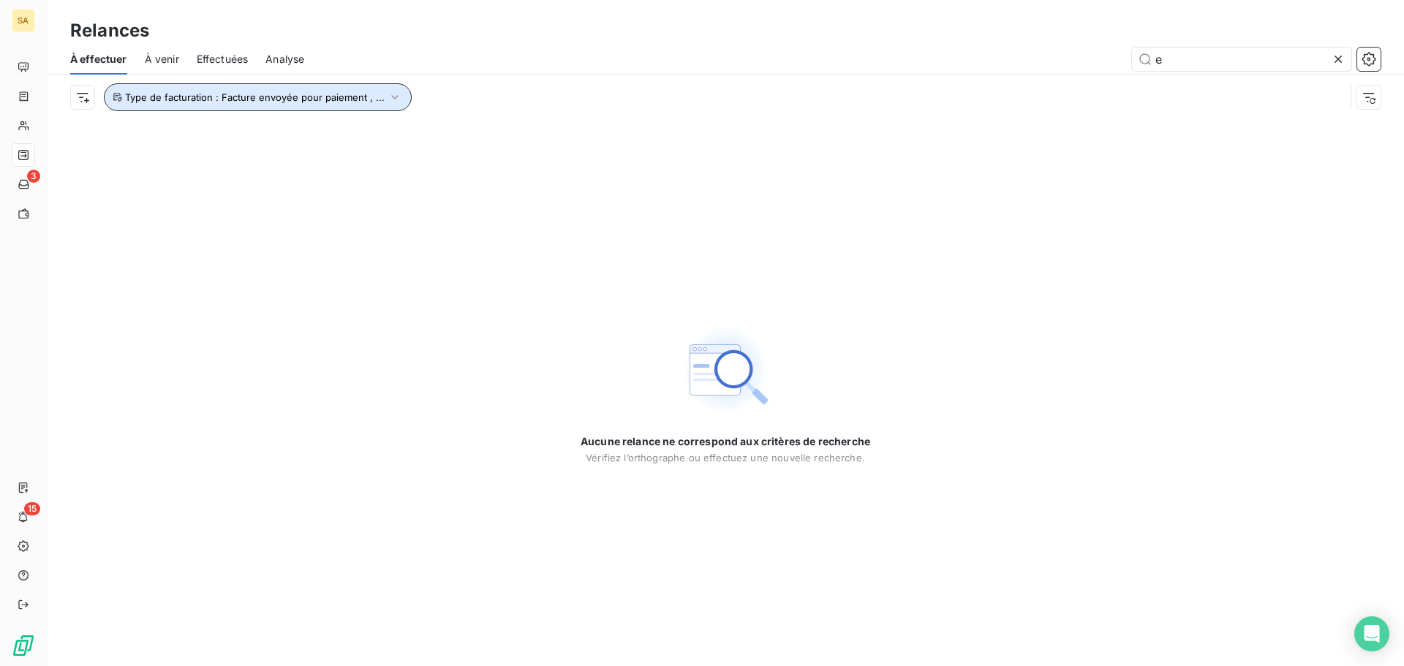
click at [365, 97] on span "Type de facturation : Facture envoyée pour paiement , ..." at bounding box center [255, 97] width 260 height 12
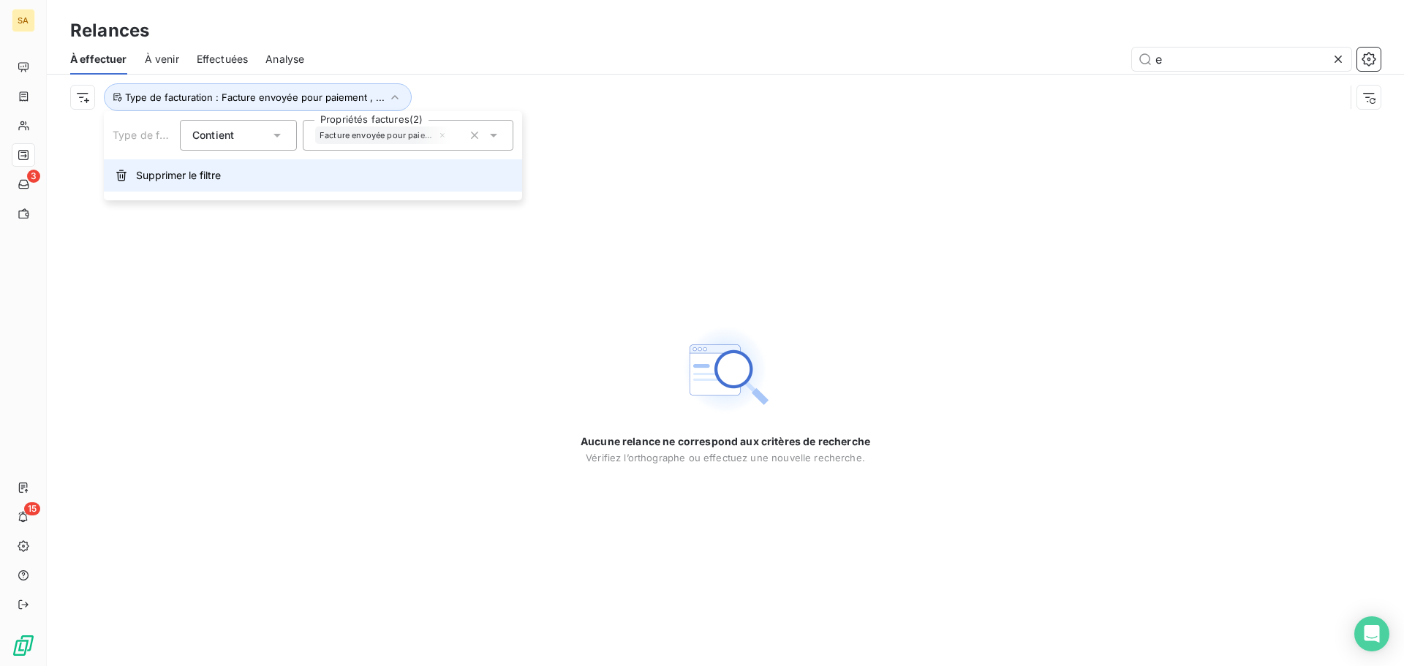
click at [182, 178] on span "Supprimer le filtre" at bounding box center [178, 175] width 85 height 15
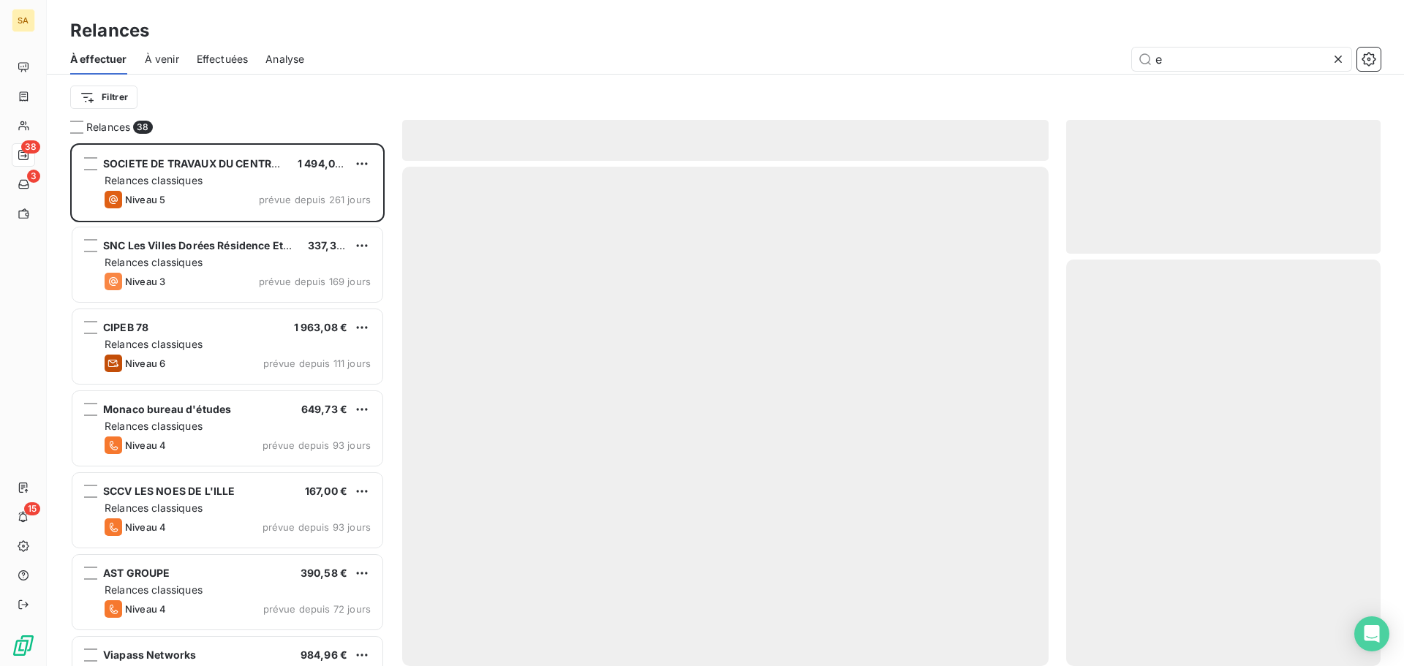
scroll to position [512, 303]
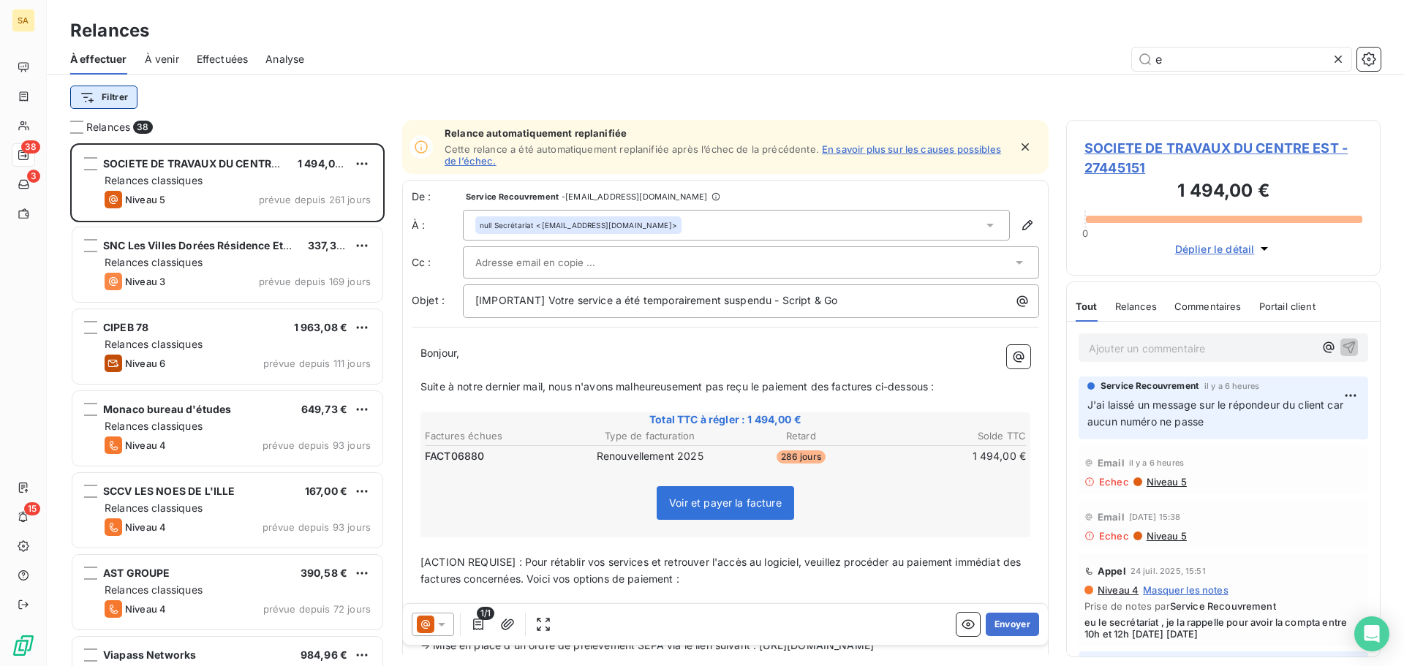
click at [102, 95] on html "SA 38 3 15 Relances À effectuer À venir Effectuées Analyse e Filtrer Relances 3…" at bounding box center [702, 333] width 1404 height 666
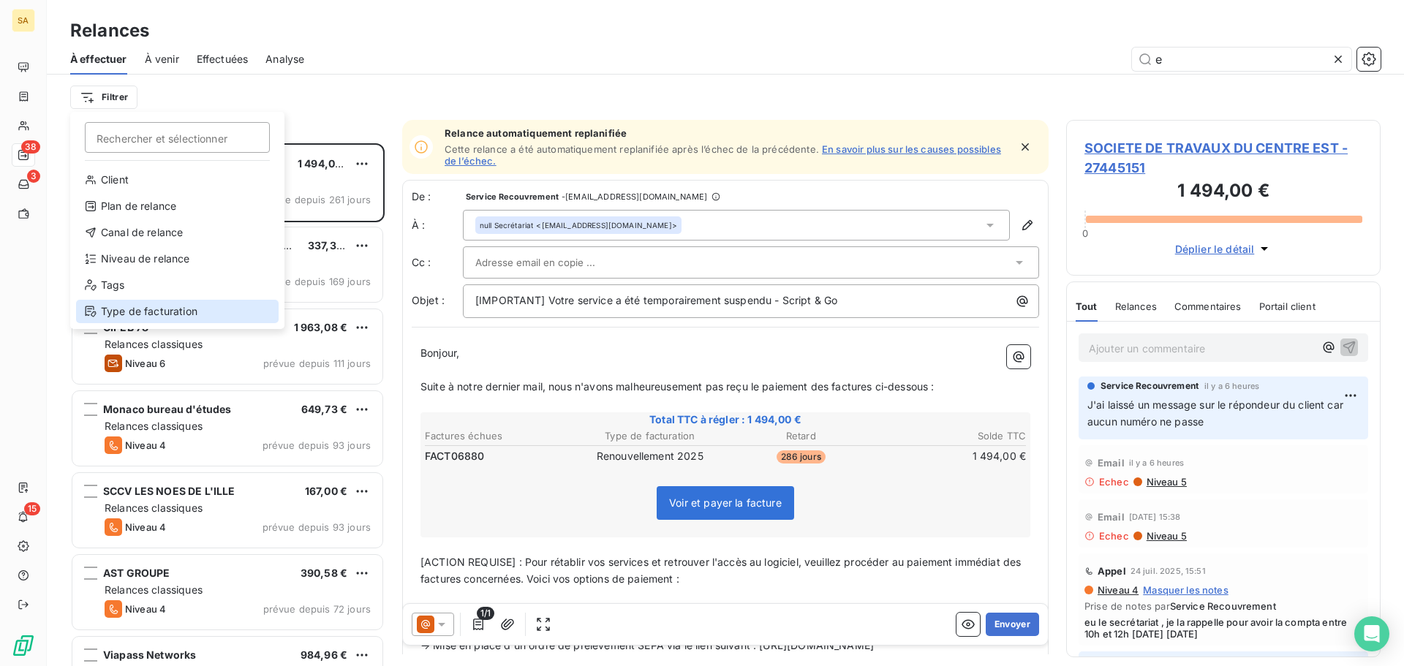
click at [173, 306] on div "Type de facturation" at bounding box center [177, 311] width 203 height 23
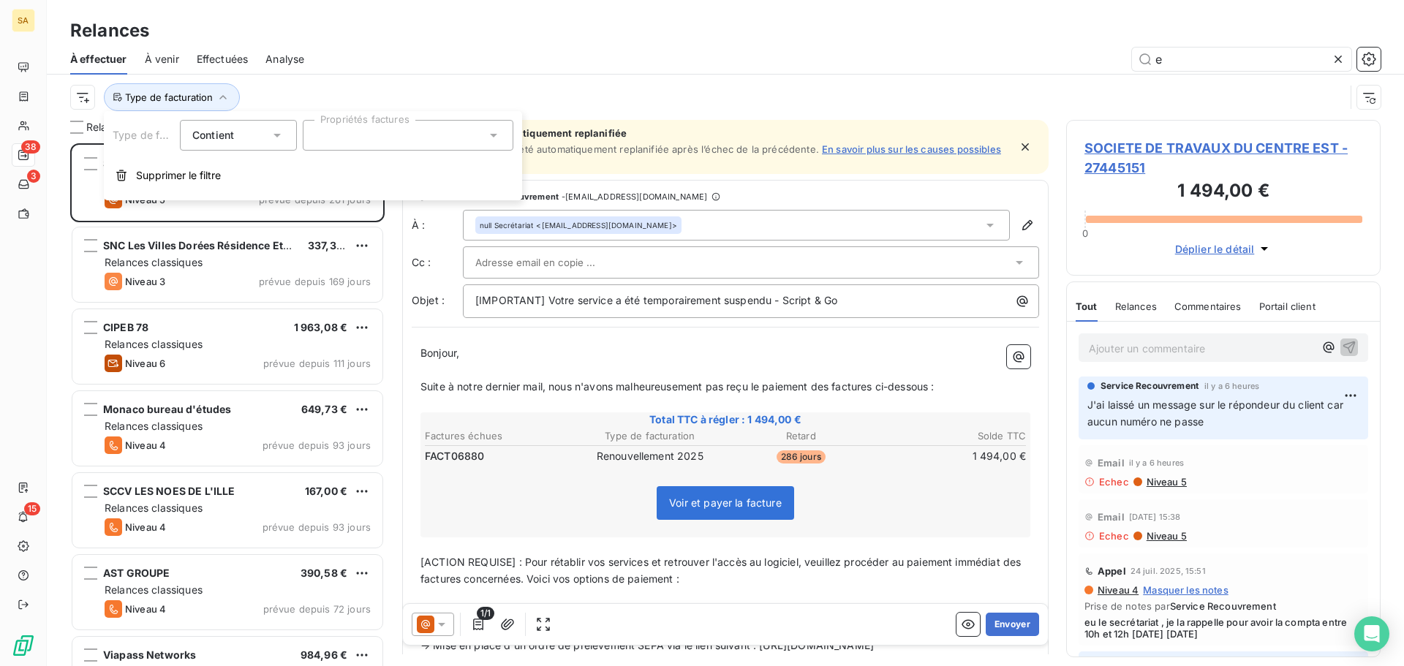
click at [891, 42] on div "Relances" at bounding box center [725, 31] width 1357 height 26
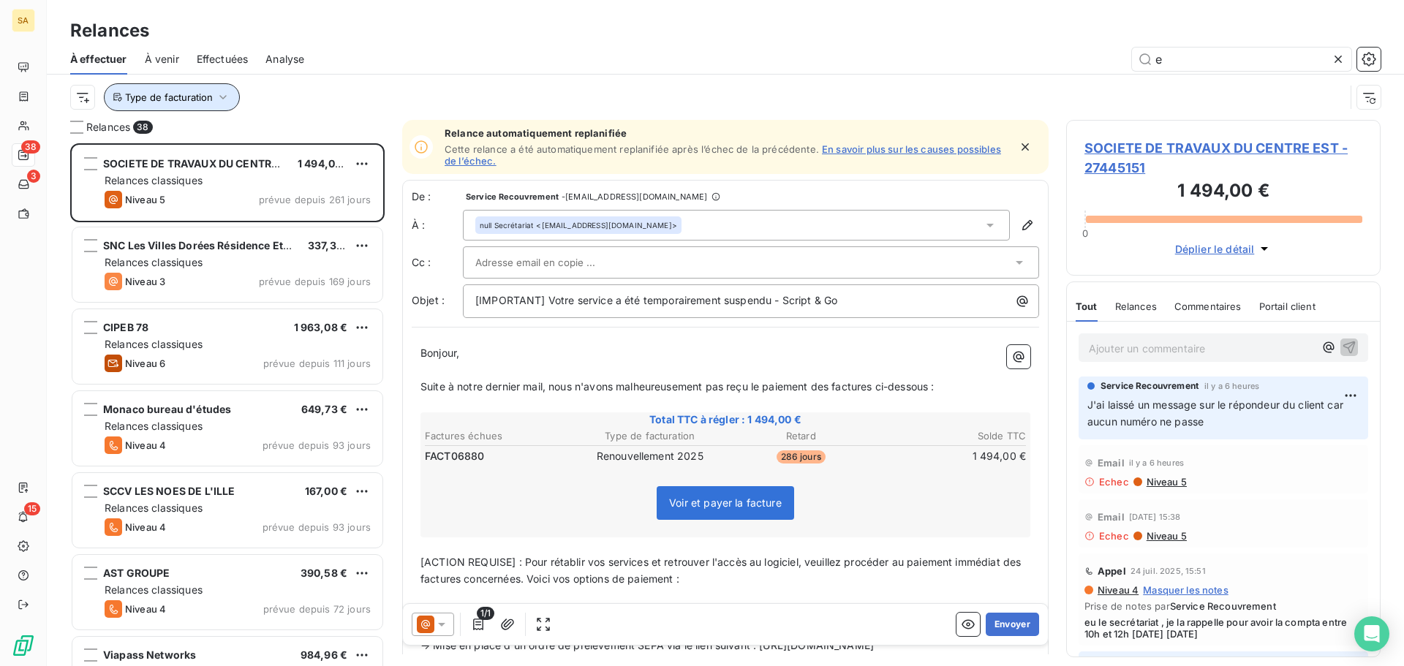
click at [173, 93] on span "Type de facturation" at bounding box center [169, 97] width 88 height 12
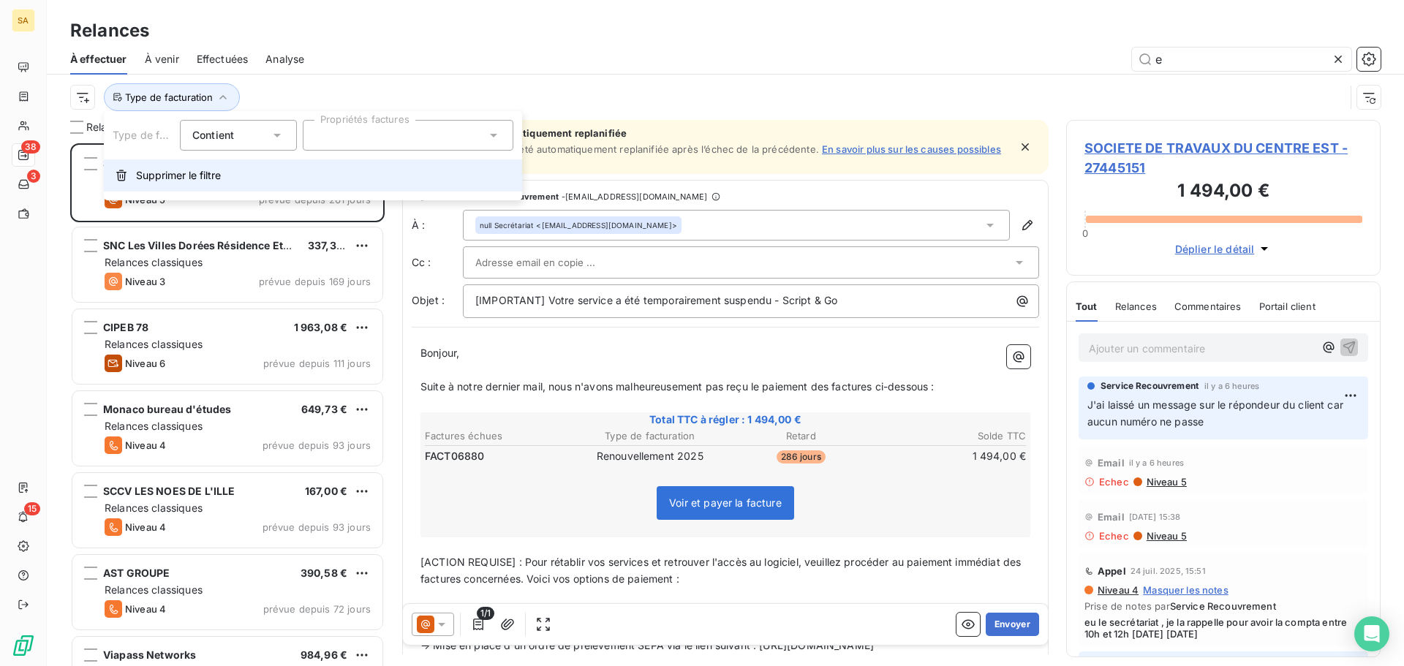
click at [177, 181] on span "Supprimer le filtre" at bounding box center [178, 175] width 85 height 15
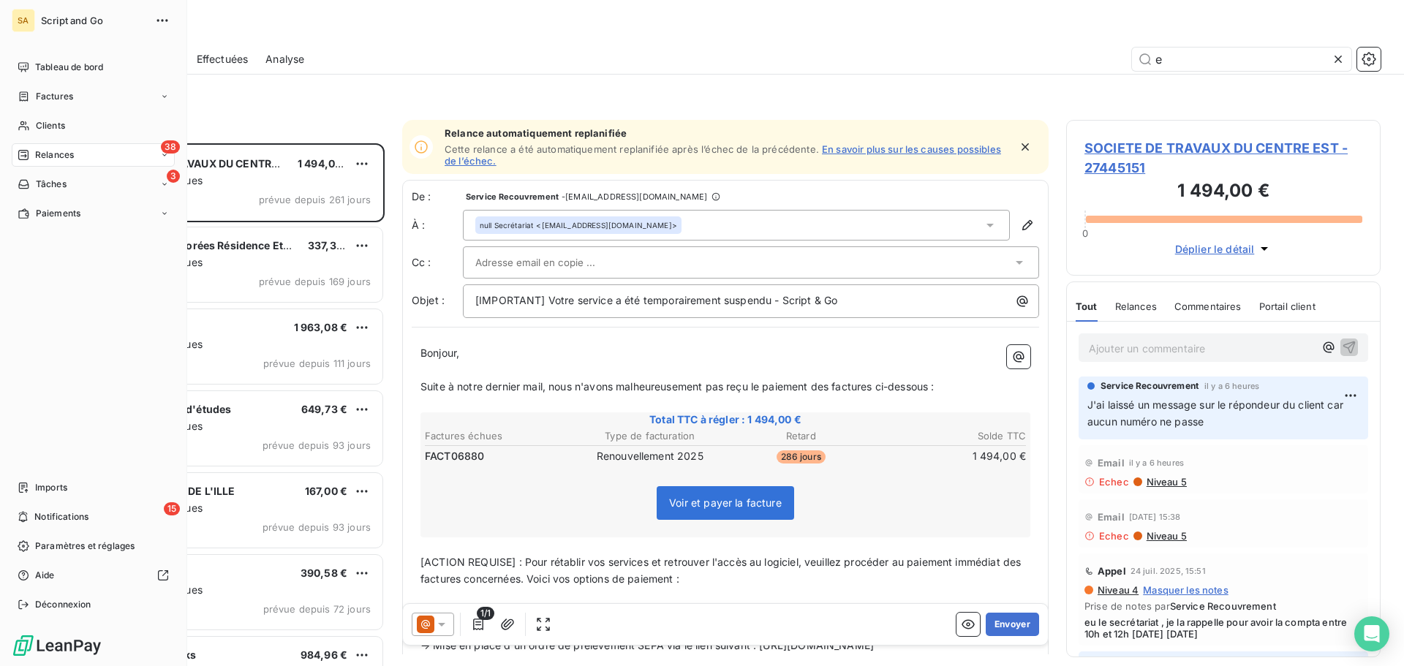
click at [30, 150] on div "Relances" at bounding box center [46, 154] width 56 height 13
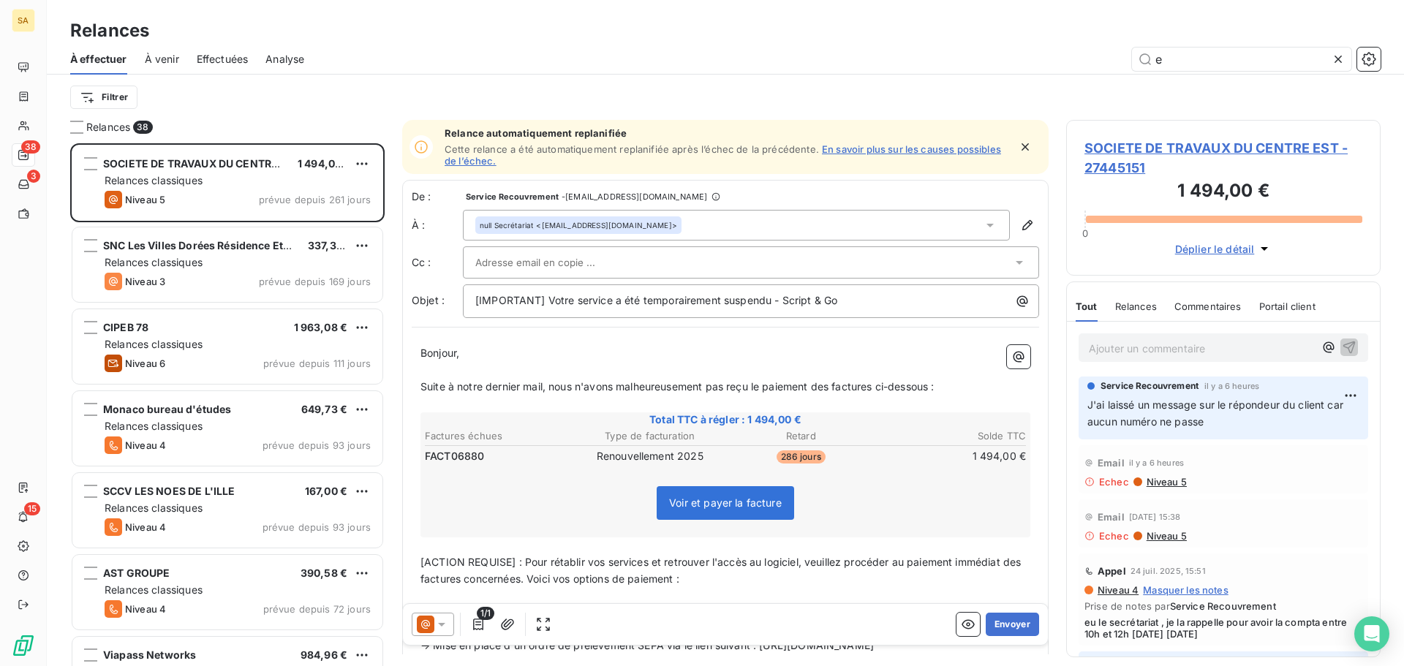
click at [271, 103] on div "Filtrer" at bounding box center [725, 97] width 1310 height 28
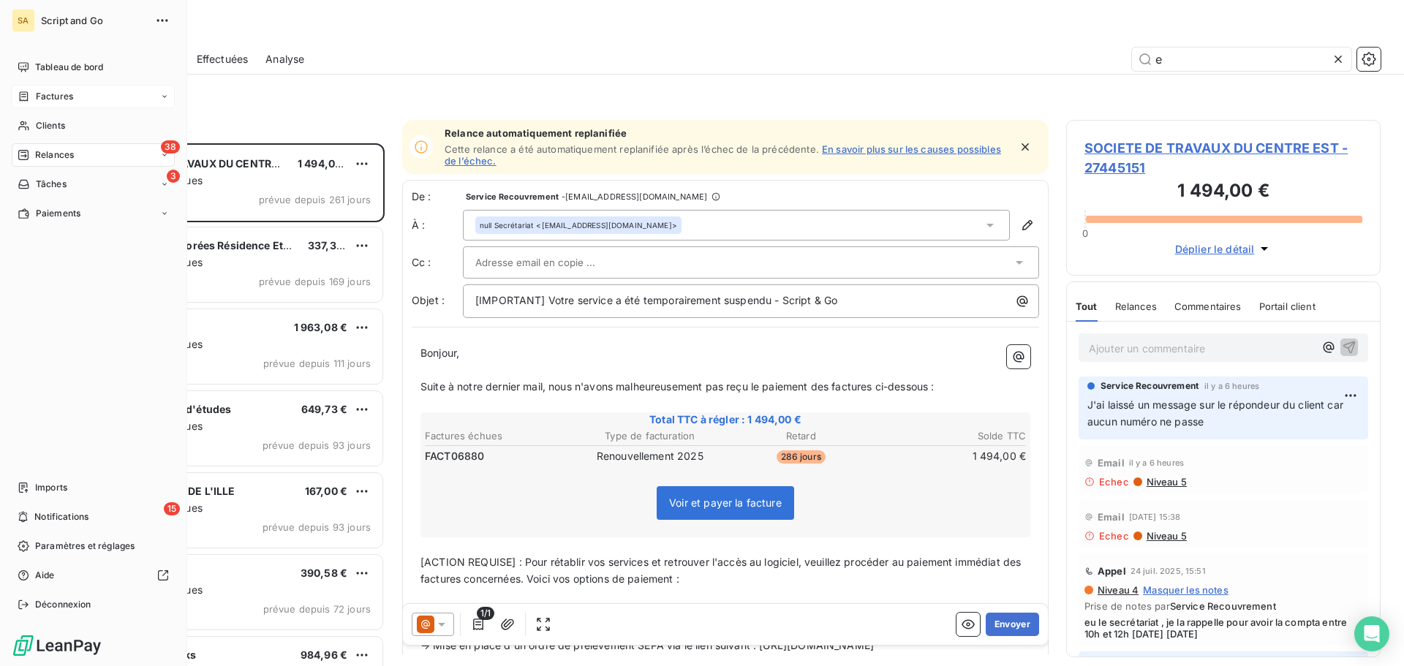
click at [21, 101] on icon at bounding box center [24, 97] width 12 height 12
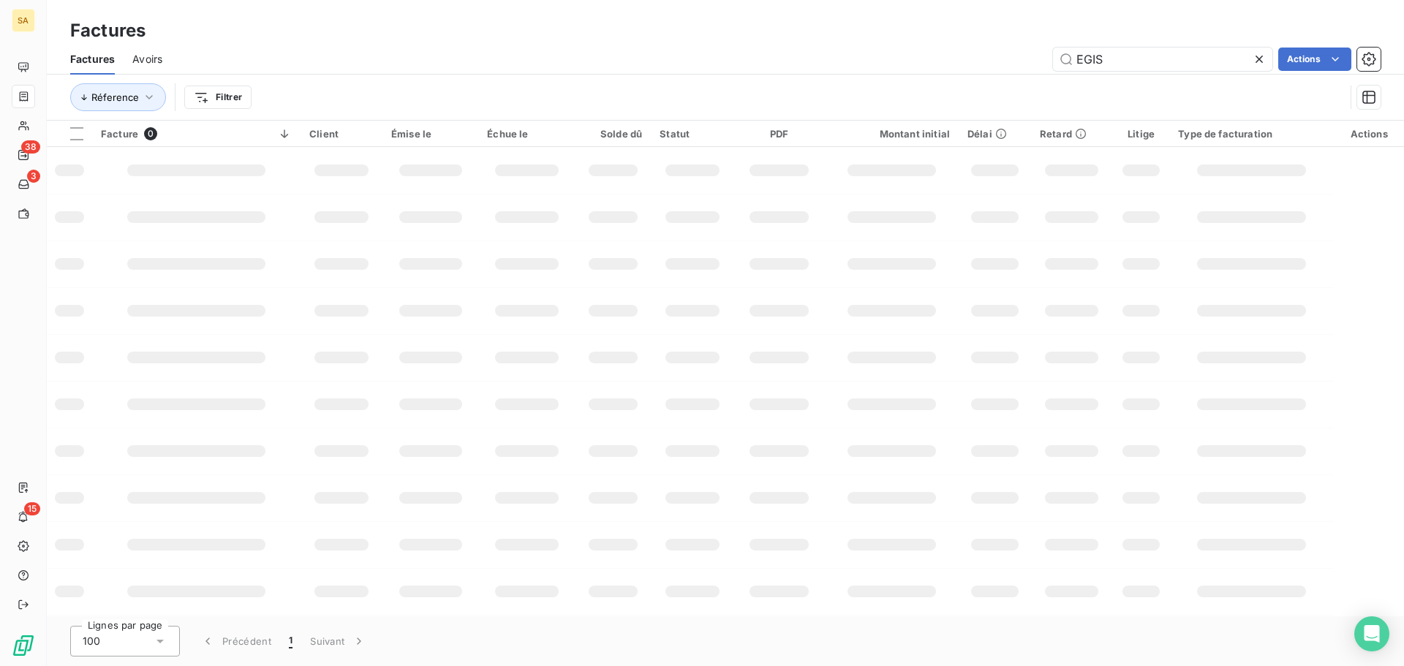
drag, startPoint x: 1117, startPoint y: 56, endPoint x: 1043, endPoint y: 61, distance: 74.8
click at [1043, 61] on div "EGIS Actions" at bounding box center [780, 59] width 1201 height 23
type input "GCC"
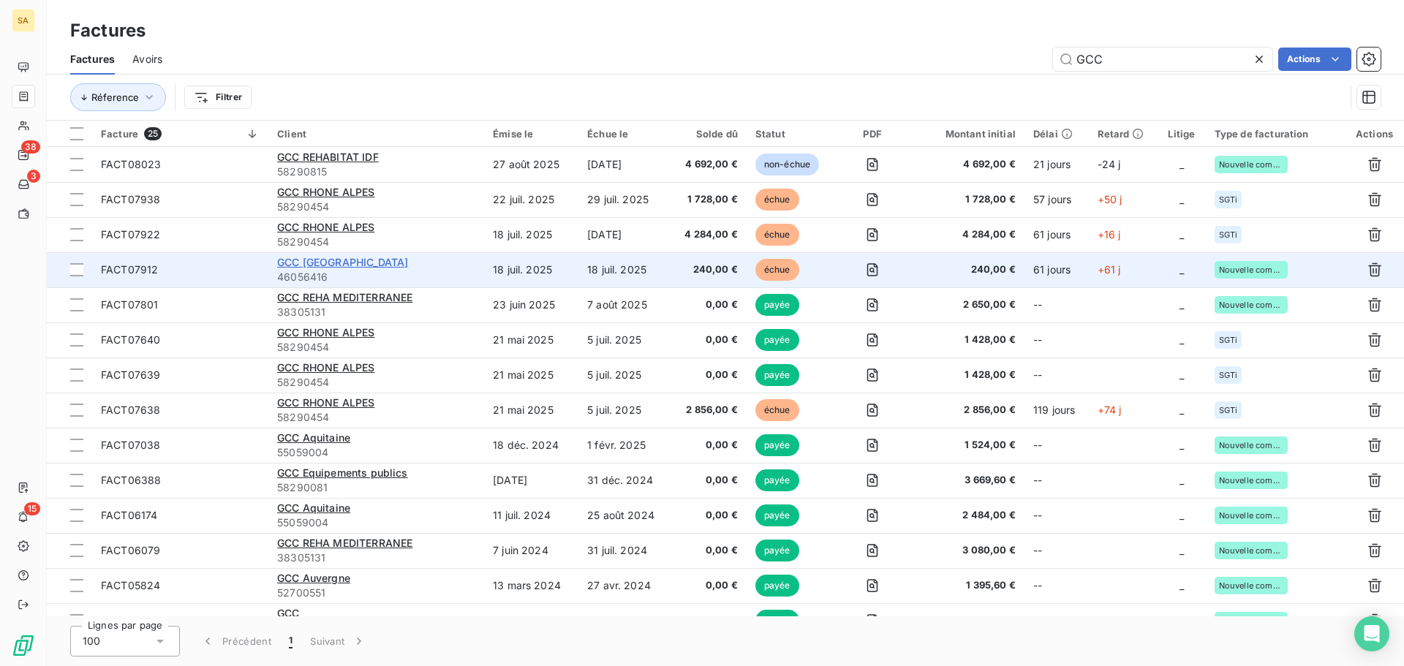
click at [352, 263] on span "GCC [GEOGRAPHIC_DATA]" at bounding box center [342, 262] width 131 height 12
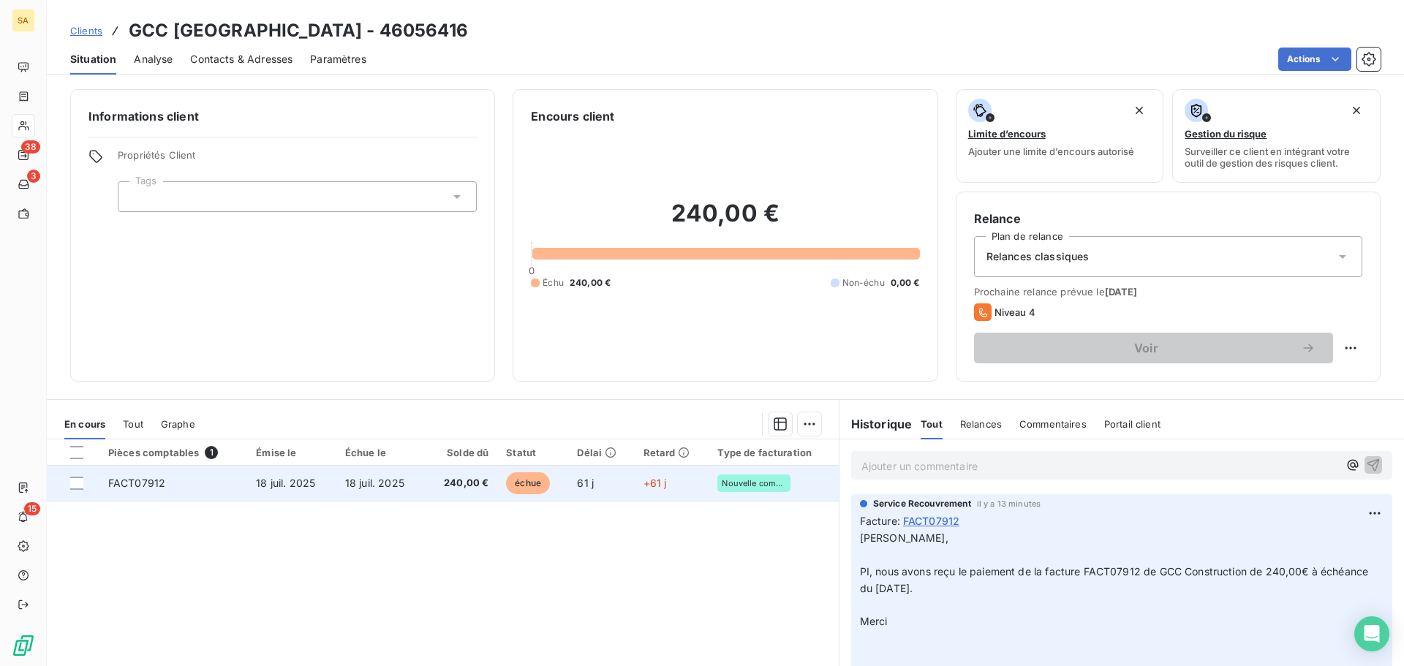
click at [201, 483] on td "FACT07912" at bounding box center [173, 483] width 148 height 35
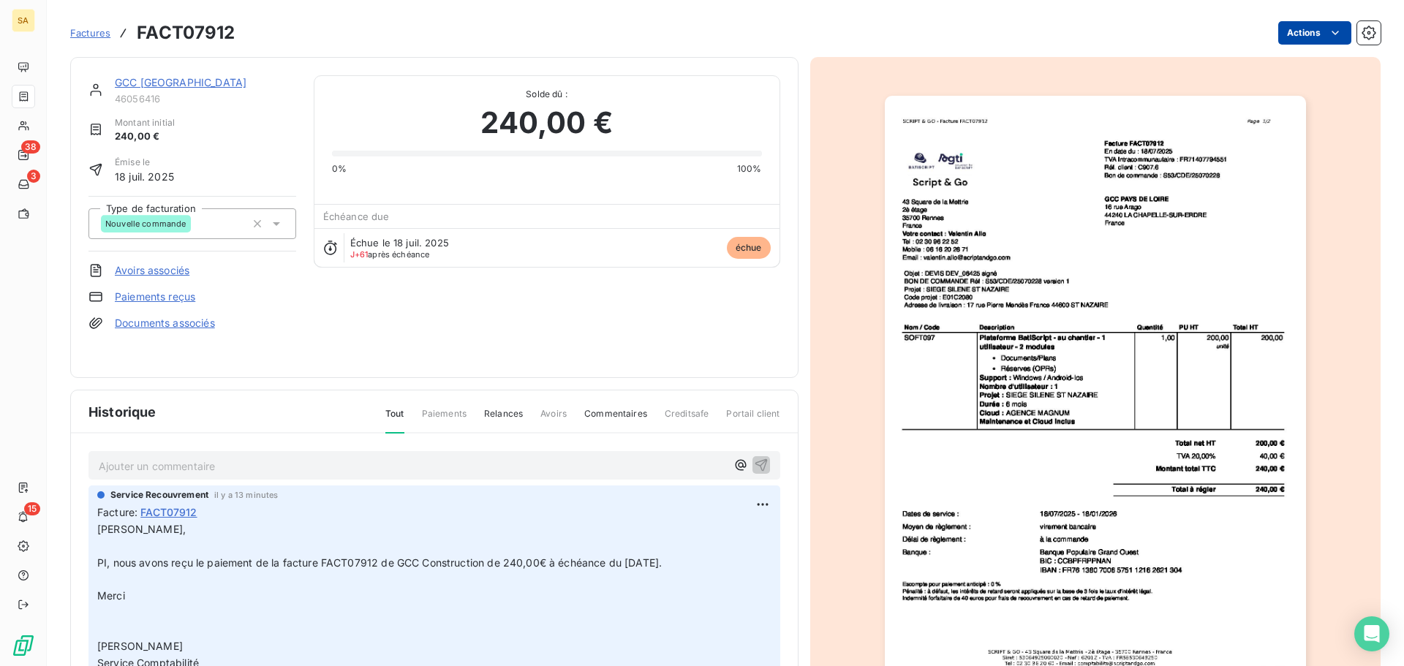
click at [1282, 43] on html "SA 38 3 15 Factures FACT07912 Actions GCC [GEOGRAPHIC_DATA] 46056416 Montant in…" at bounding box center [702, 333] width 1404 height 666
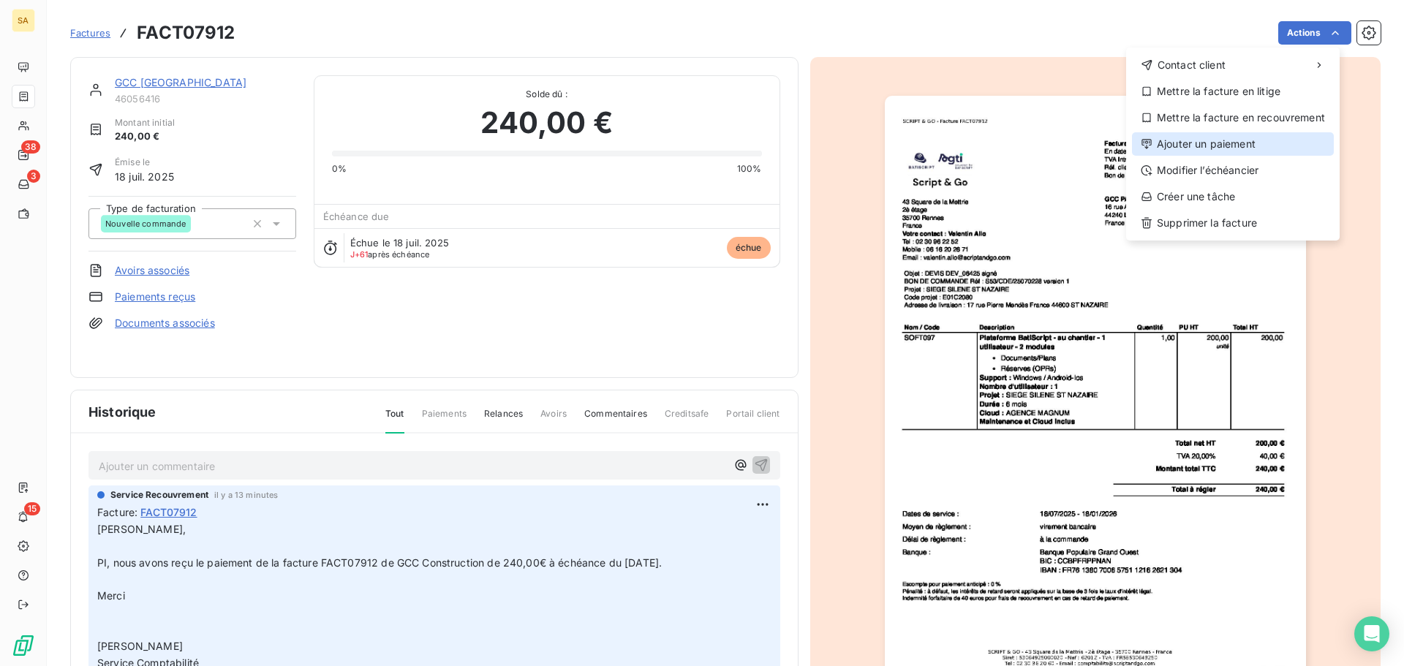
click at [1248, 134] on div "Ajouter un paiement" at bounding box center [1233, 143] width 202 height 23
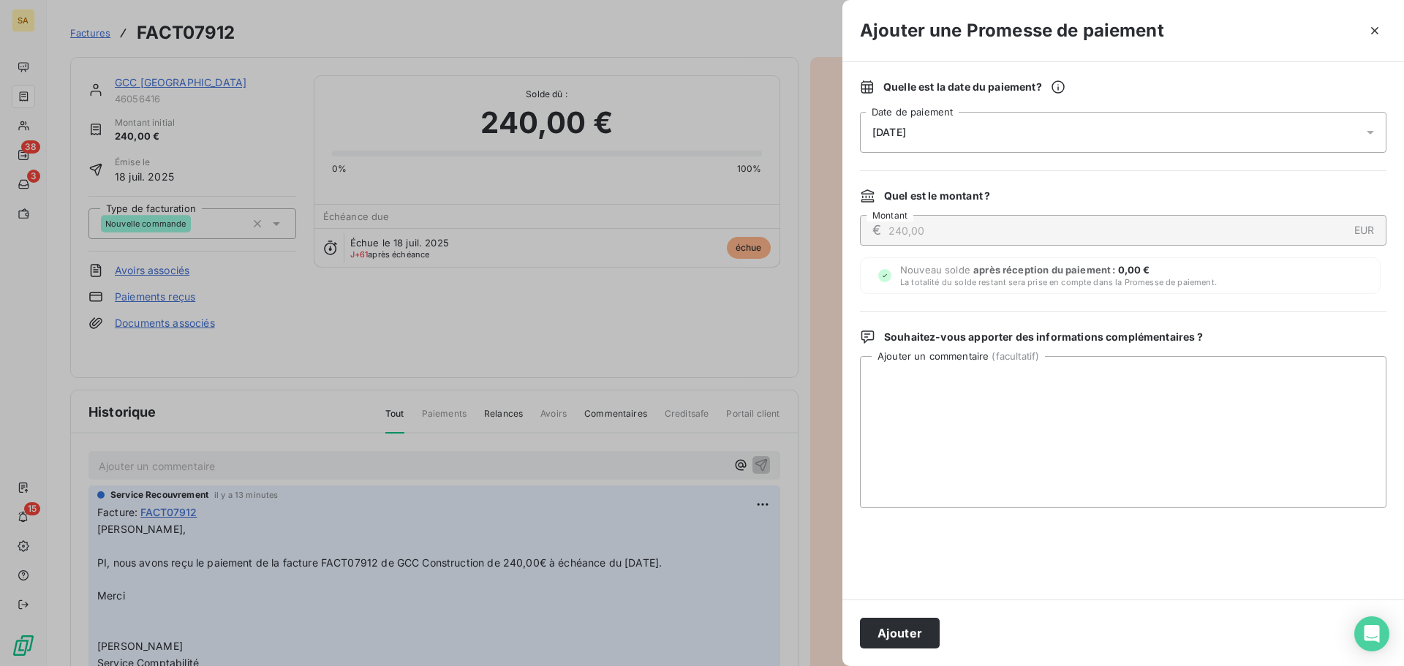
click at [1078, 126] on div "[DATE]" at bounding box center [1123, 132] width 526 height 41
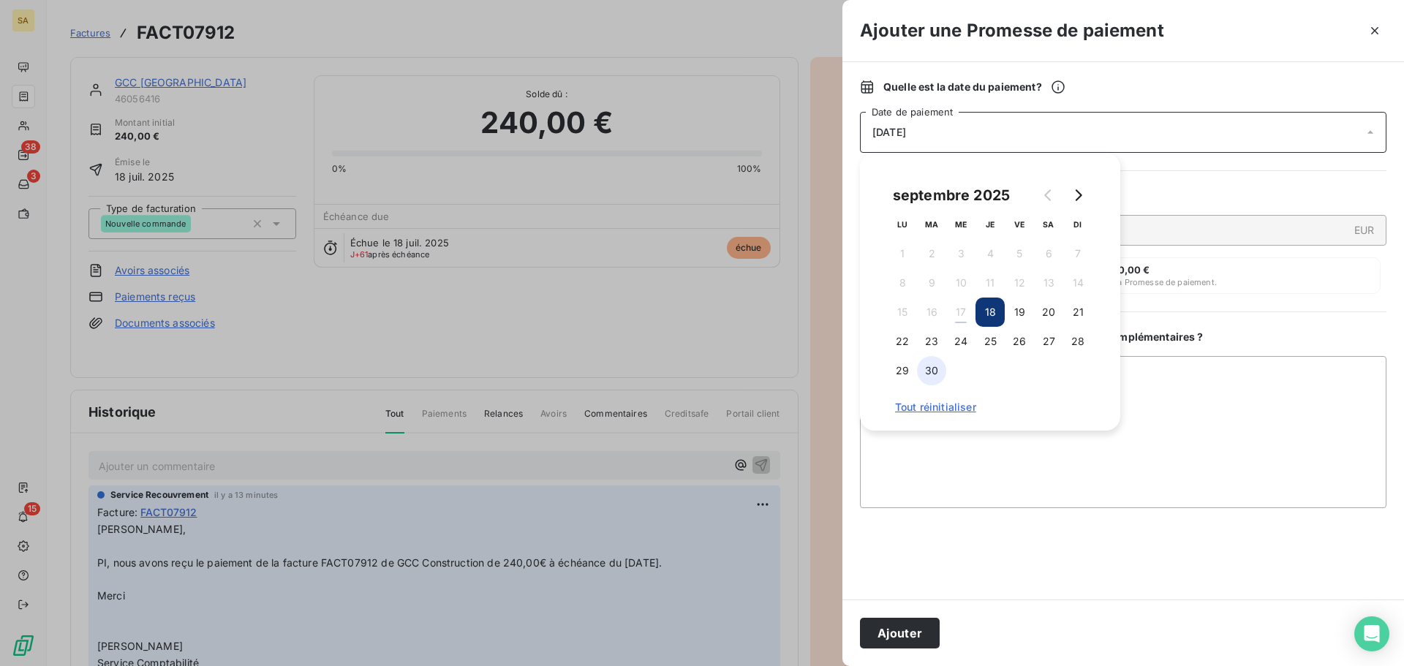
click at [926, 373] on button "30" at bounding box center [931, 370] width 29 height 29
click at [1082, 192] on icon "Go to next month" at bounding box center [1078, 195] width 12 height 12
click at [961, 247] on button "1" at bounding box center [960, 253] width 29 height 29
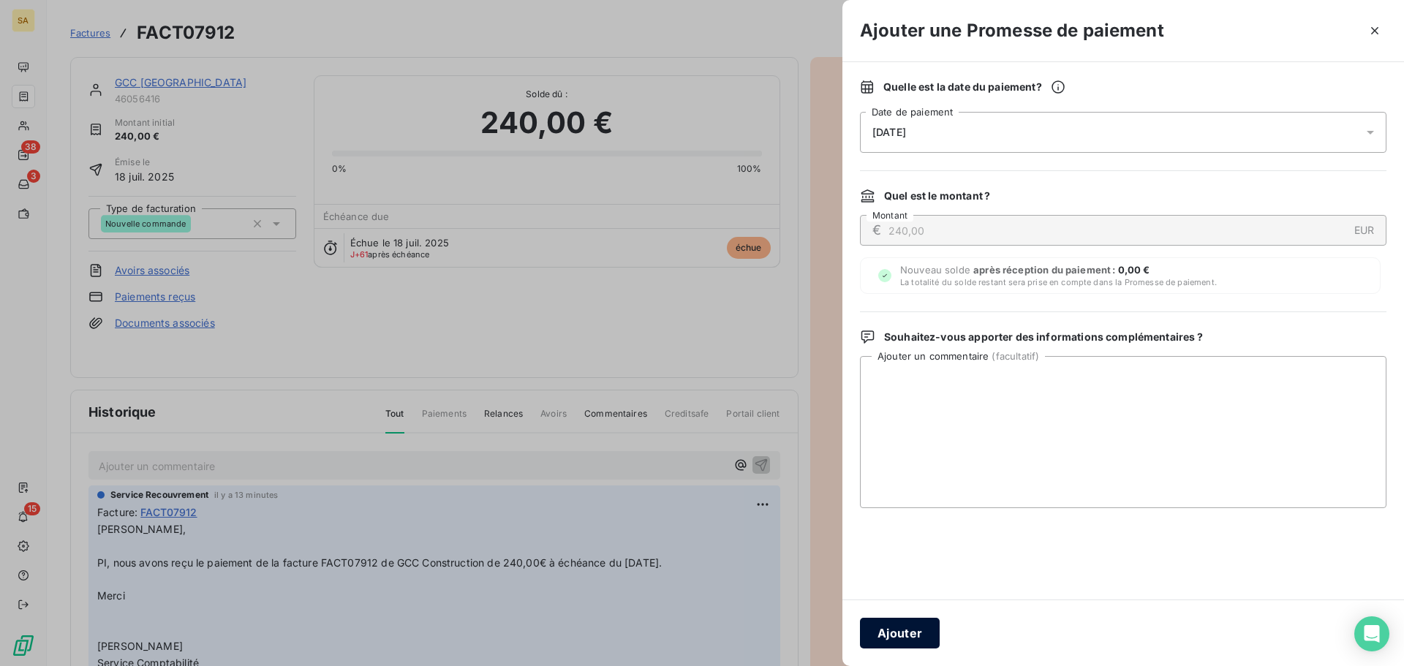
click at [911, 629] on button "Ajouter" at bounding box center [900, 633] width 80 height 31
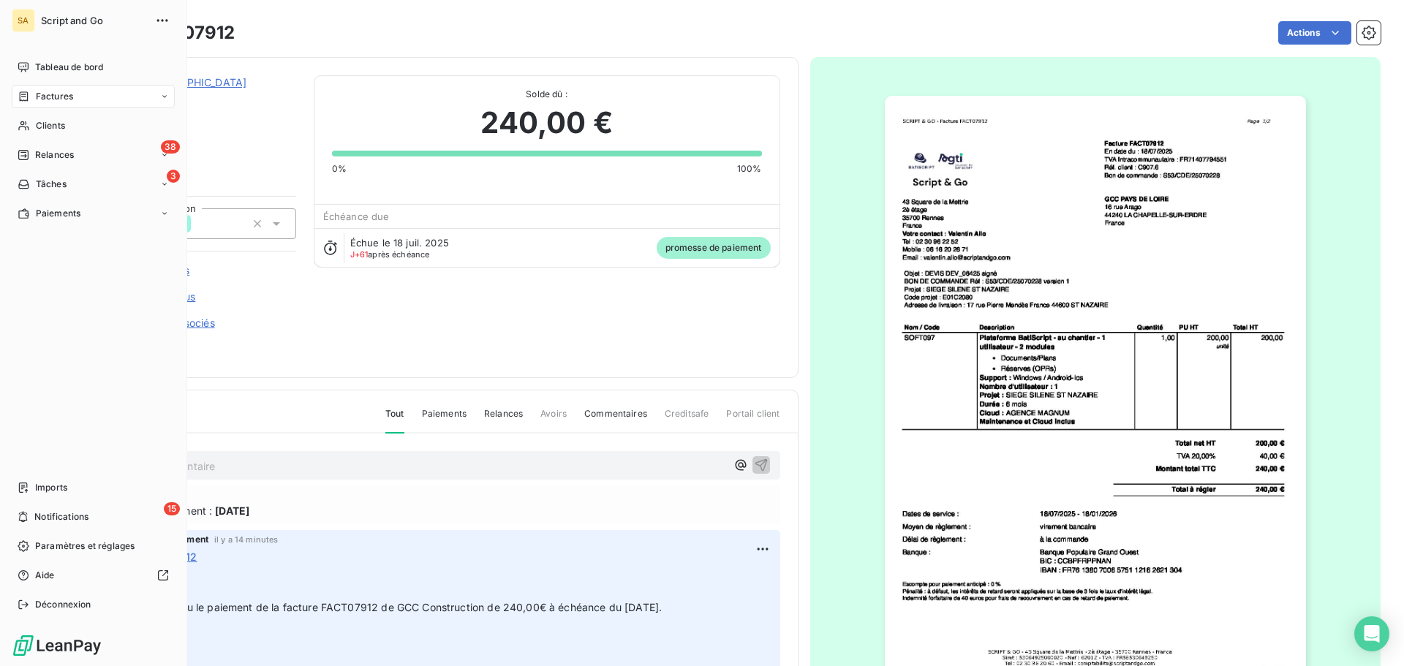
click at [37, 99] on span "Factures" at bounding box center [54, 96] width 37 height 13
click at [28, 92] on icon at bounding box center [24, 97] width 12 height 12
click at [34, 93] on div "Factures" at bounding box center [46, 96] width 56 height 13
click at [82, 129] on div "Factures" at bounding box center [102, 125] width 146 height 23
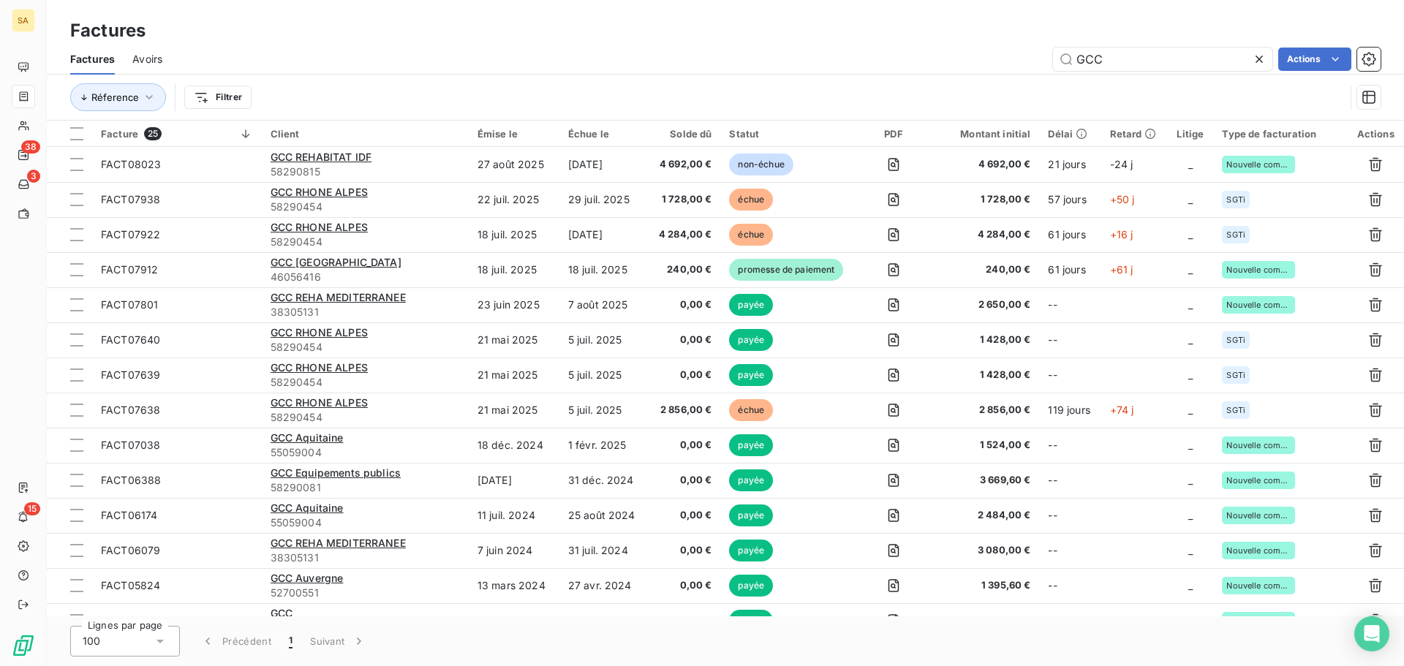
drag, startPoint x: 1144, startPoint y: 62, endPoint x: 1021, endPoint y: 62, distance: 122.1
click at [1021, 62] on div "GCC Actions" at bounding box center [780, 59] width 1201 height 23
